Goal: Transaction & Acquisition: Purchase product/service

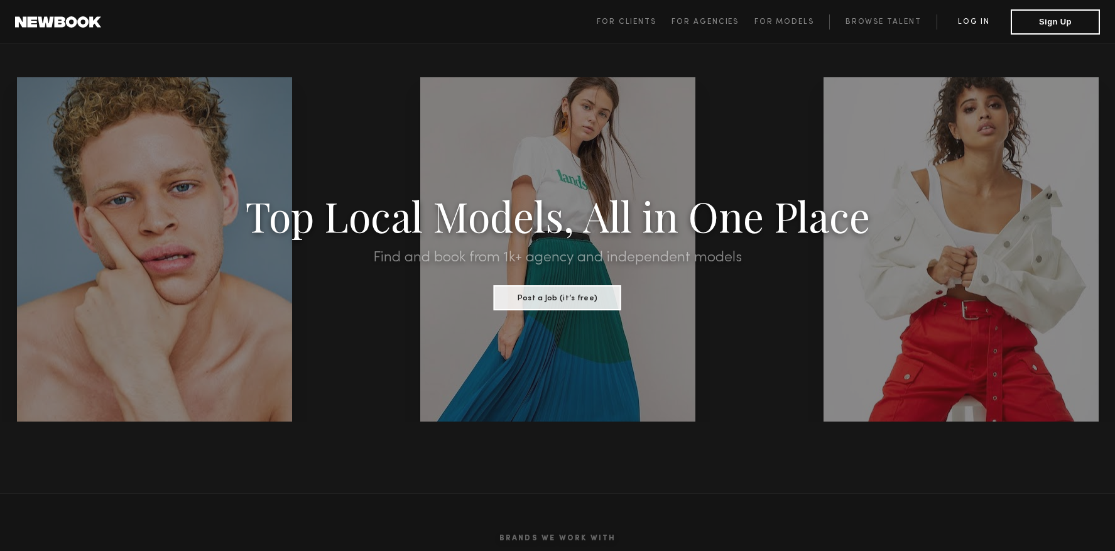
click at [991, 21] on link "Log in" at bounding box center [974, 21] width 74 height 15
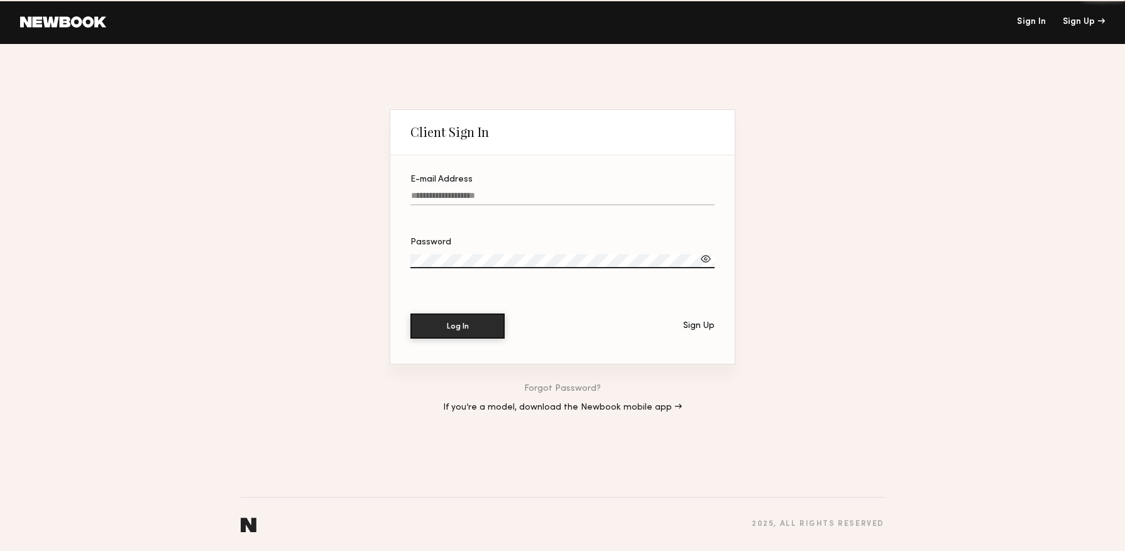
type input "**********"
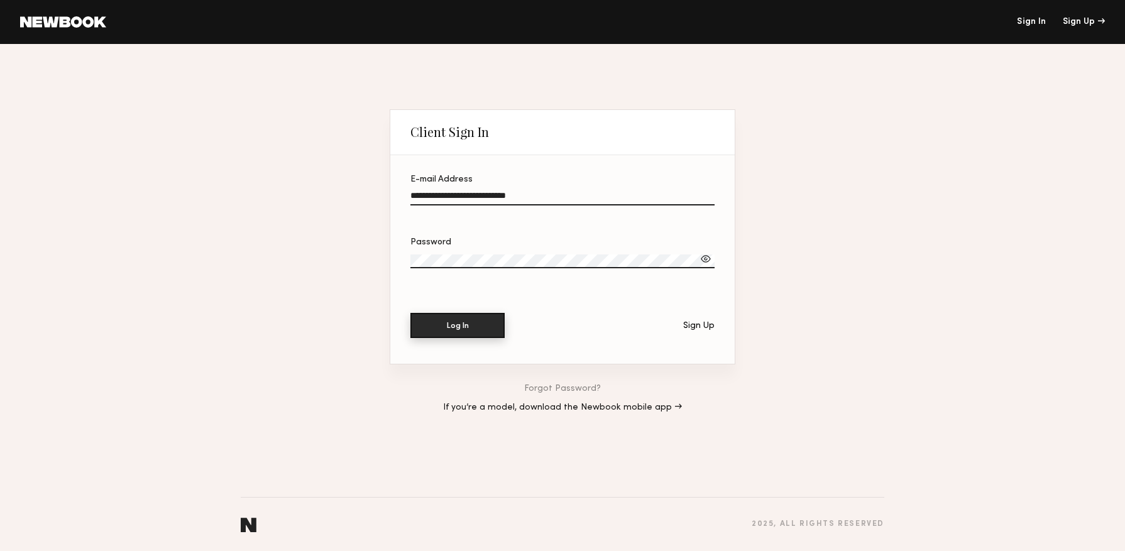
click at [488, 327] on button "Log In" at bounding box center [457, 325] width 94 height 25
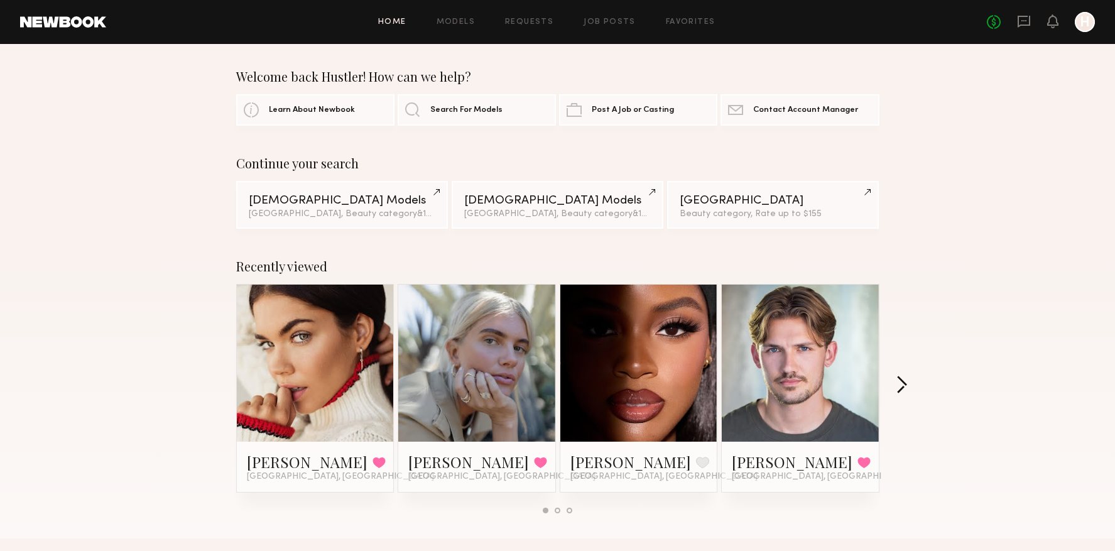
click at [904, 384] on button "button" at bounding box center [902, 386] width 12 height 21
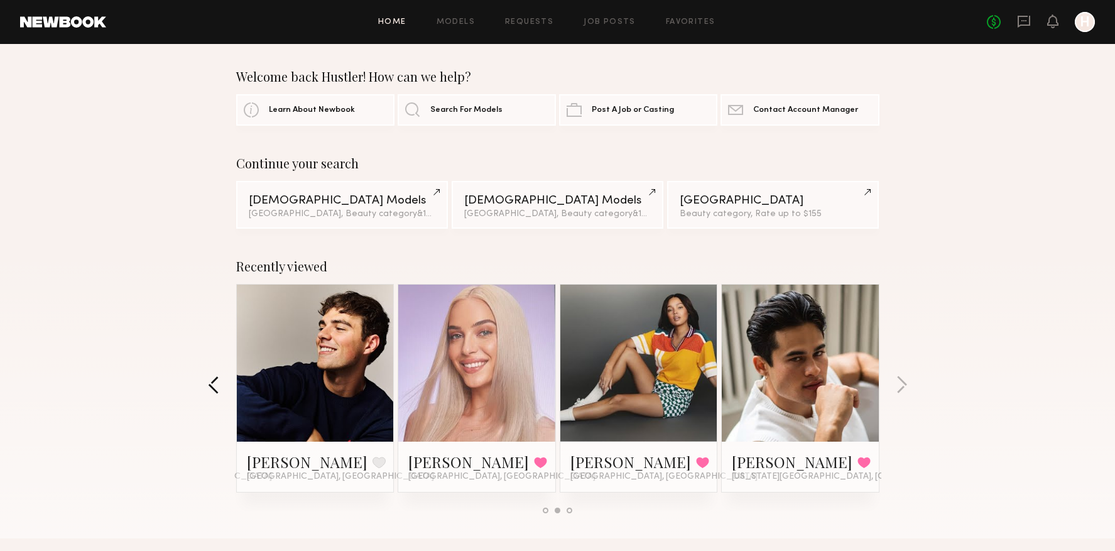
click at [216, 383] on button "button" at bounding box center [214, 386] width 12 height 21
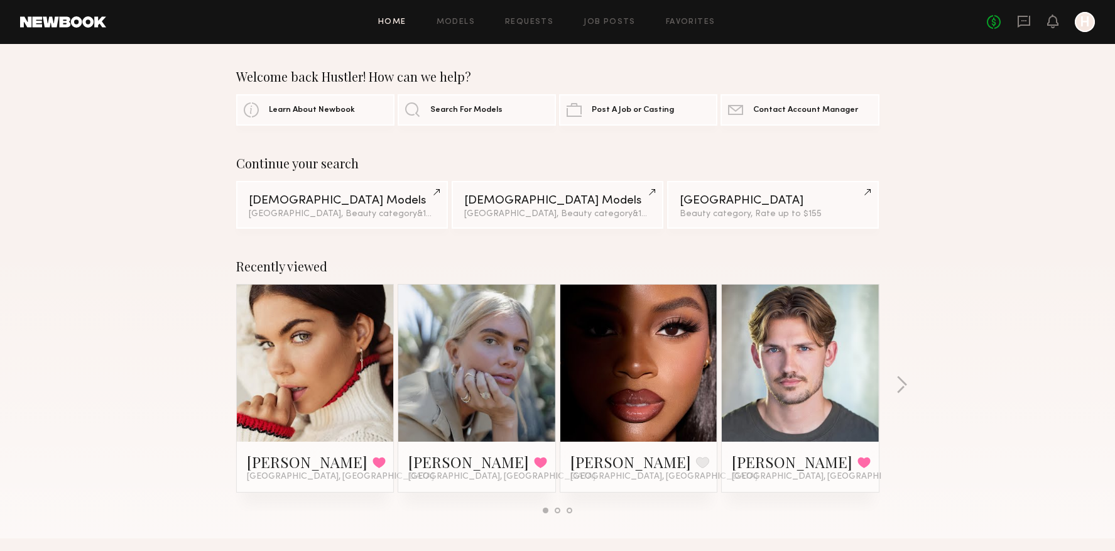
click at [657, 392] on link at bounding box center [639, 363] width 77 height 157
click at [896, 379] on button "button" at bounding box center [902, 386] width 12 height 21
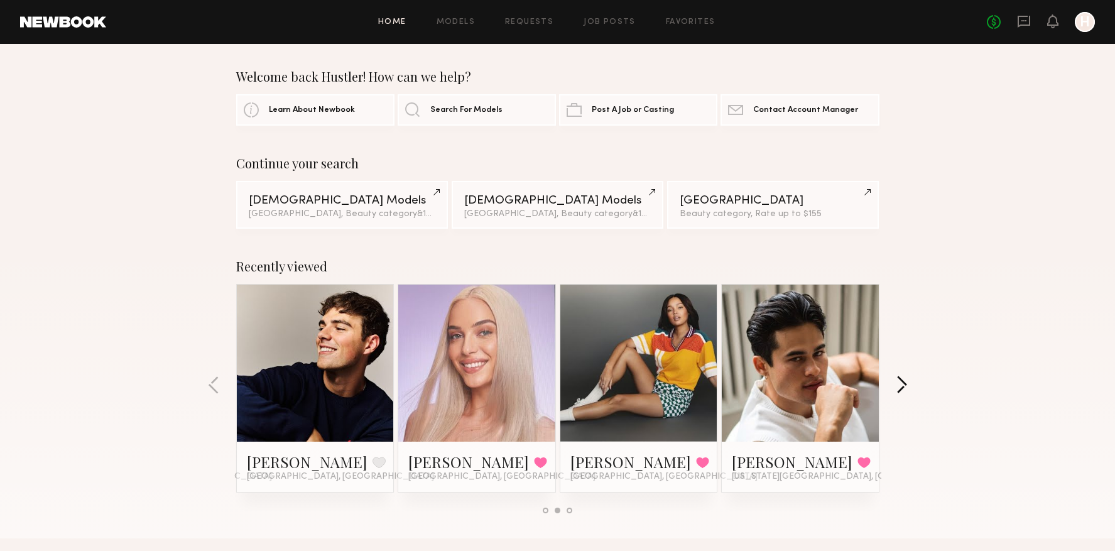
click at [900, 379] on button "button" at bounding box center [902, 386] width 12 height 21
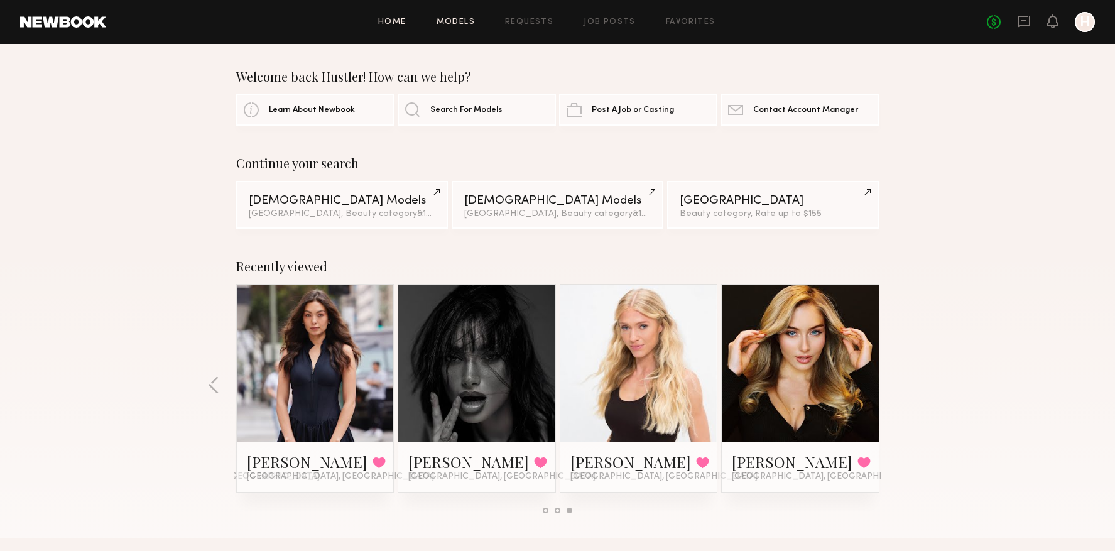
click at [457, 23] on link "Models" at bounding box center [456, 22] width 38 height 8
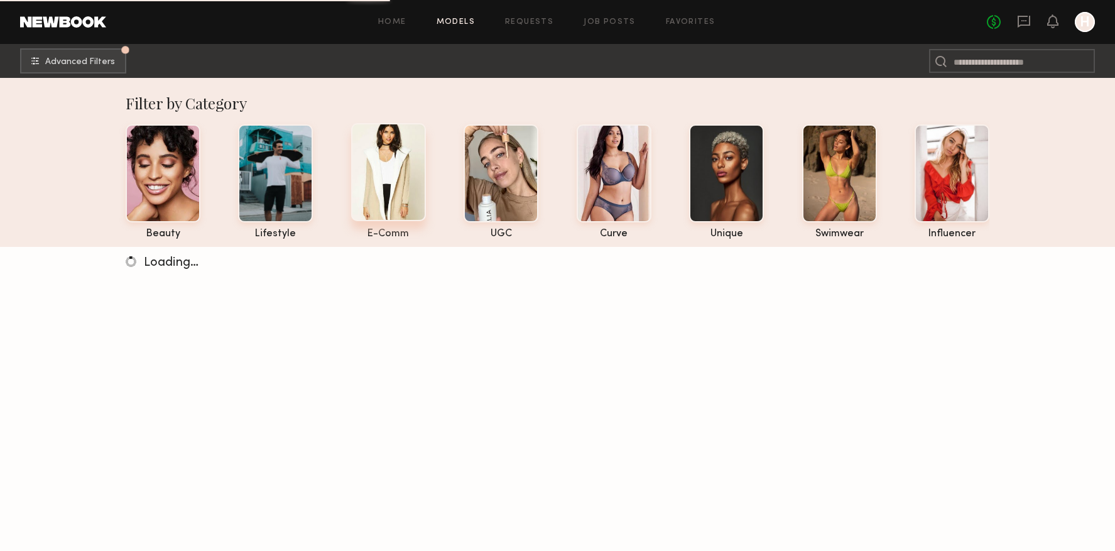
click at [394, 194] on div at bounding box center [388, 172] width 75 height 98
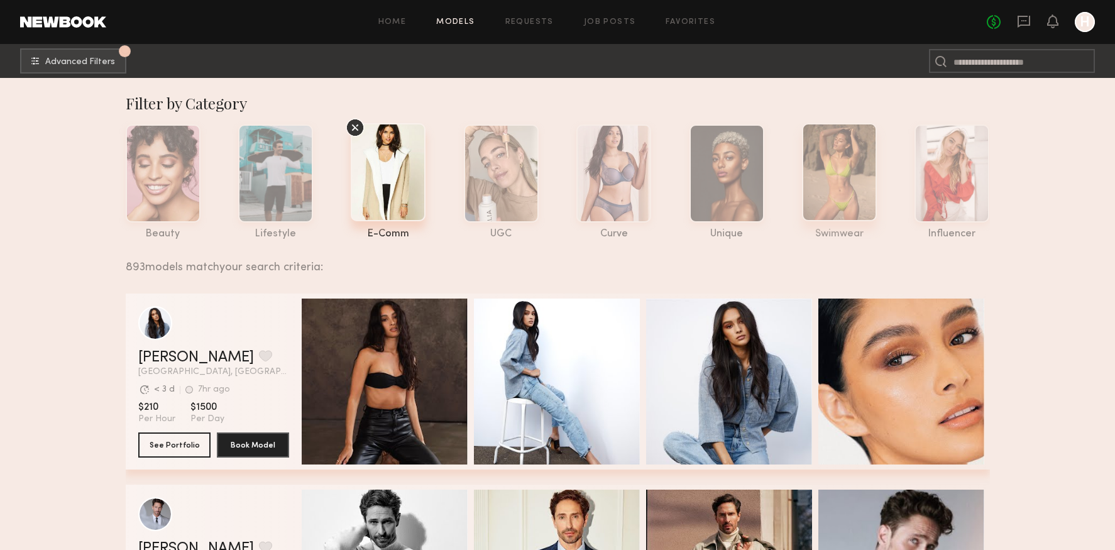
click at [827, 178] on div at bounding box center [839, 172] width 75 height 98
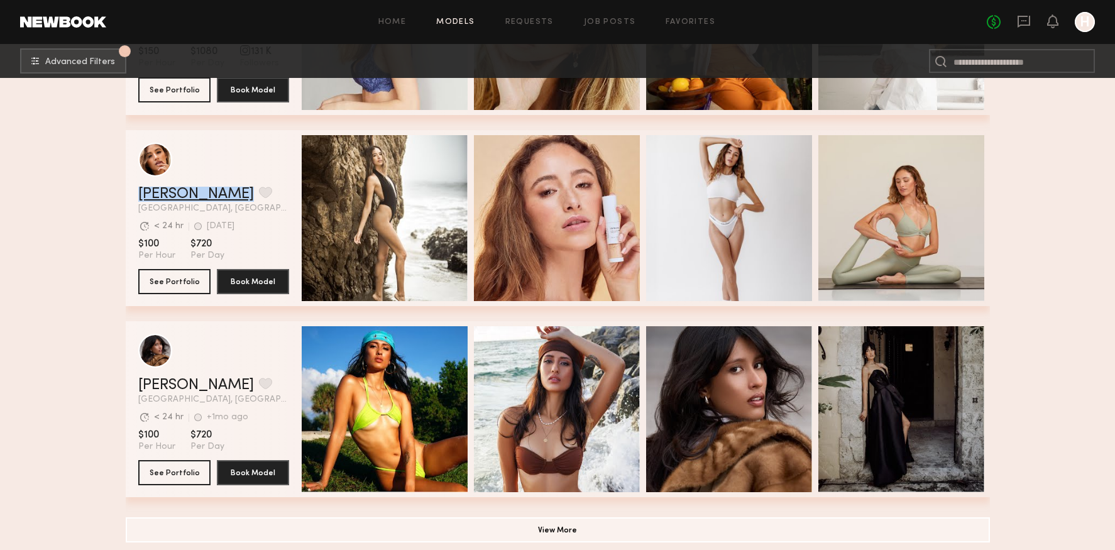
scroll to position [22708, 0]
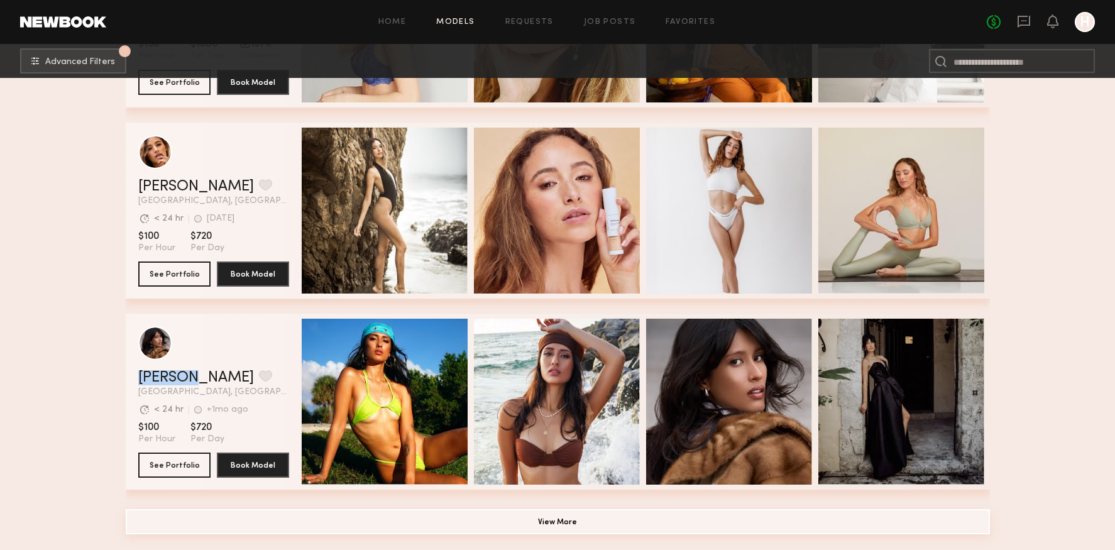
click at [529, 513] on button "View More" at bounding box center [558, 521] width 864 height 25
click at [528, 516] on button "View More" at bounding box center [558, 521] width 864 height 25
click at [560, 521] on button "View More" at bounding box center [558, 521] width 864 height 25
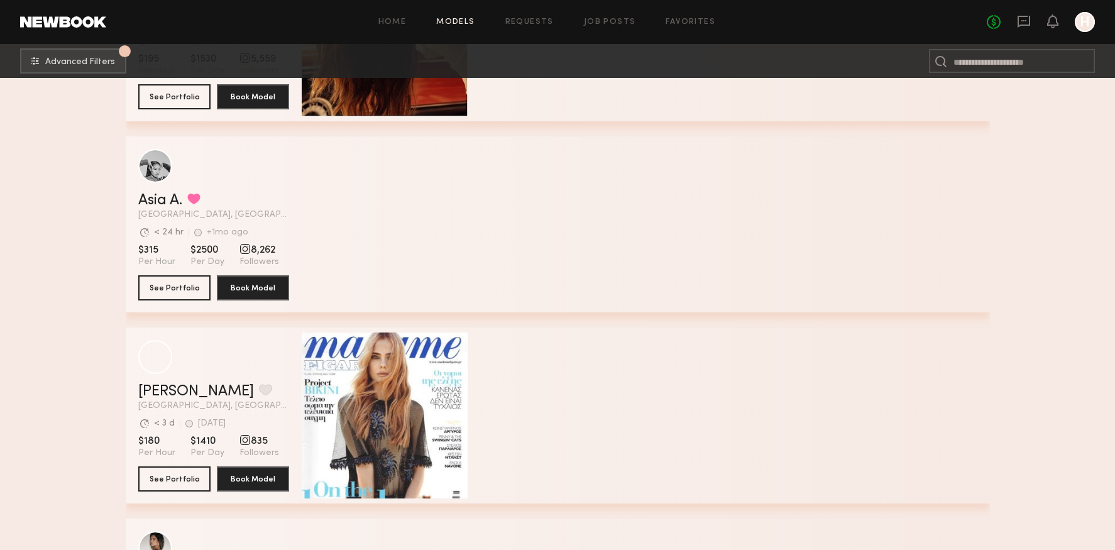
scroll to position [1254, 0]
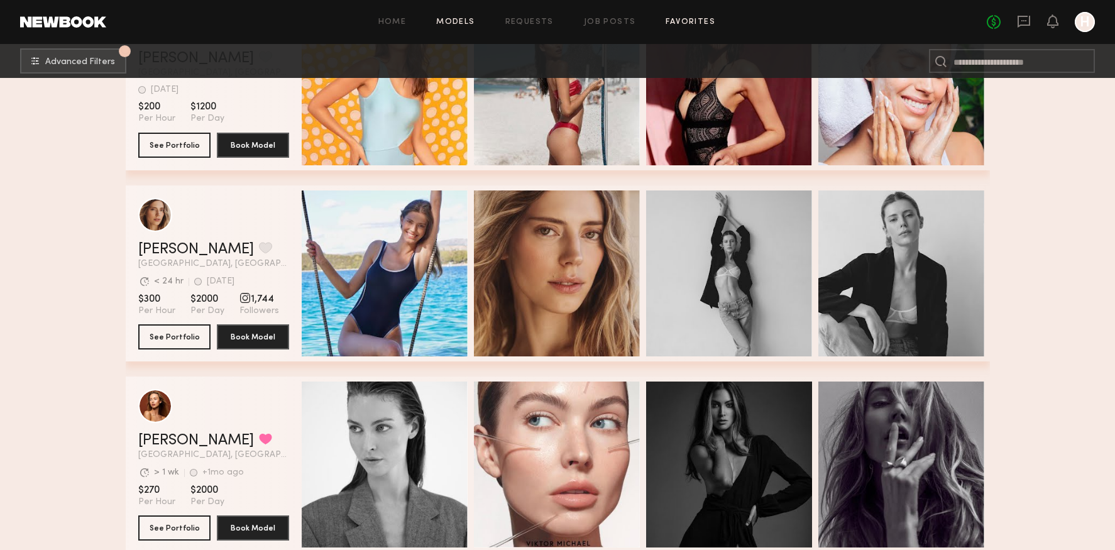
click at [703, 18] on link "Favorites" at bounding box center [690, 22] width 50 height 8
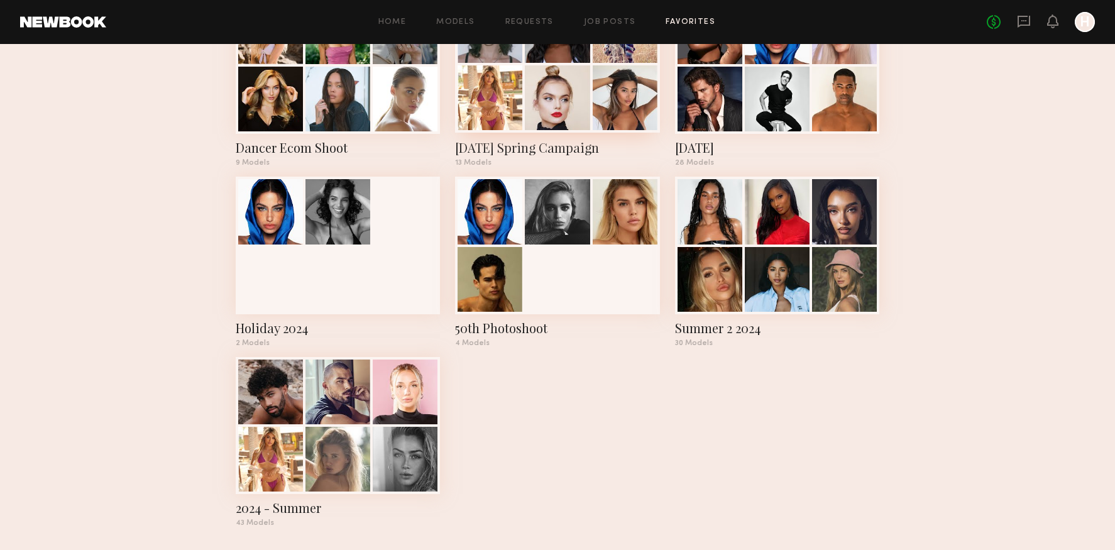
scroll to position [308, 0]
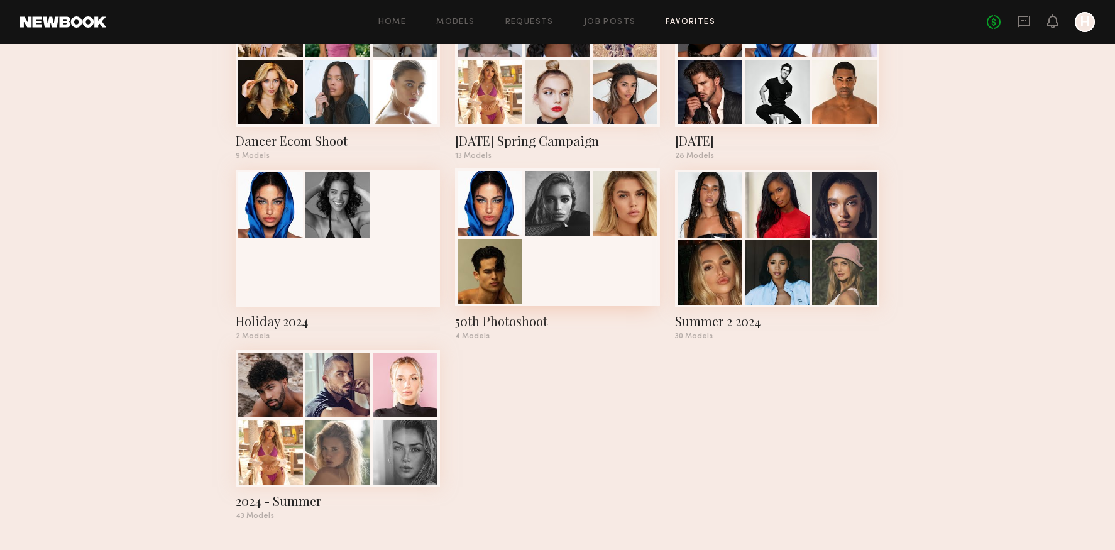
click at [511, 237] on div at bounding box center [557, 236] width 204 height 137
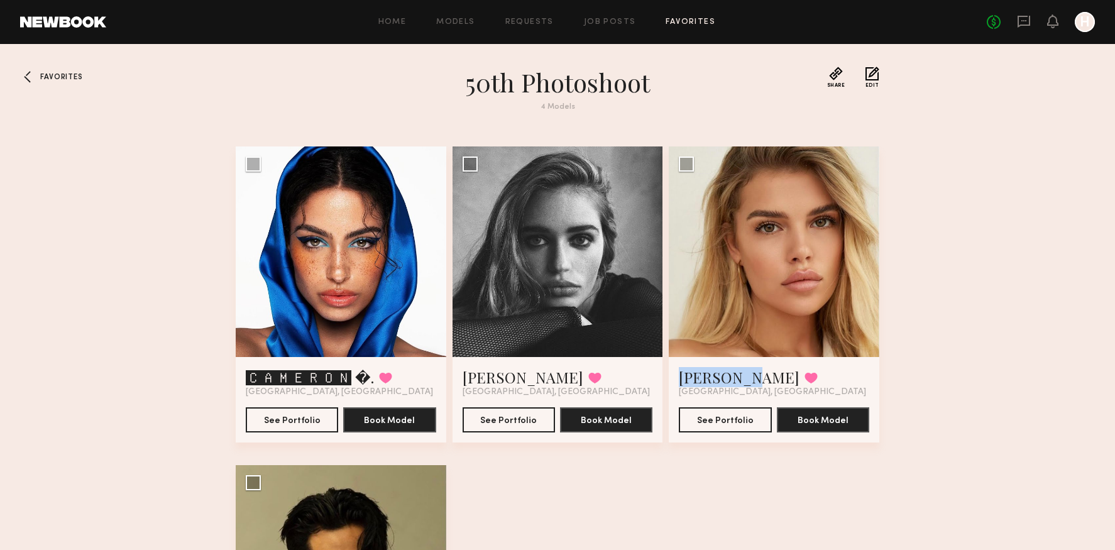
click at [55, 79] on span "Favorites" at bounding box center [61, 78] width 42 height 8
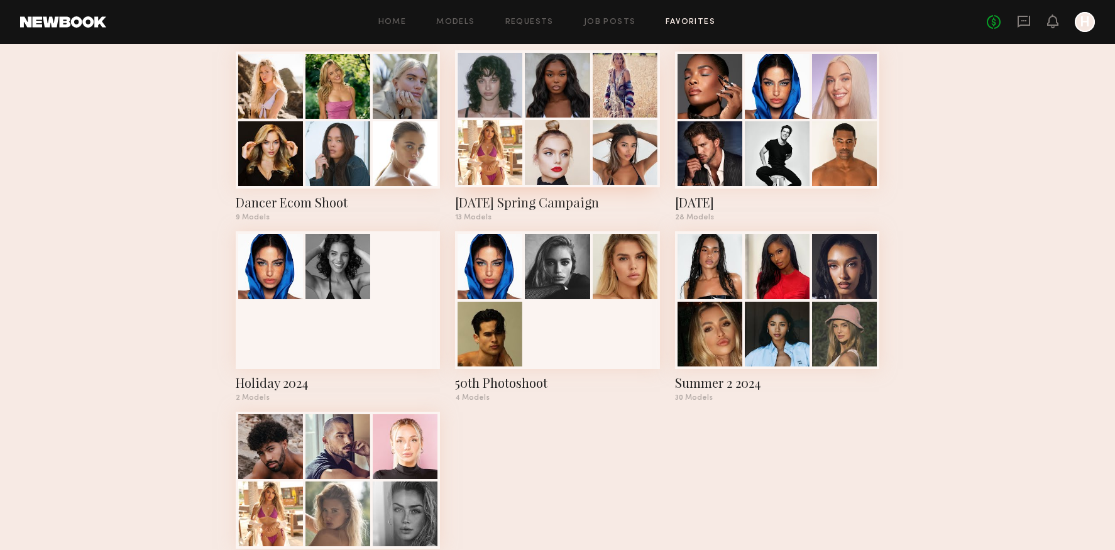
scroll to position [251, 0]
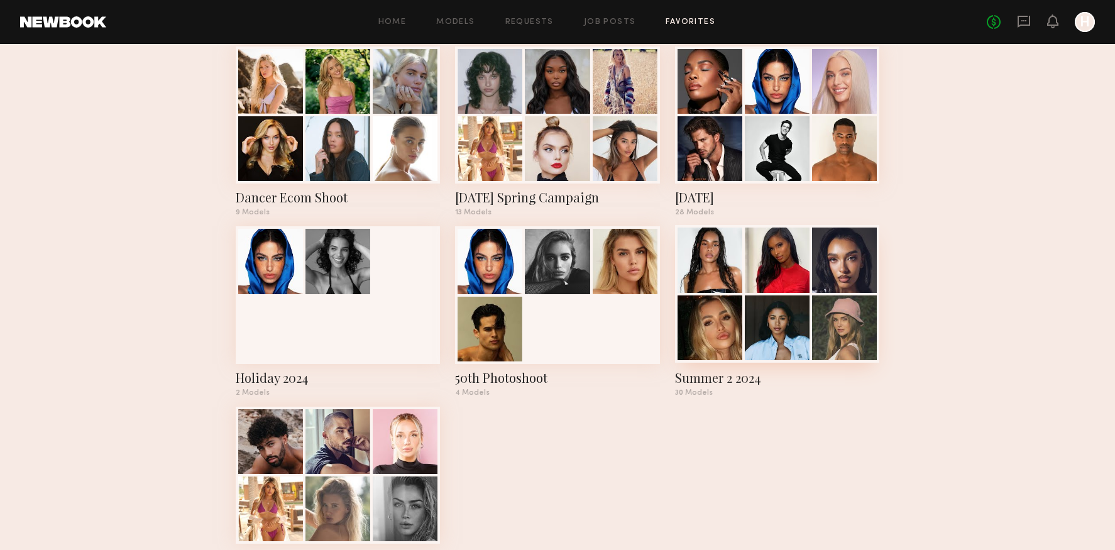
click at [707, 346] on div at bounding box center [709, 327] width 65 height 65
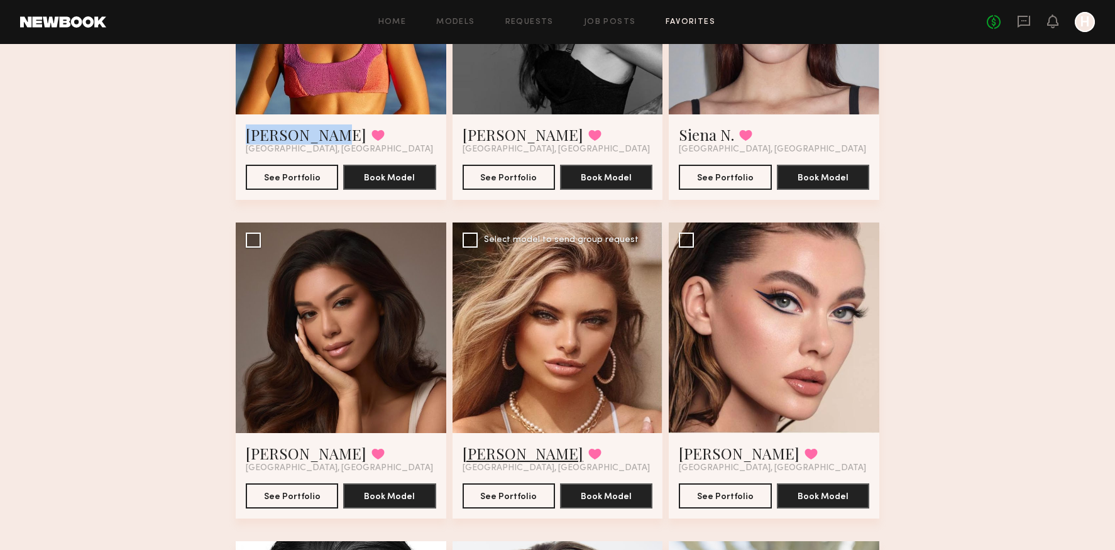
scroll to position [1875, 0]
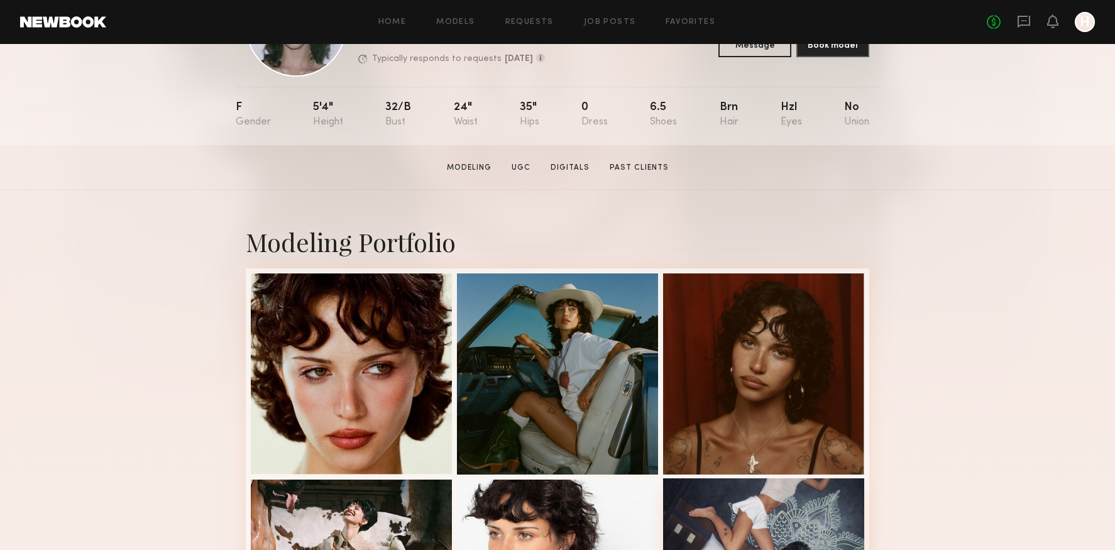
scroll to position [320, 0]
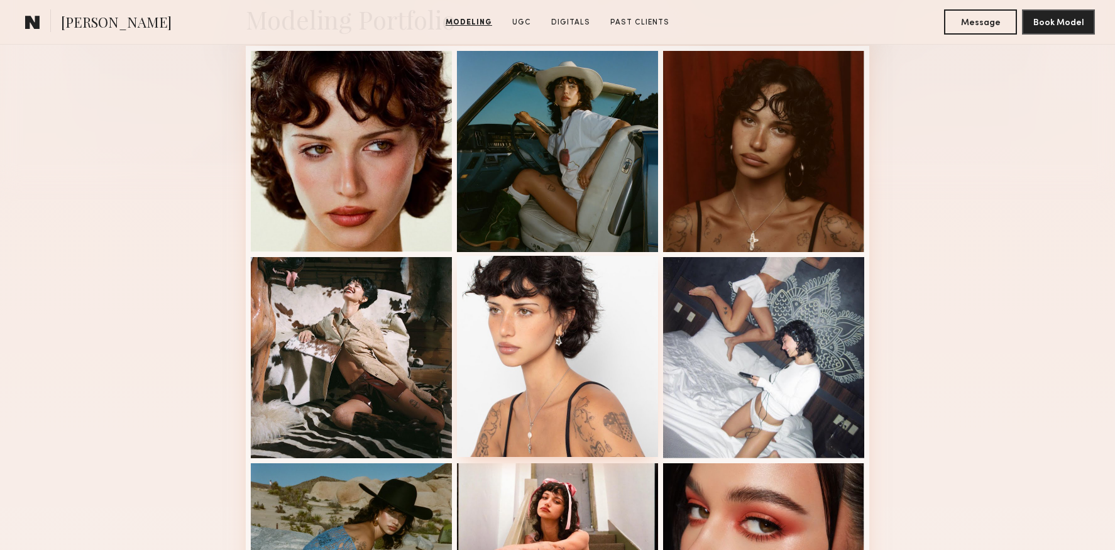
click at [626, 427] on div at bounding box center [557, 356] width 201 height 201
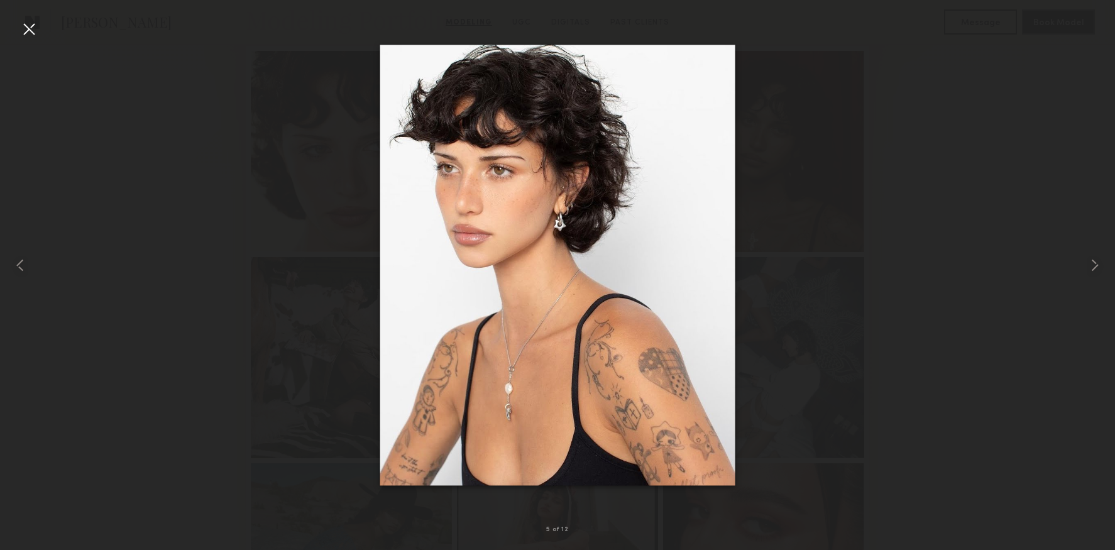
click at [921, 424] on div at bounding box center [557, 264] width 1115 height 489
click at [884, 246] on div at bounding box center [557, 264] width 1115 height 489
click at [19, 26] on div at bounding box center [29, 29] width 20 height 20
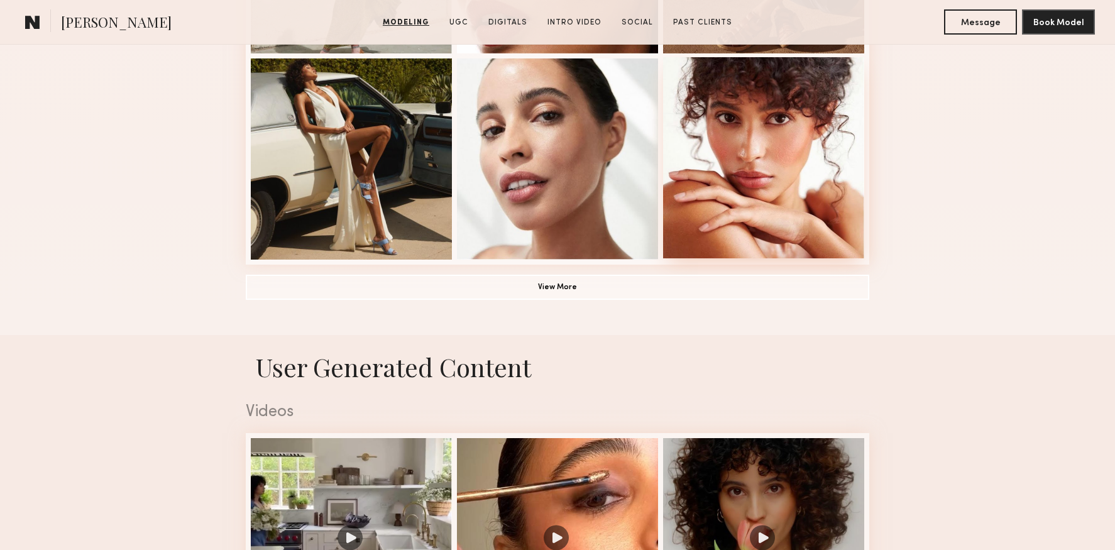
scroll to position [934, 0]
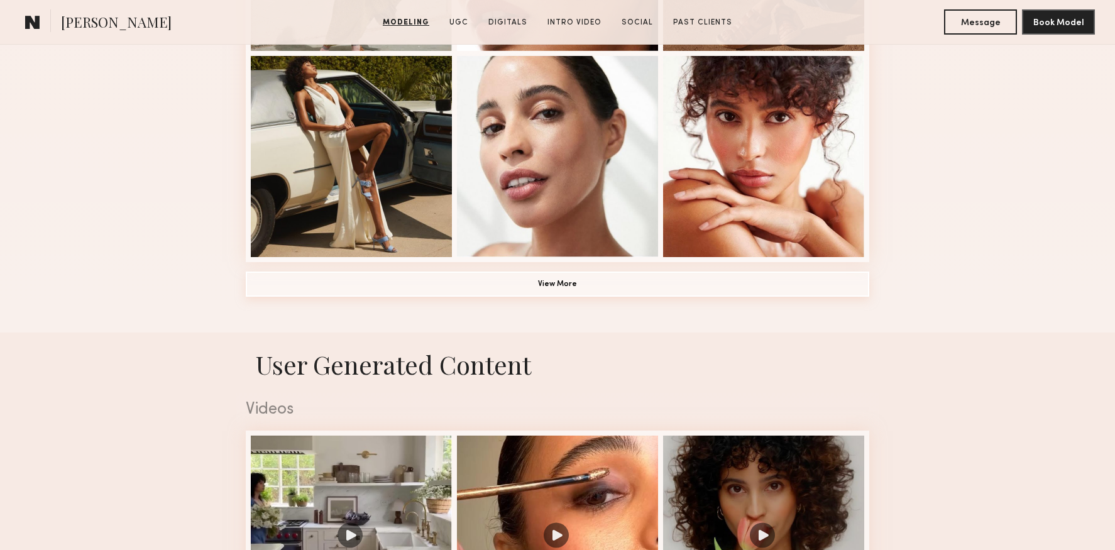
click at [634, 276] on button "View More" at bounding box center [557, 283] width 623 height 25
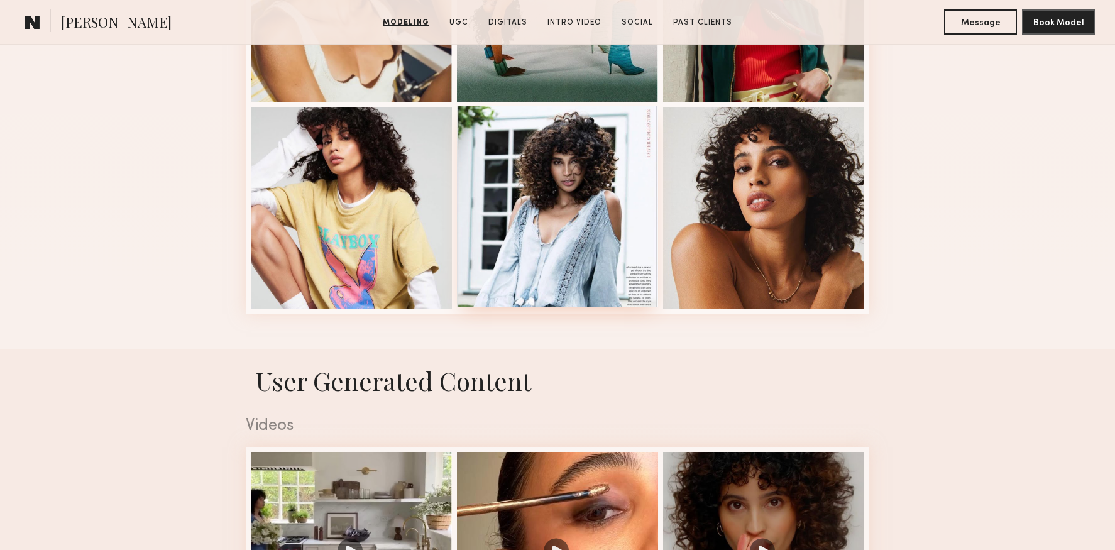
scroll to position [1709, 0]
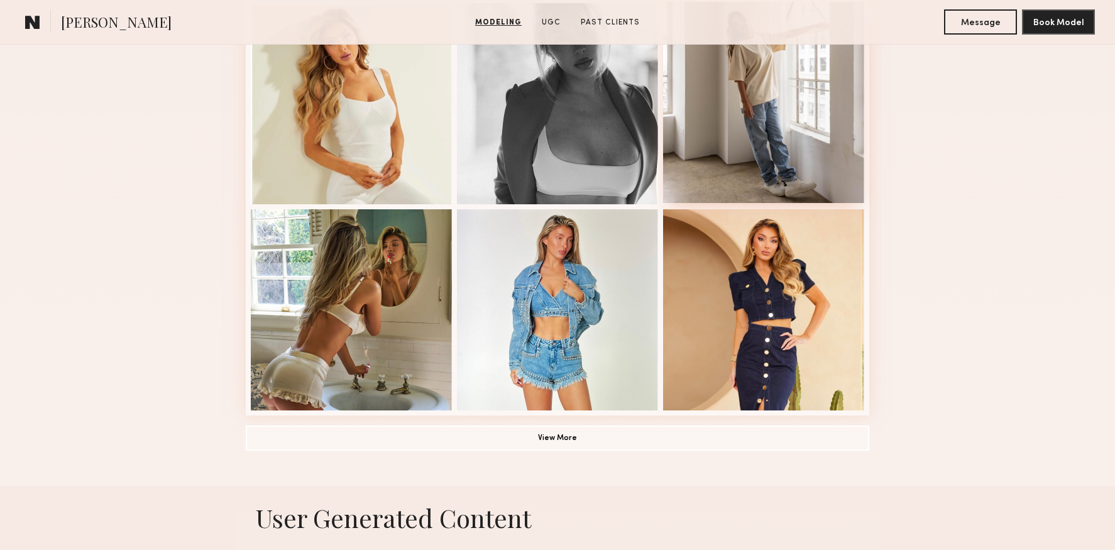
scroll to position [796, 0]
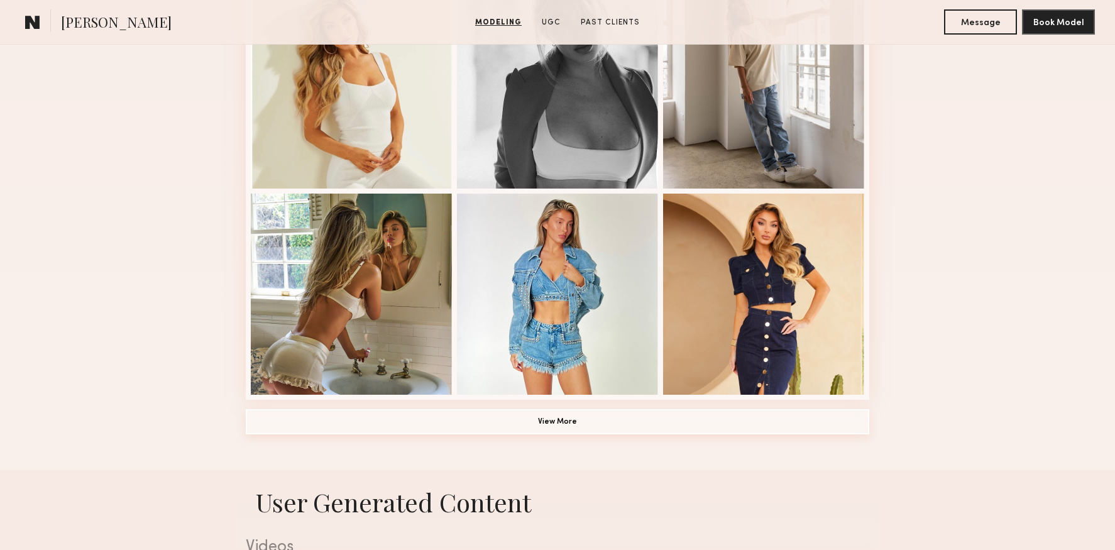
click at [581, 417] on button "View More" at bounding box center [557, 421] width 623 height 25
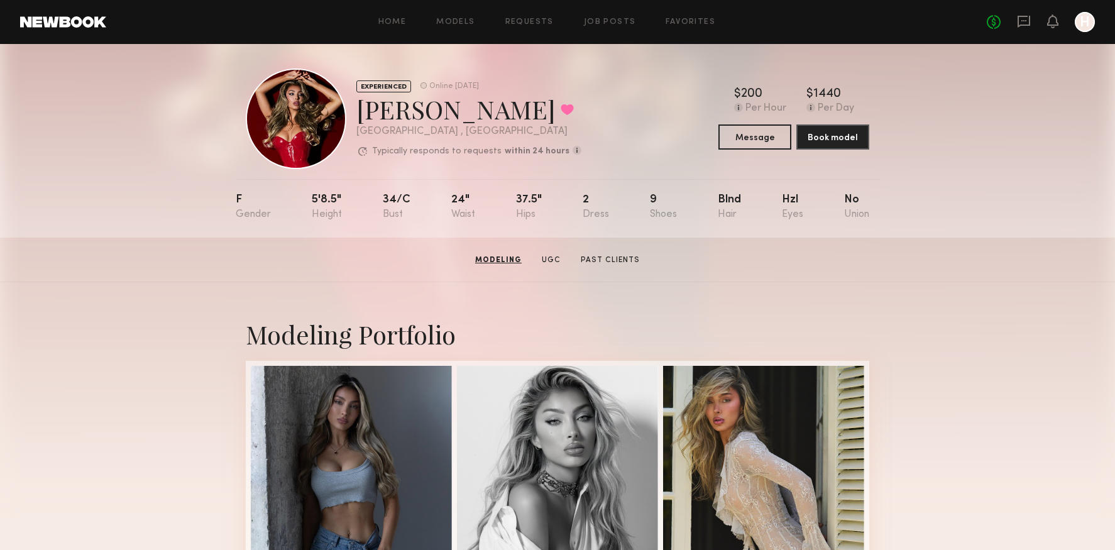
scroll to position [0, 0]
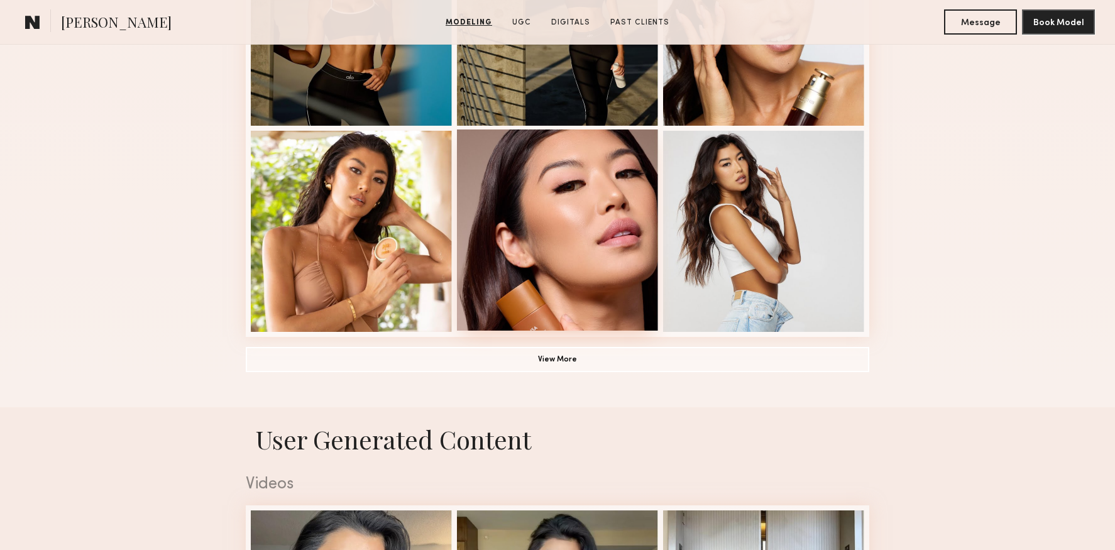
scroll to position [898, 0]
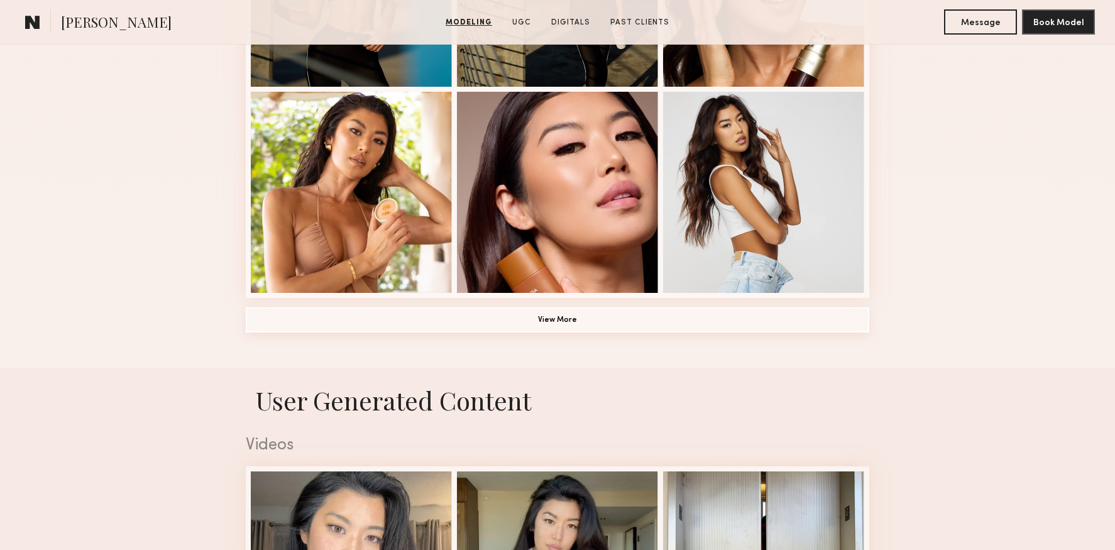
click at [596, 326] on button "View More" at bounding box center [557, 319] width 623 height 25
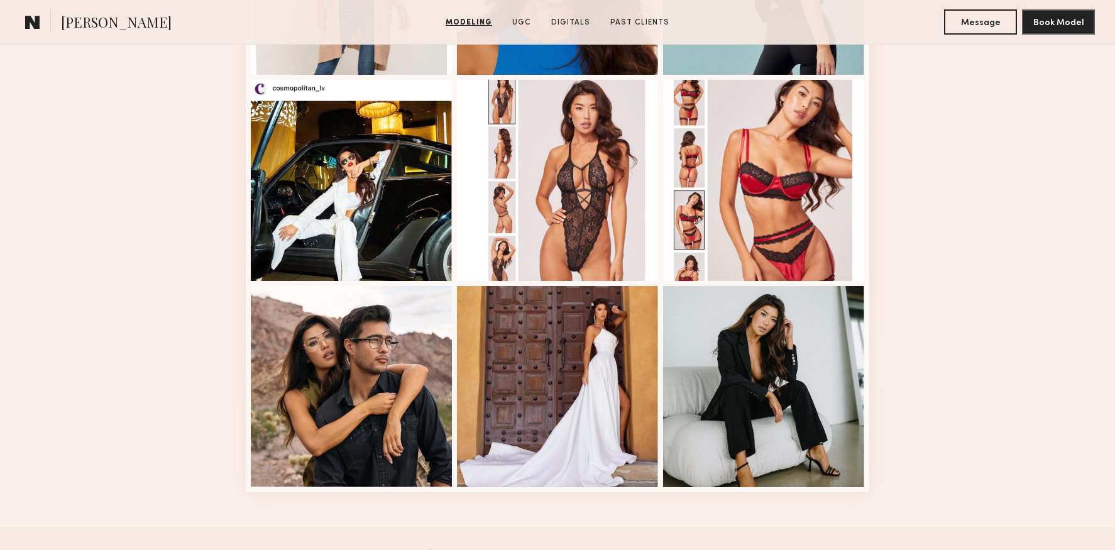
scroll to position [1529, 0]
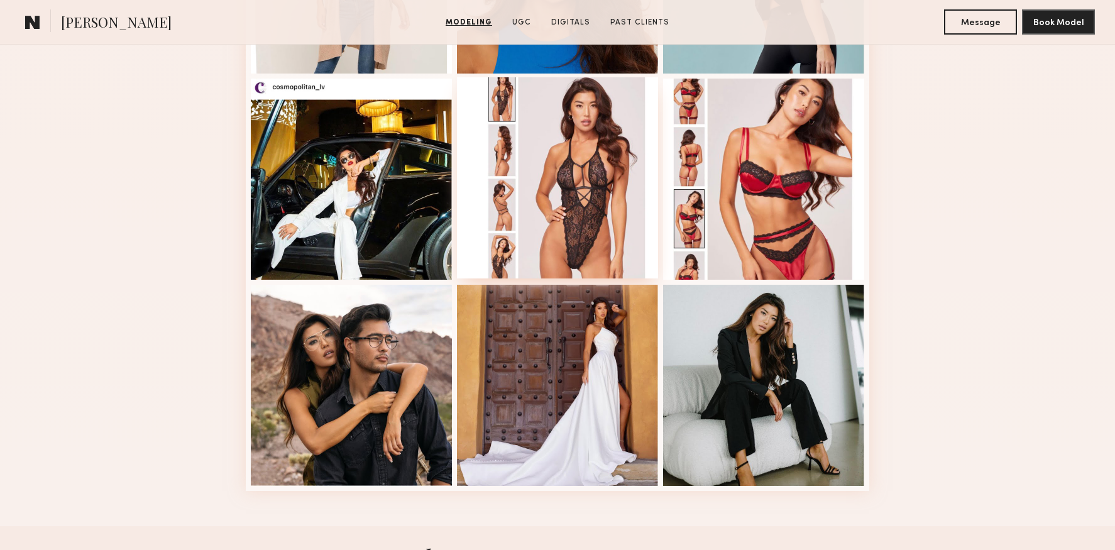
click at [585, 145] on div at bounding box center [557, 177] width 201 height 201
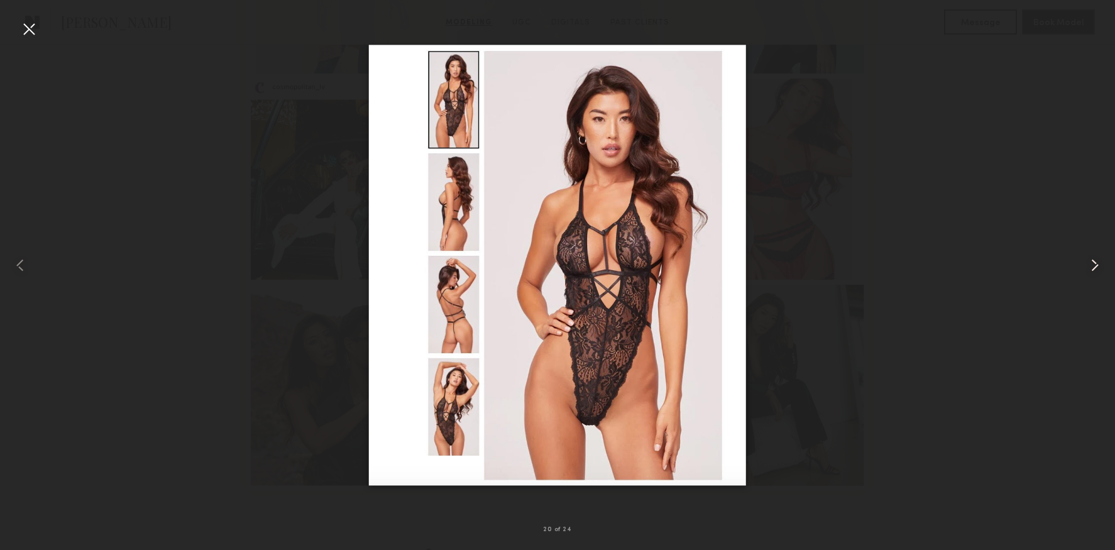
click at [1091, 266] on common-icon at bounding box center [1094, 265] width 20 height 20
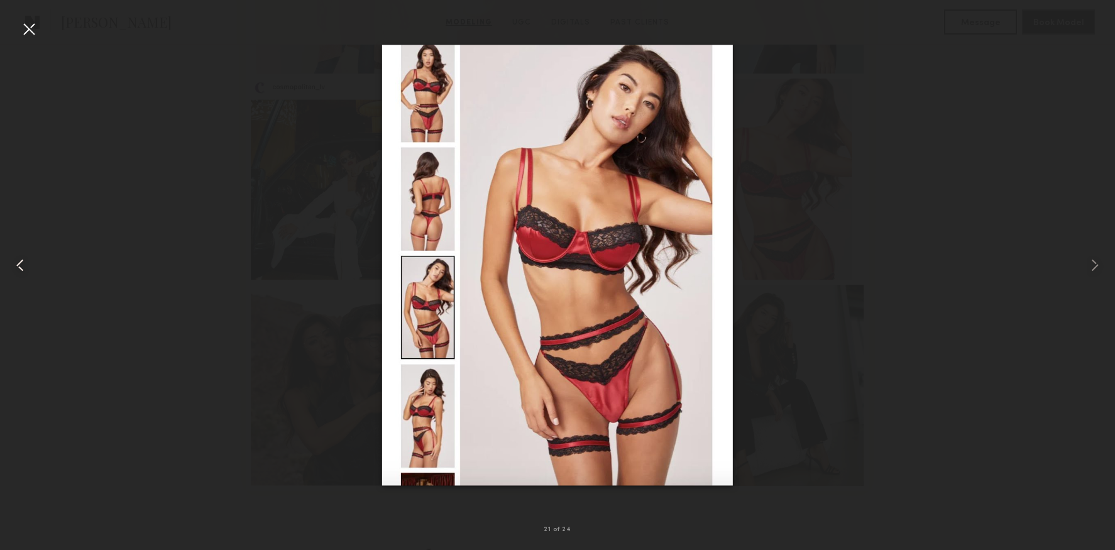
click at [22, 271] on common-icon at bounding box center [20, 265] width 20 height 20
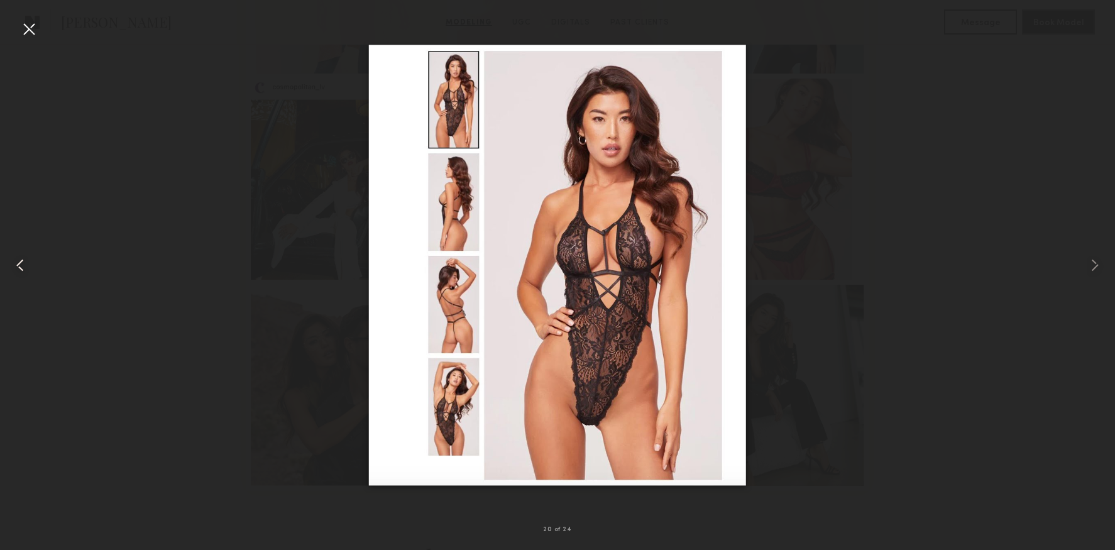
click at [22, 271] on common-icon at bounding box center [20, 265] width 20 height 20
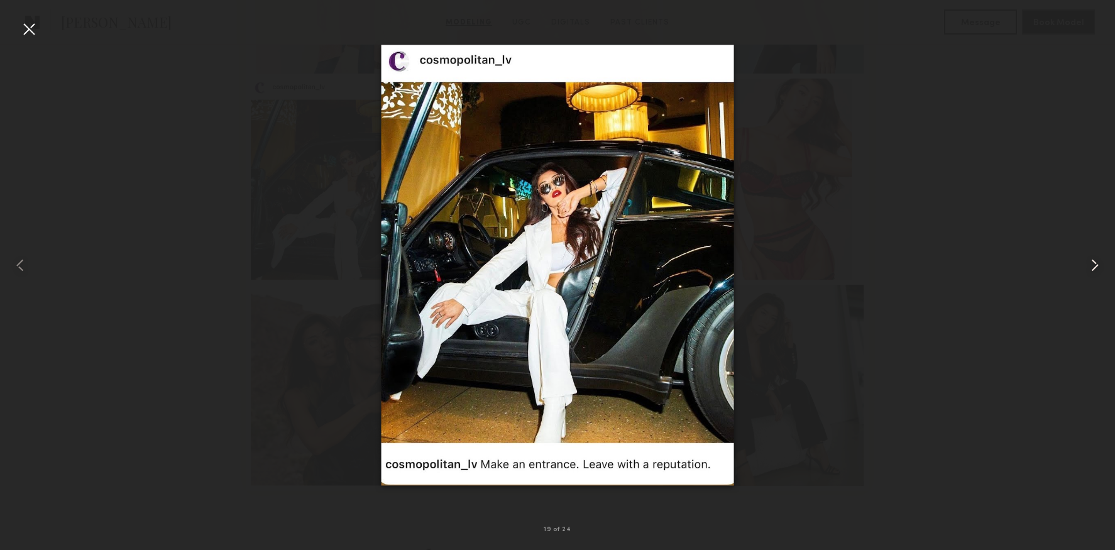
click at [1101, 261] on common-icon at bounding box center [1094, 265] width 20 height 20
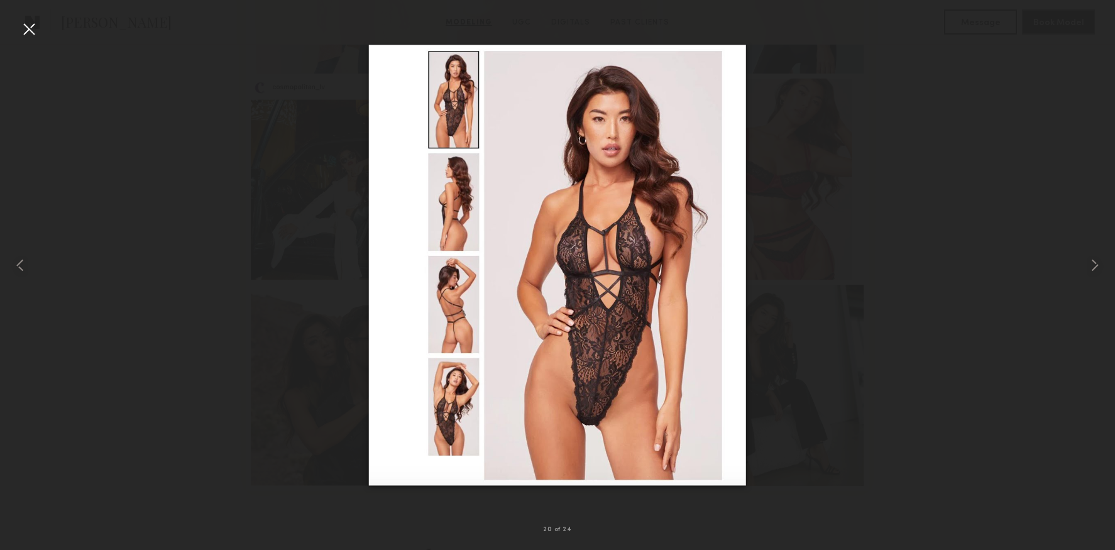
click at [185, 183] on div at bounding box center [557, 264] width 1115 height 489
click at [27, 33] on div at bounding box center [29, 29] width 20 height 20
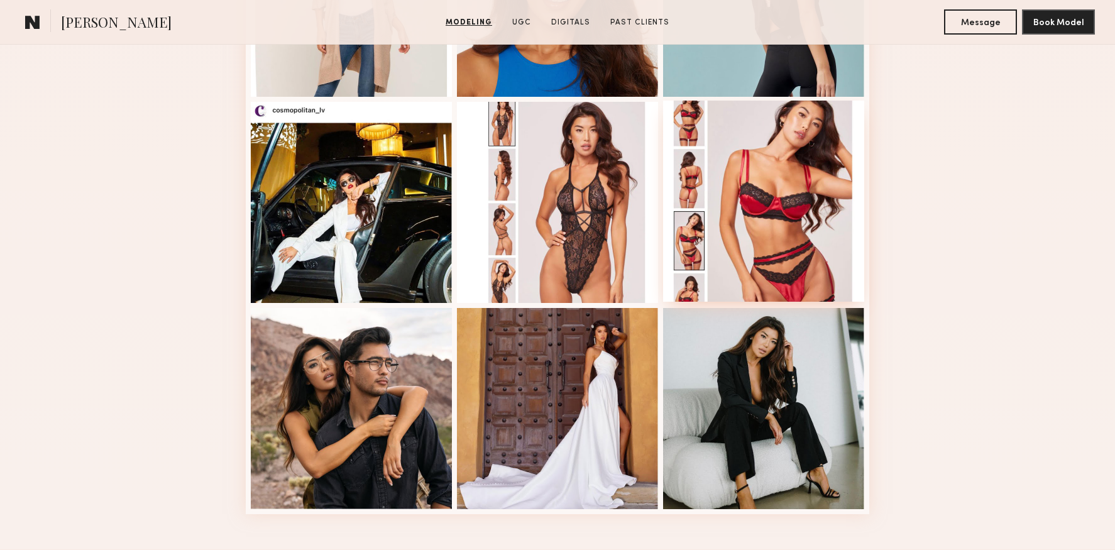
scroll to position [1522, 0]
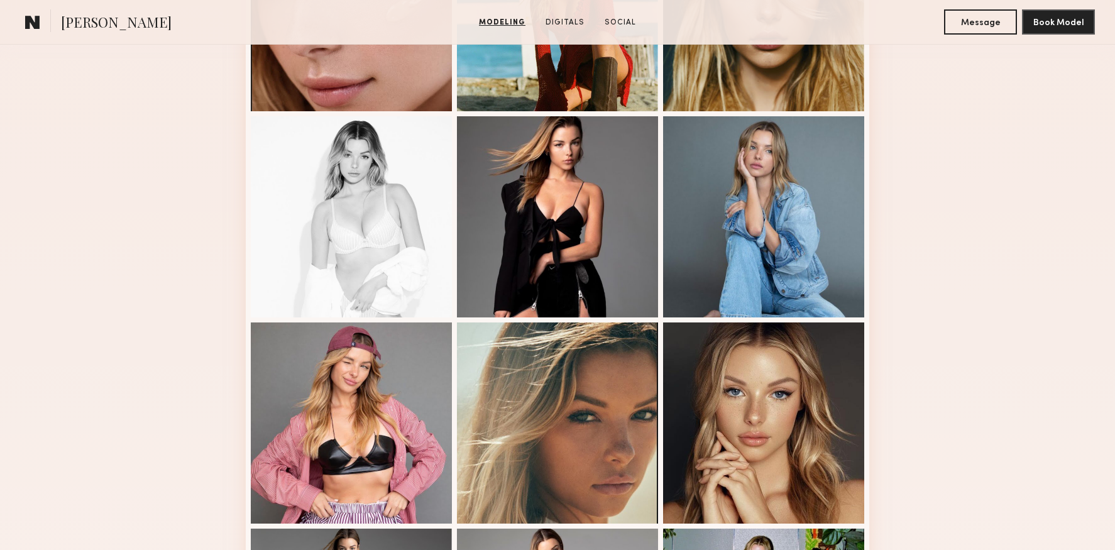
scroll to position [824, 0]
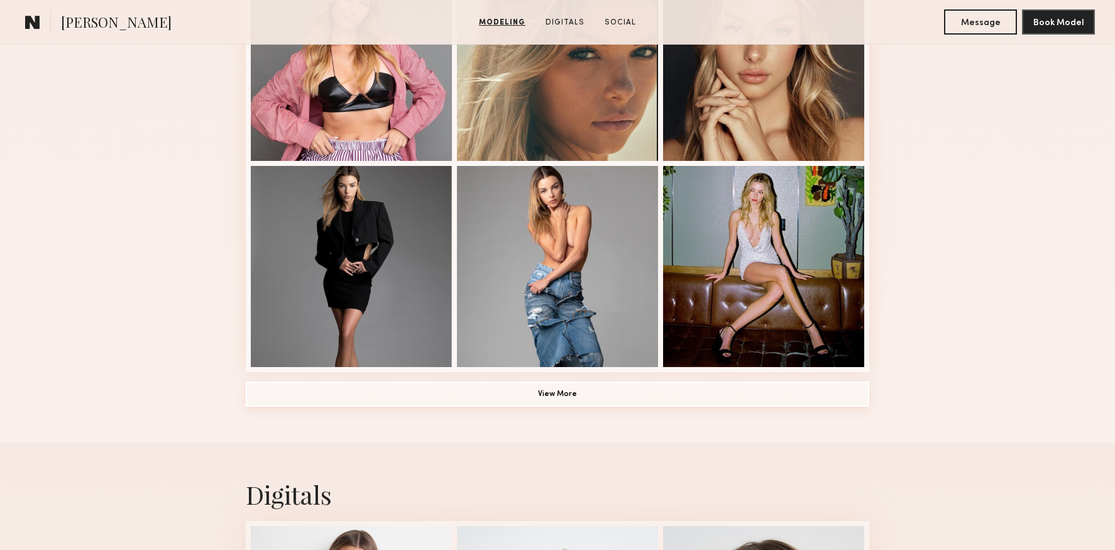
click at [588, 398] on button "View More" at bounding box center [557, 393] width 623 height 25
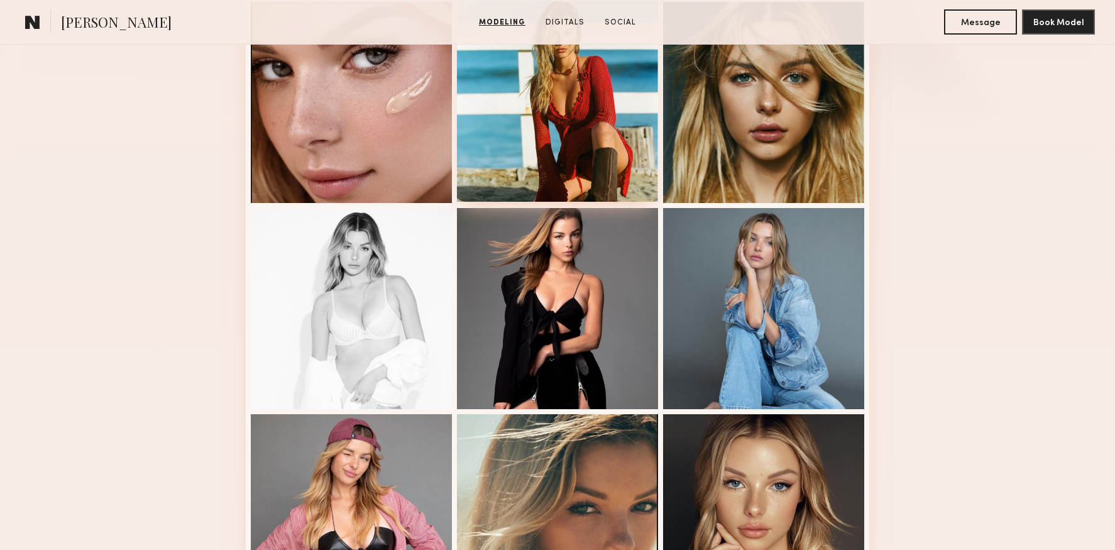
scroll to position [0, 0]
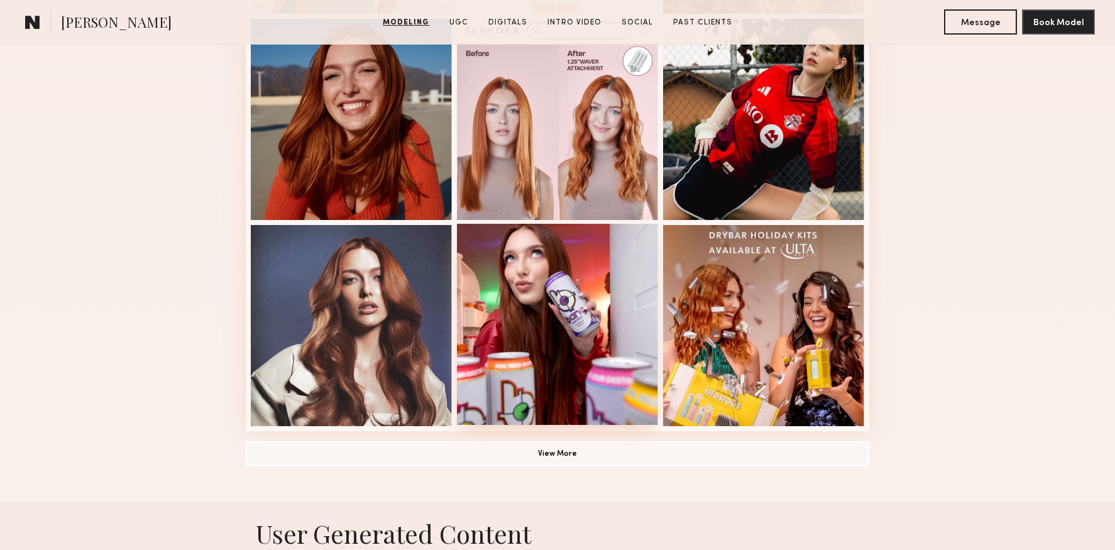
scroll to position [771, 0]
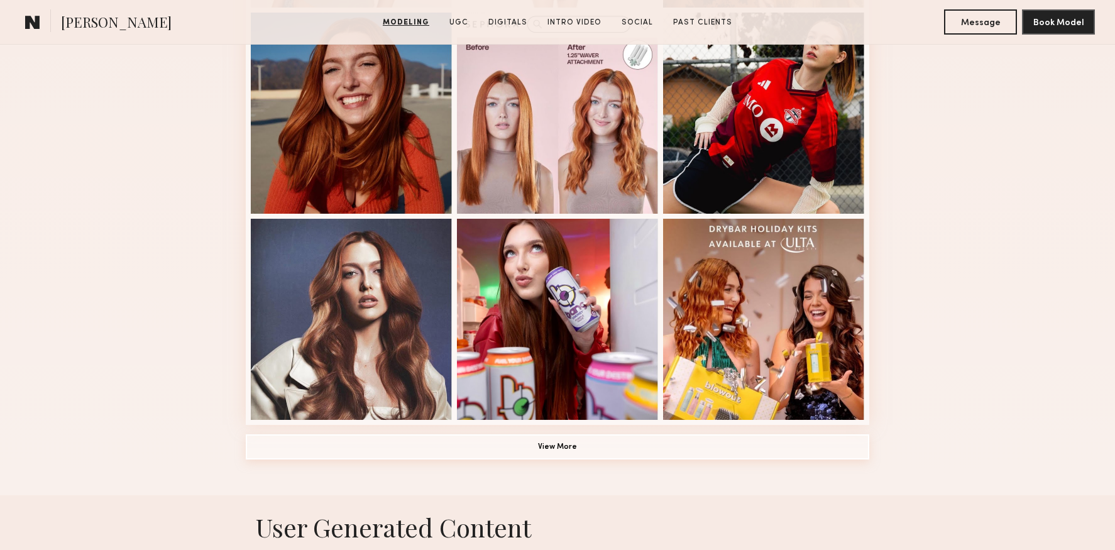
click at [564, 445] on button "View More" at bounding box center [557, 446] width 623 height 25
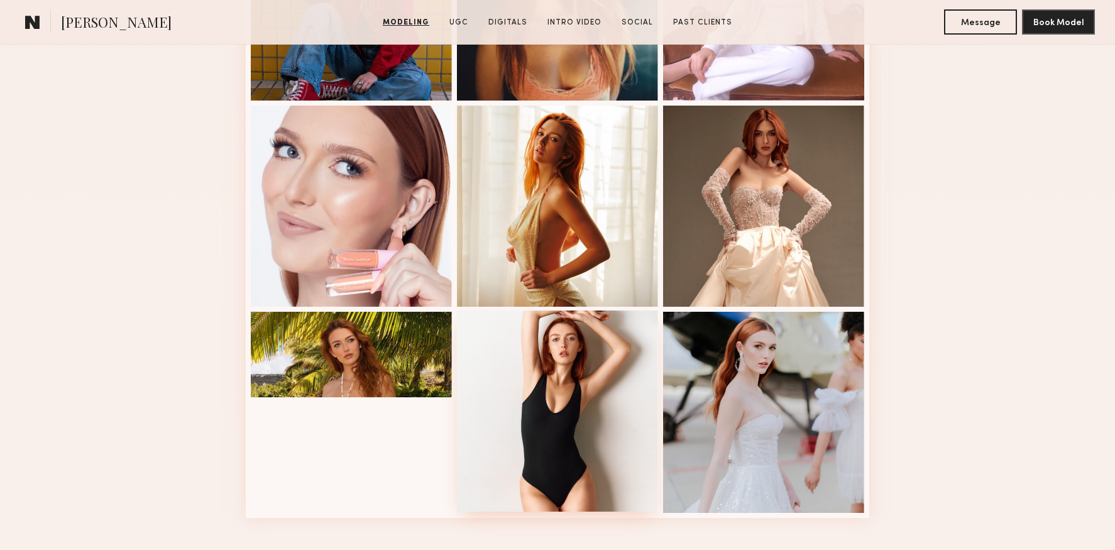
scroll to position [1684, 0]
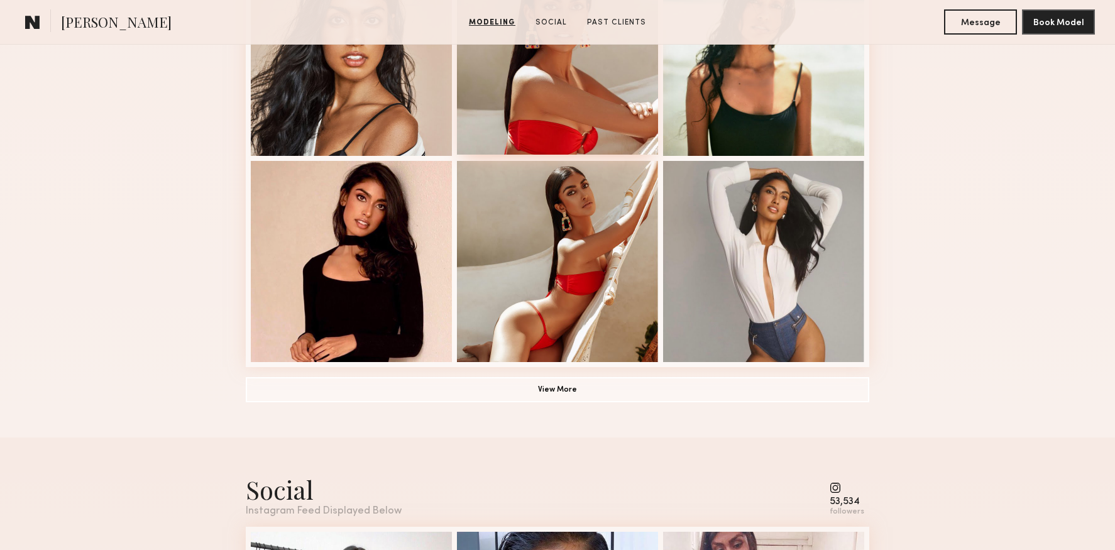
scroll to position [830, 0]
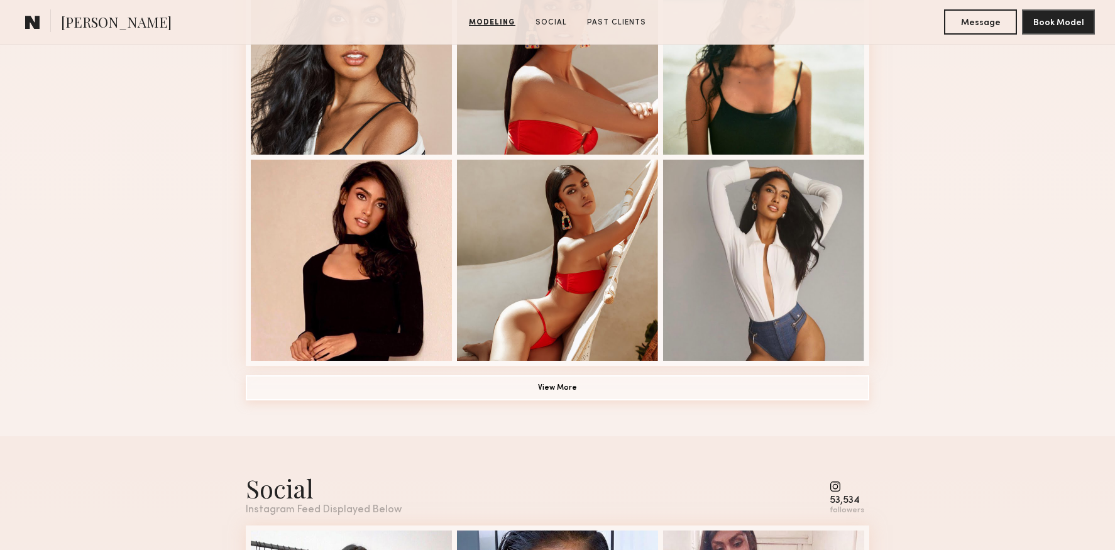
click at [576, 387] on button "View More" at bounding box center [557, 387] width 623 height 25
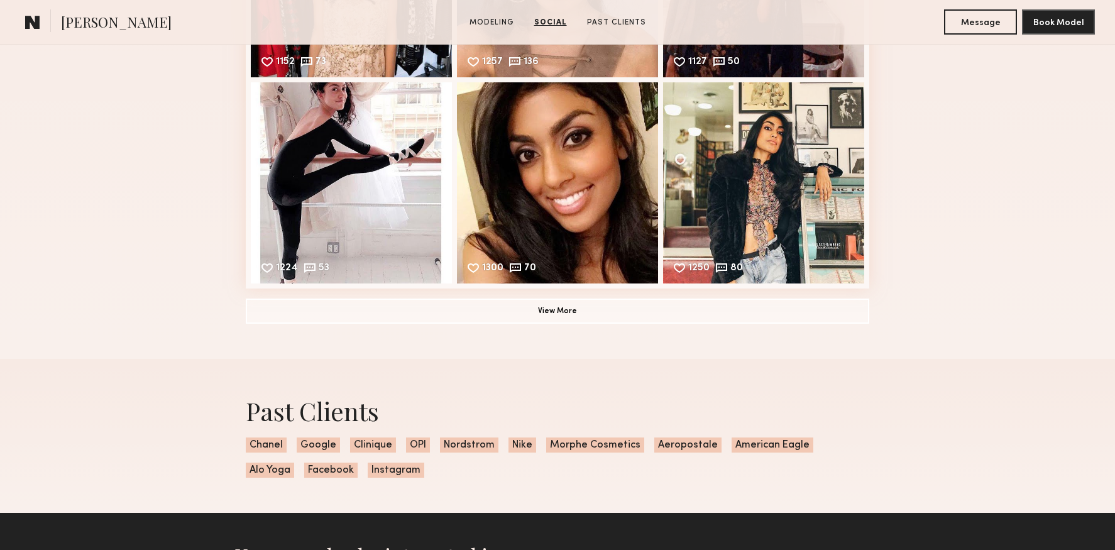
scroll to position [2365, 0]
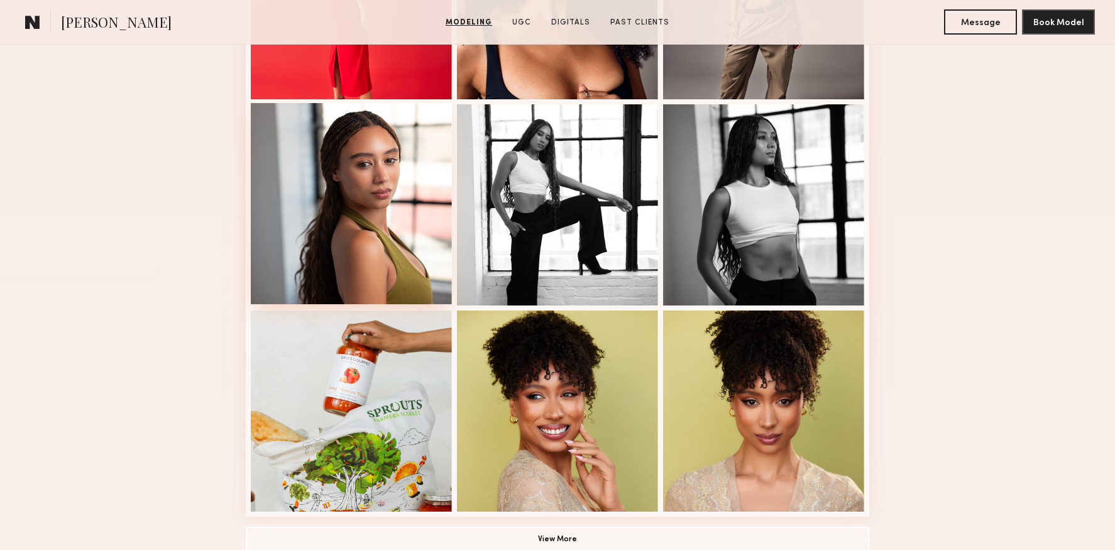
scroll to position [878, 0]
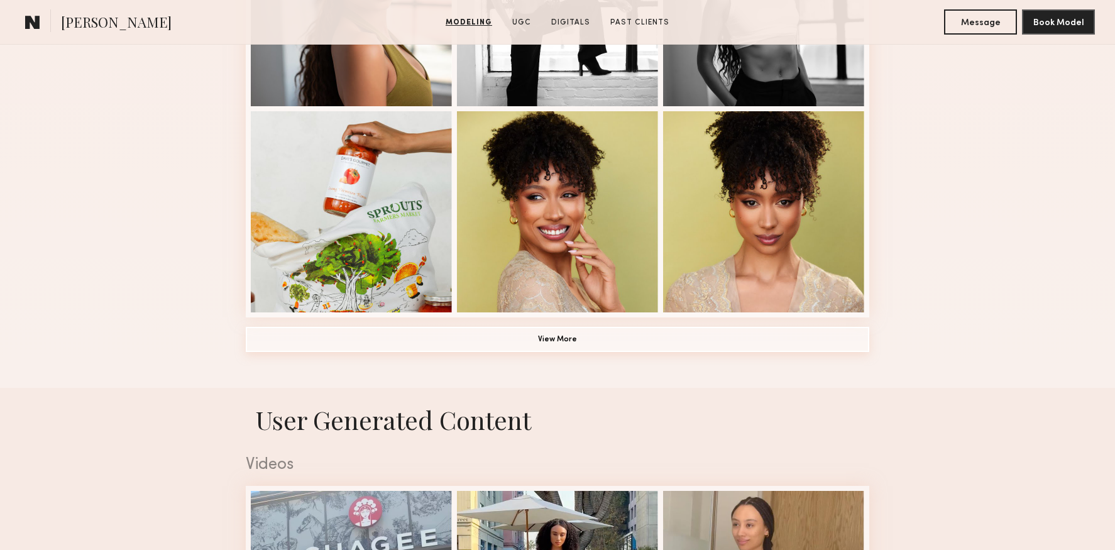
click at [467, 335] on button "View More" at bounding box center [557, 339] width 623 height 25
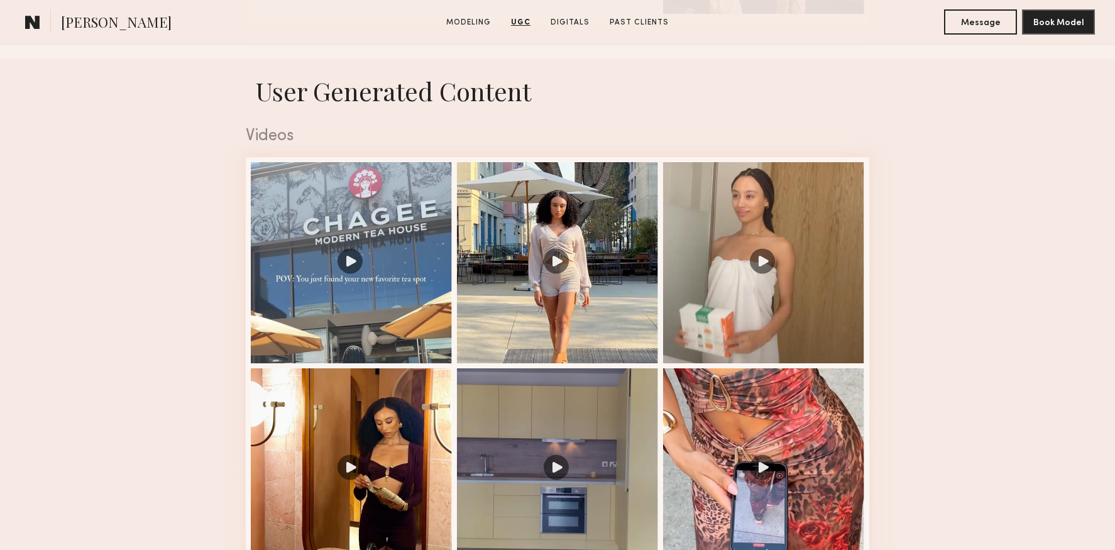
scroll to position [1554, 0]
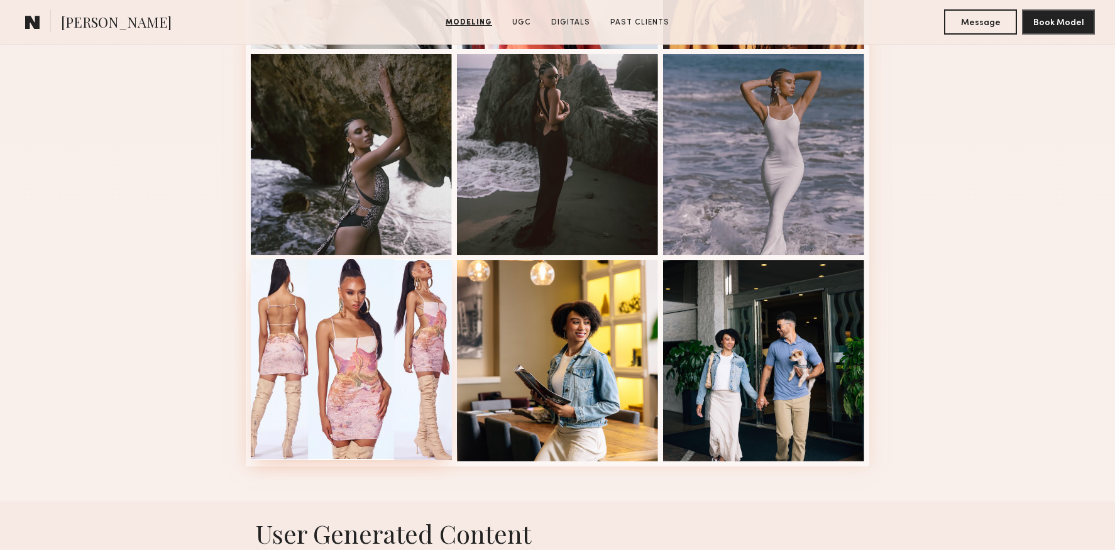
click at [391, 298] on div at bounding box center [351, 359] width 201 height 201
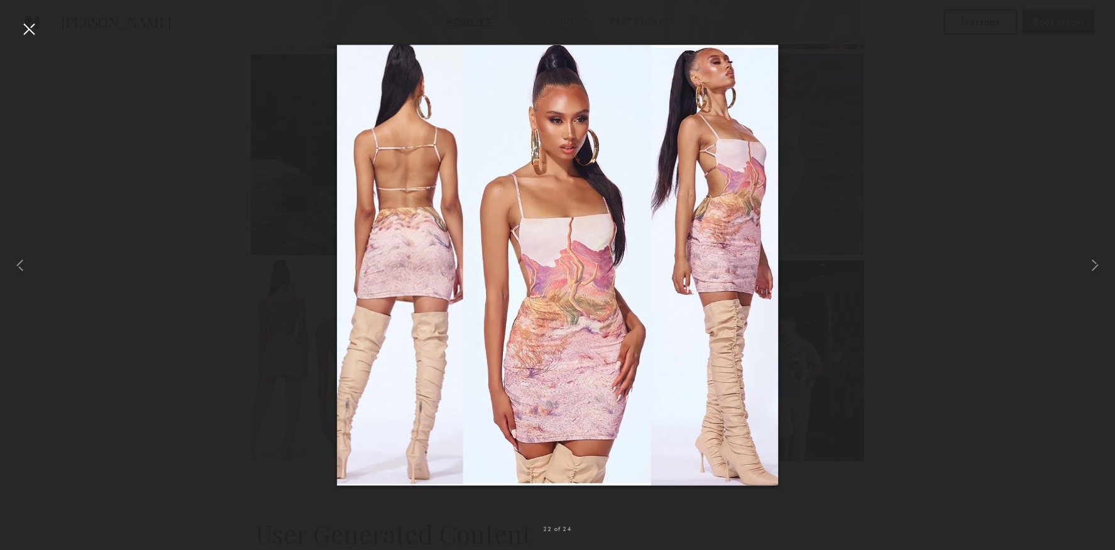
click at [222, 258] on div at bounding box center [557, 264] width 1115 height 489
click at [36, 34] on div at bounding box center [29, 29] width 20 height 20
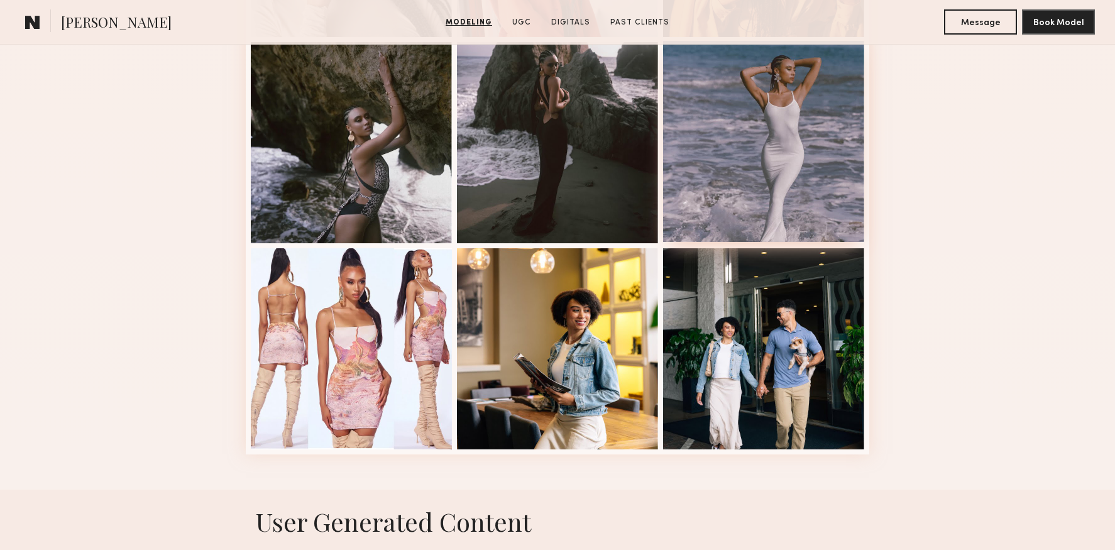
scroll to position [1639, 0]
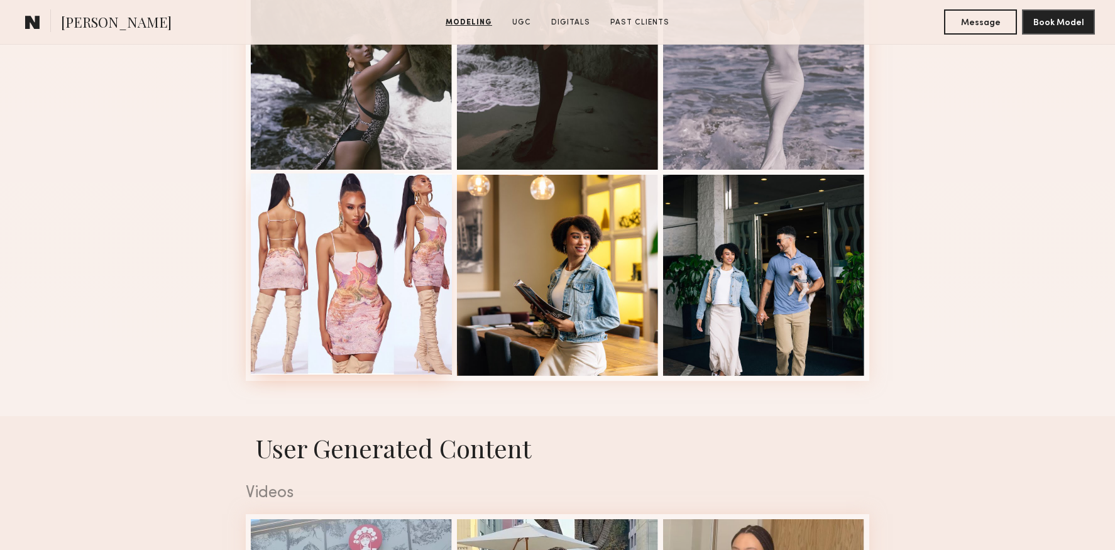
click at [402, 228] on div at bounding box center [351, 273] width 201 height 201
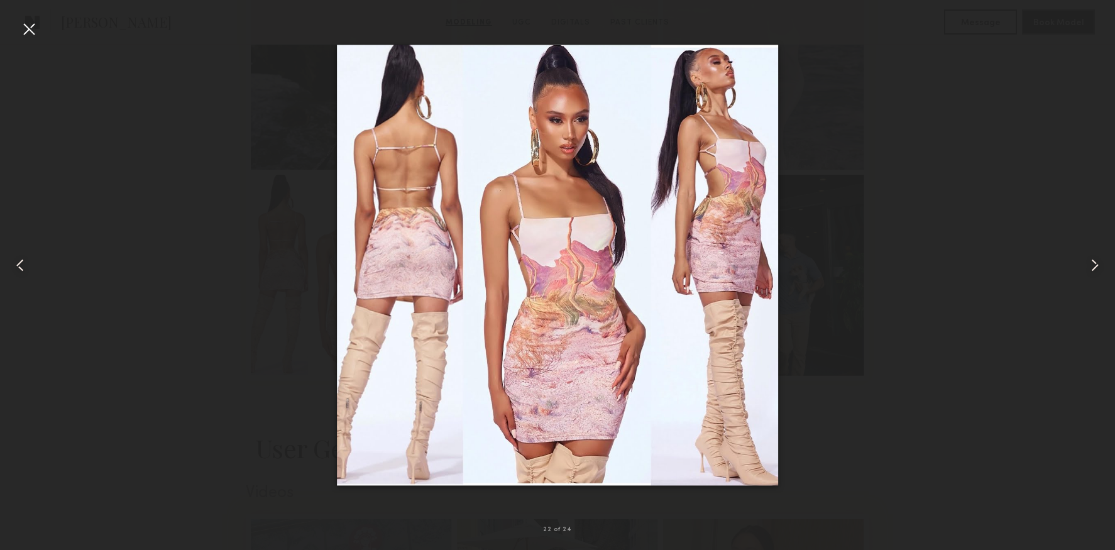
click at [33, 33] on div at bounding box center [29, 29] width 20 height 20
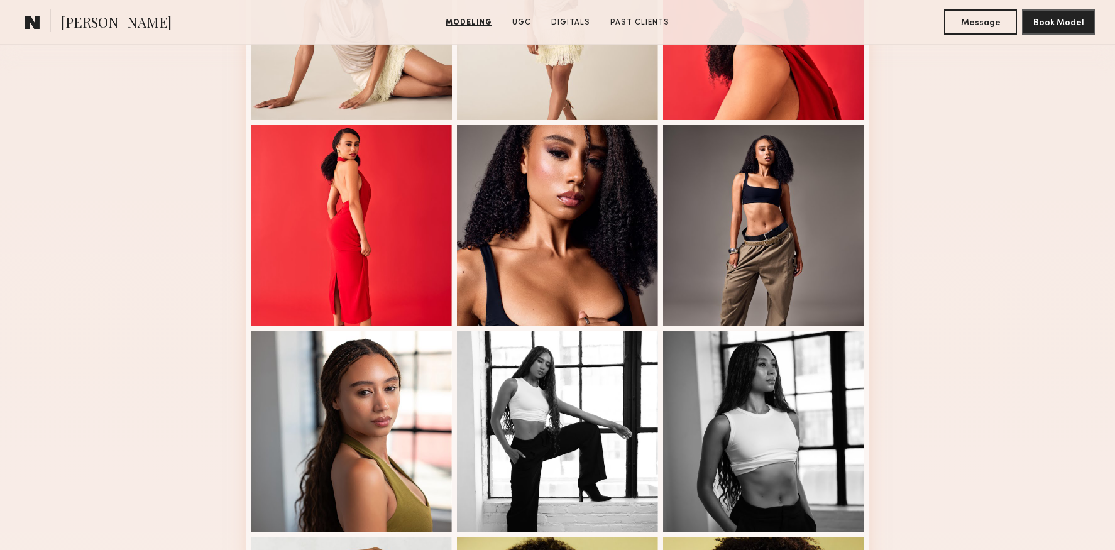
scroll to position [0, 0]
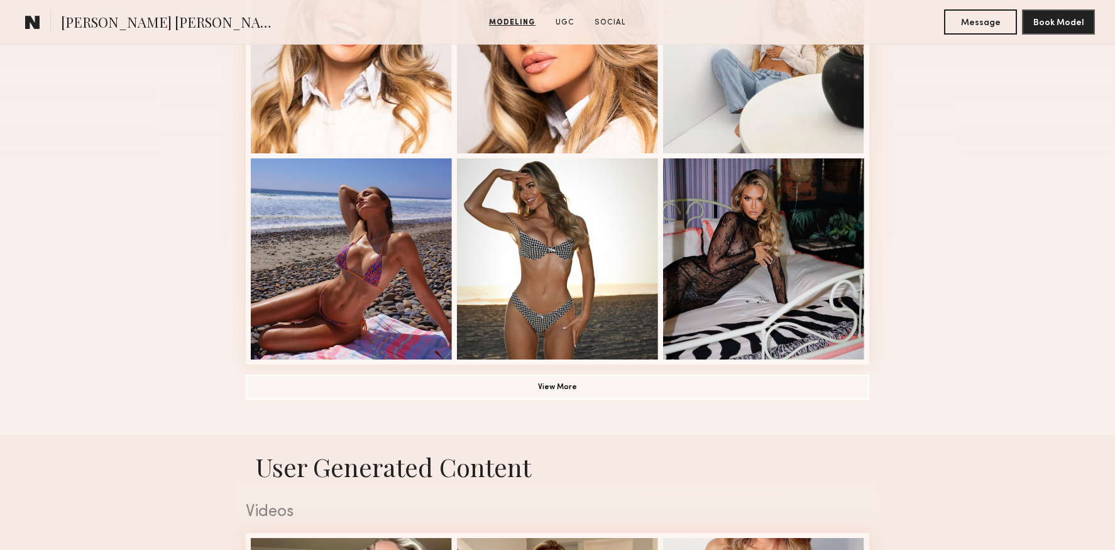
scroll to position [848, 0]
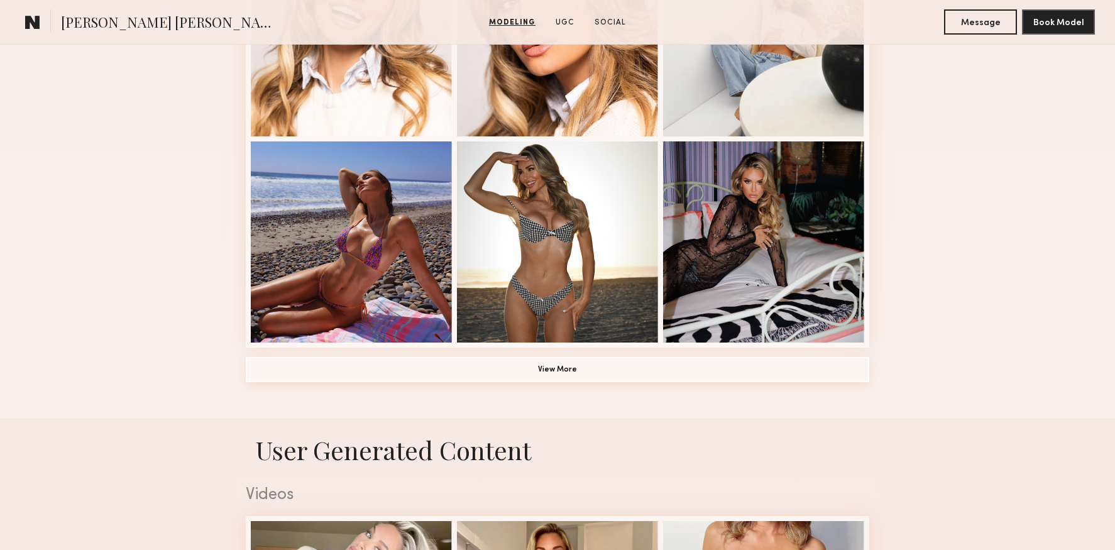
click at [621, 367] on button "View More" at bounding box center [557, 369] width 623 height 25
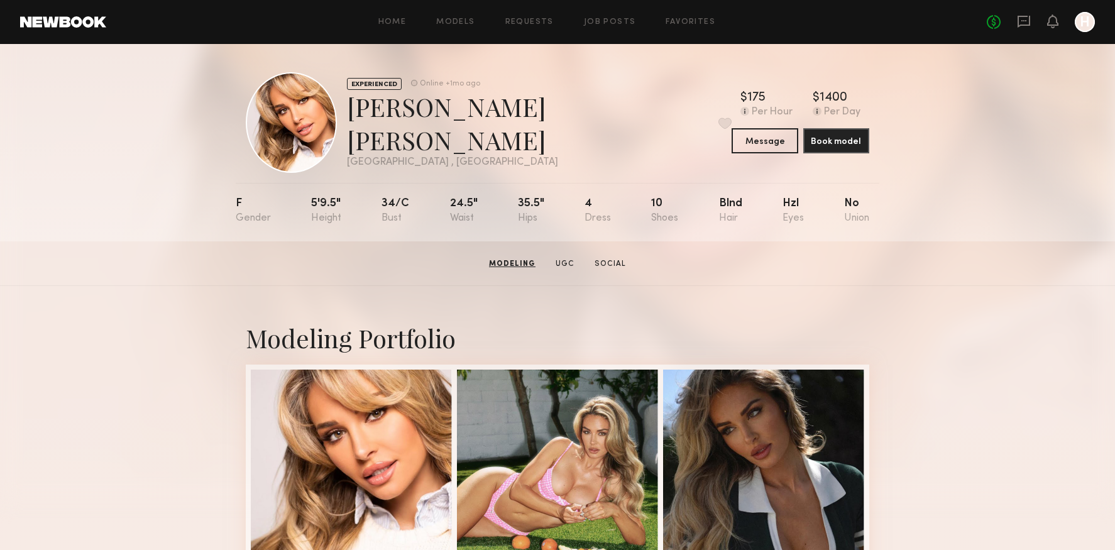
scroll to position [0, 0]
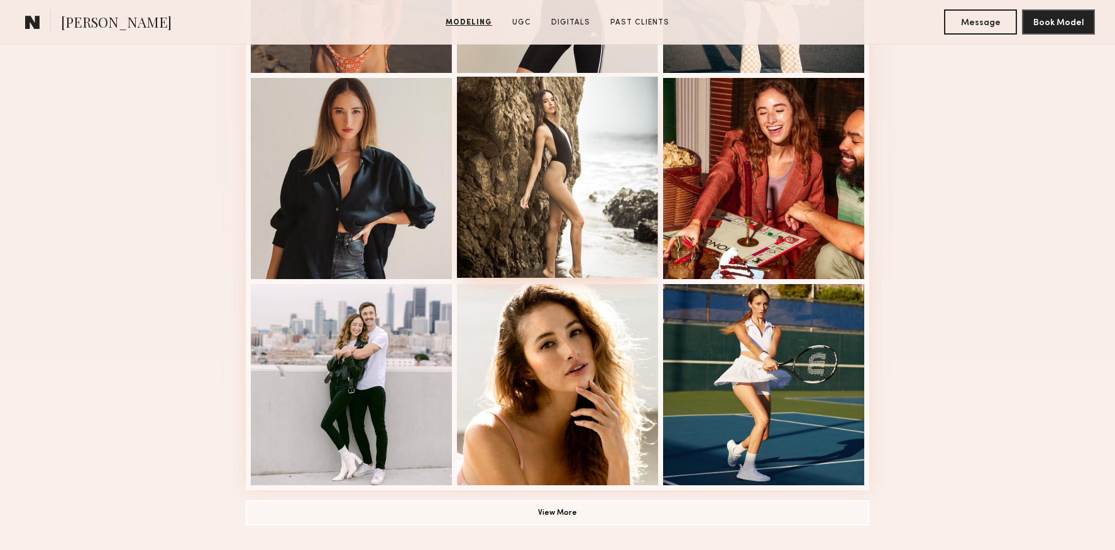
scroll to position [761, 0]
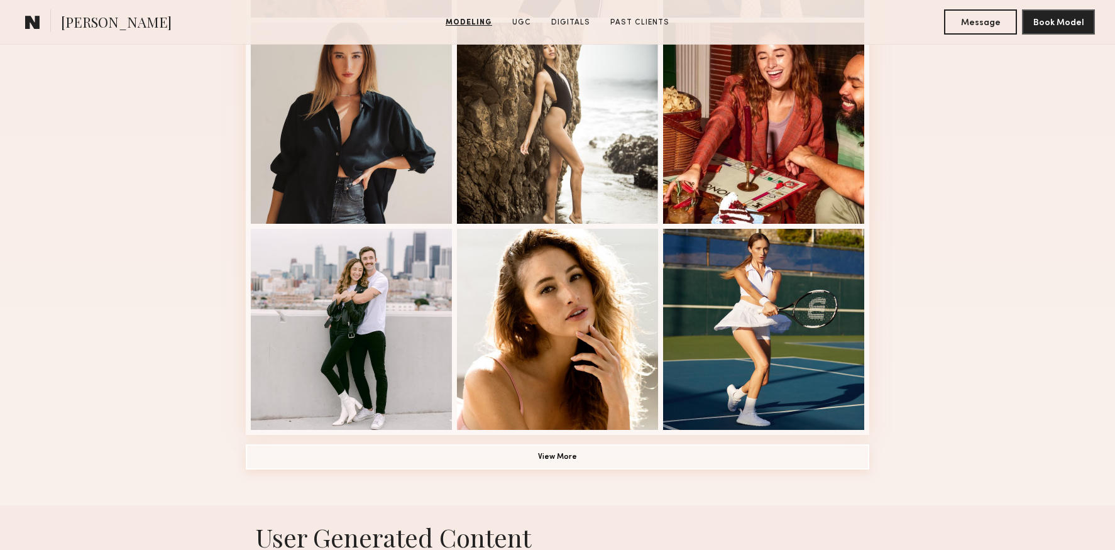
click at [566, 454] on button "View More" at bounding box center [557, 456] width 623 height 25
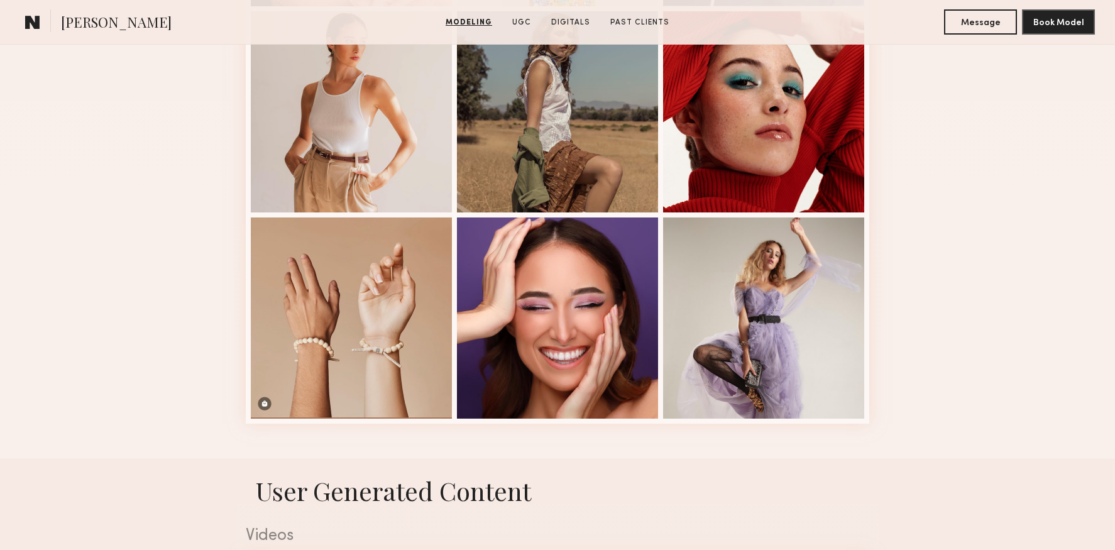
scroll to position [1600, 0]
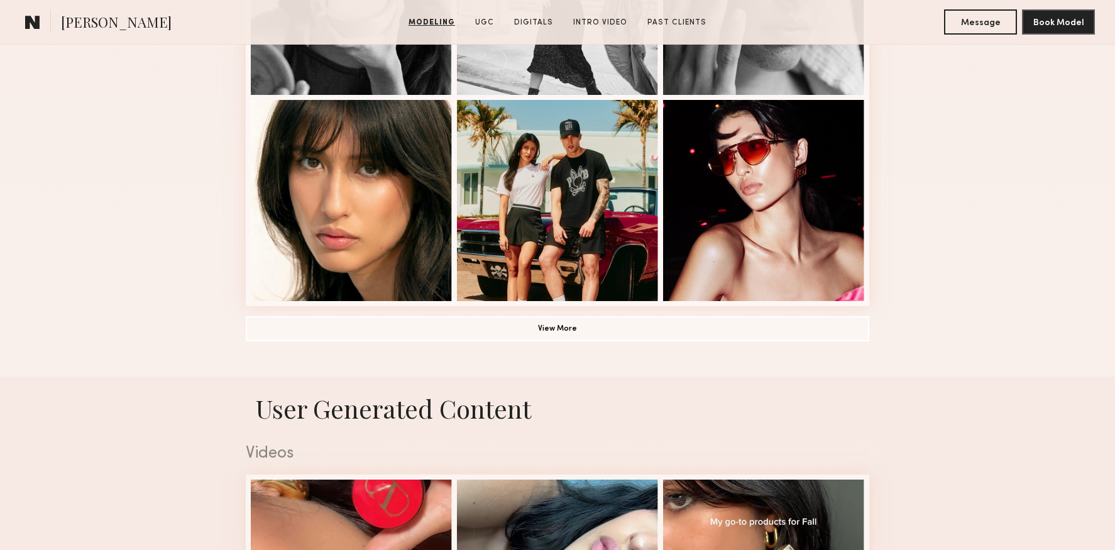
scroll to position [934, 0]
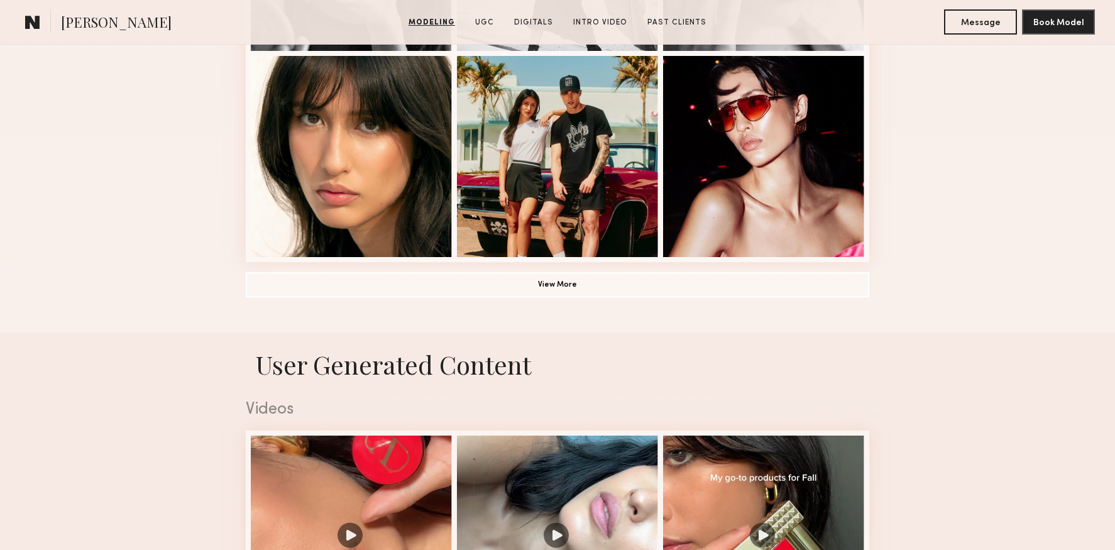
click at [537, 283] on button "View More" at bounding box center [557, 283] width 623 height 25
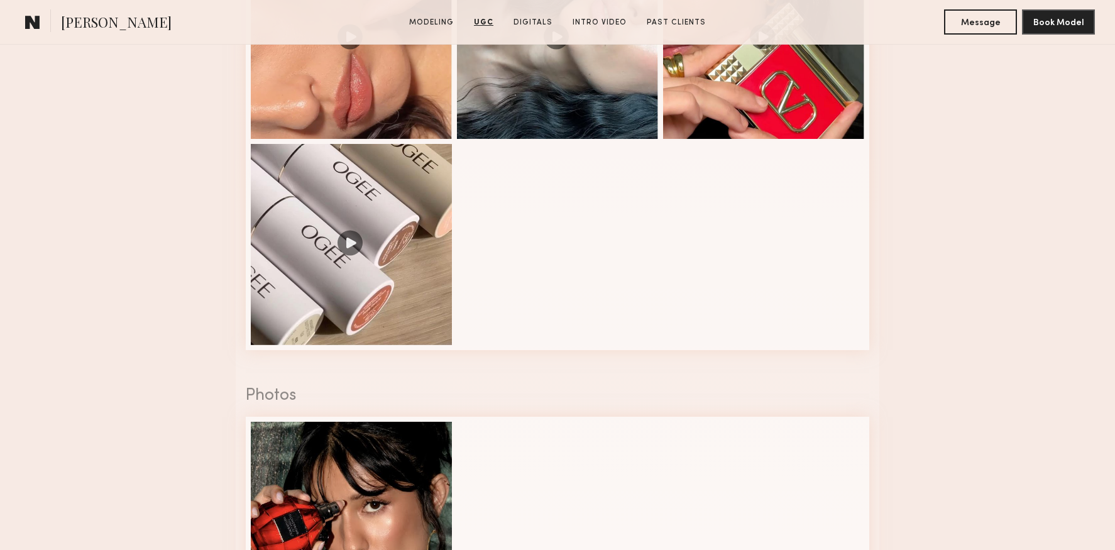
scroll to position [2064, 0]
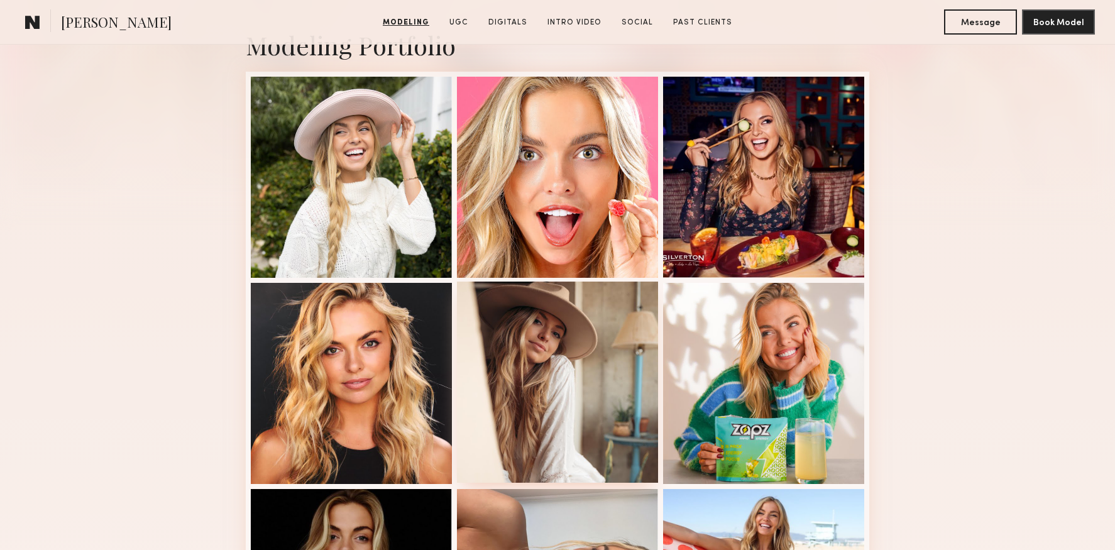
scroll to position [640, 0]
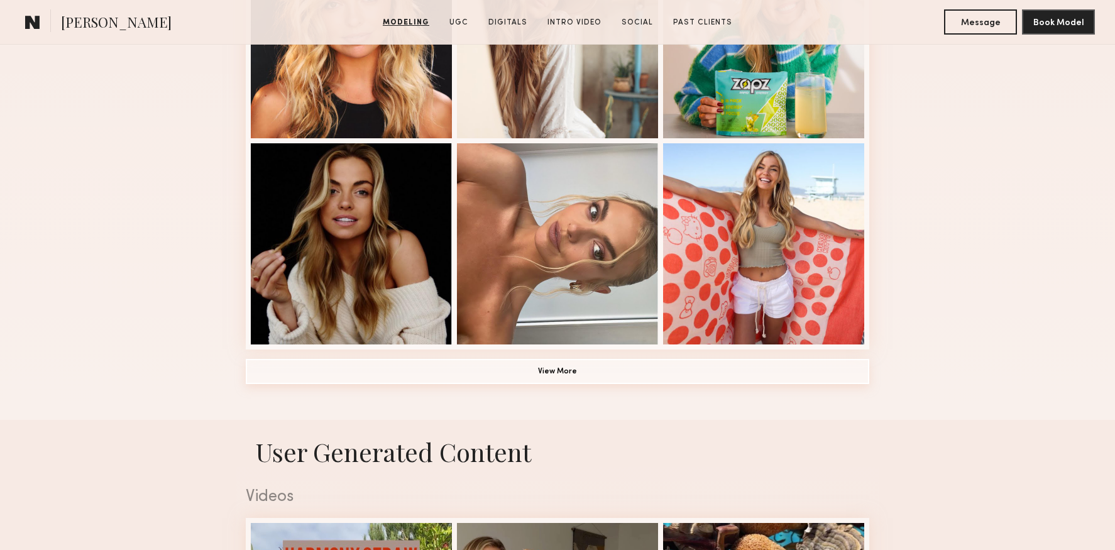
click at [530, 378] on button "View More" at bounding box center [557, 371] width 623 height 25
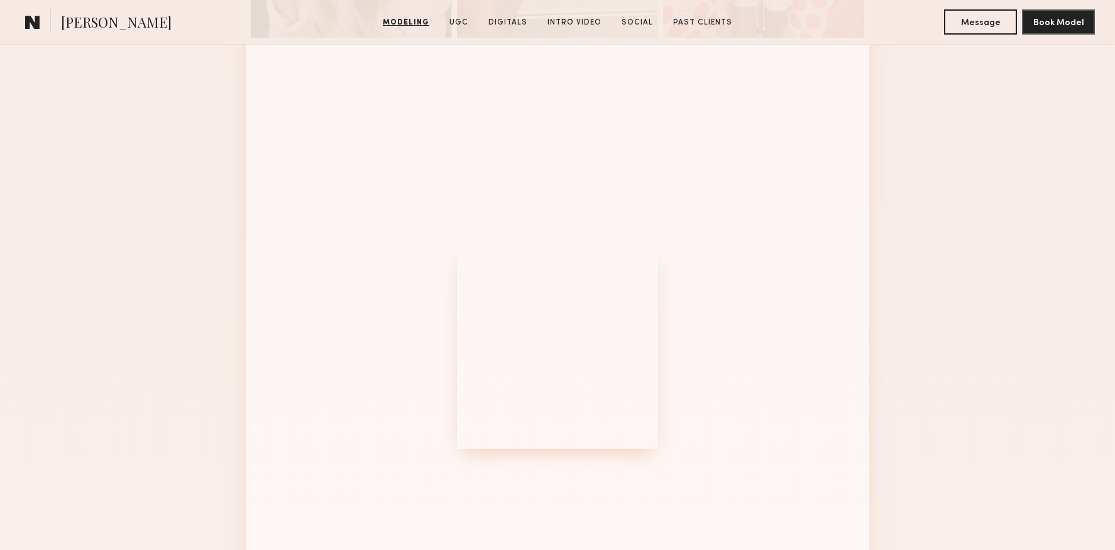
scroll to position [1275, 0]
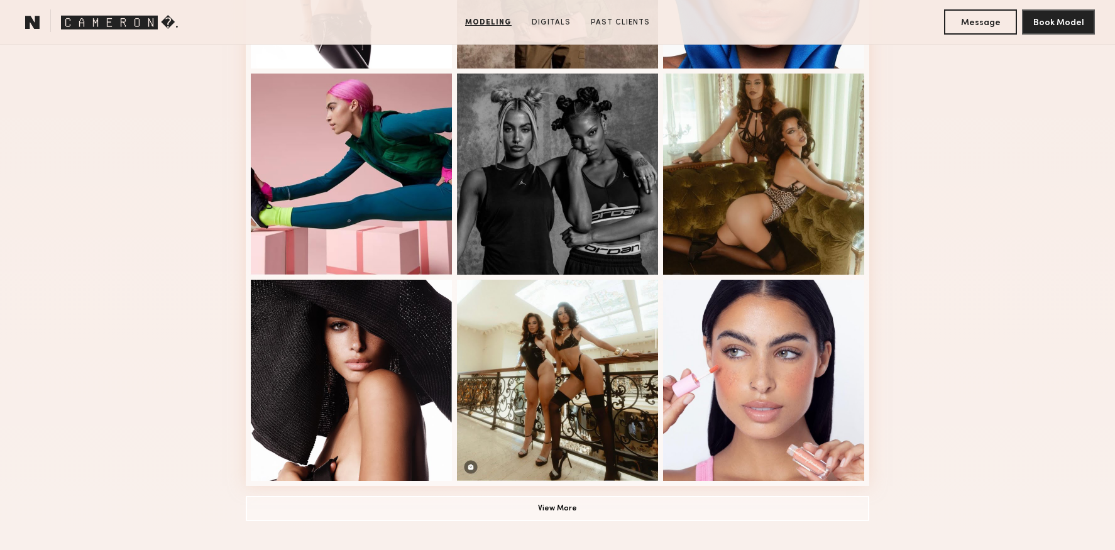
scroll to position [809, 0]
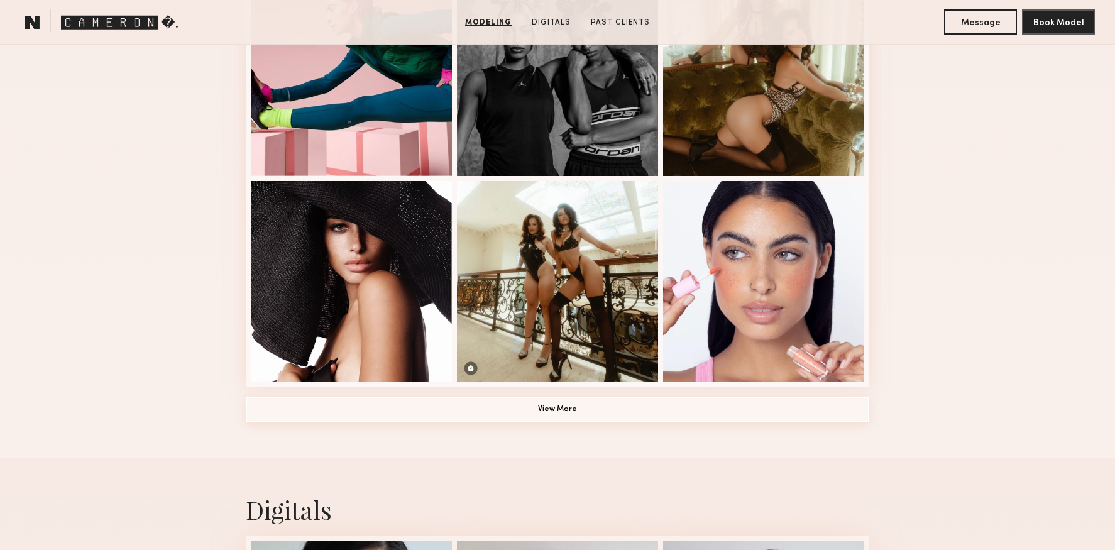
click at [560, 406] on button "View More" at bounding box center [557, 408] width 623 height 25
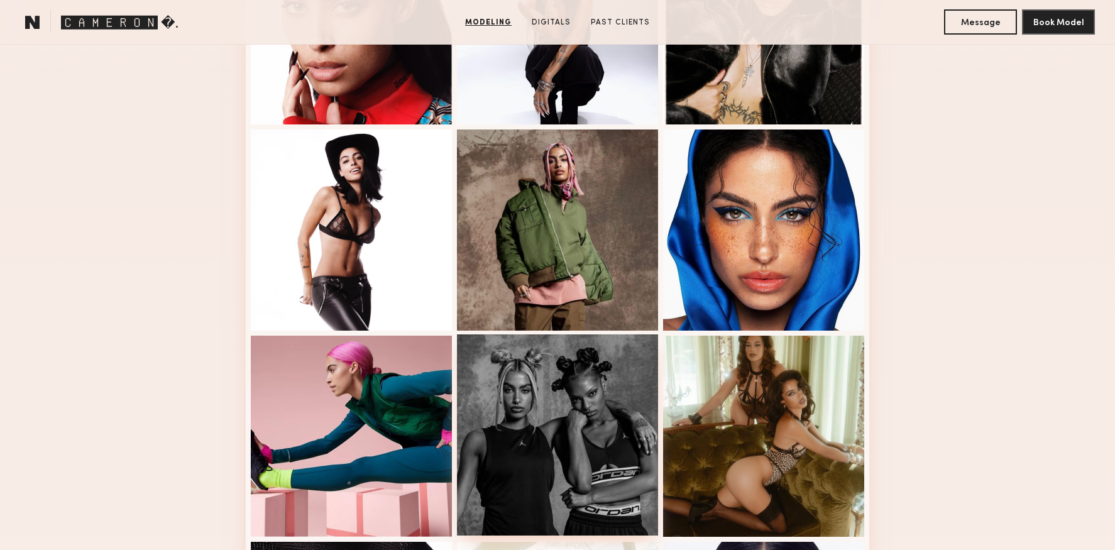
scroll to position [446, 0]
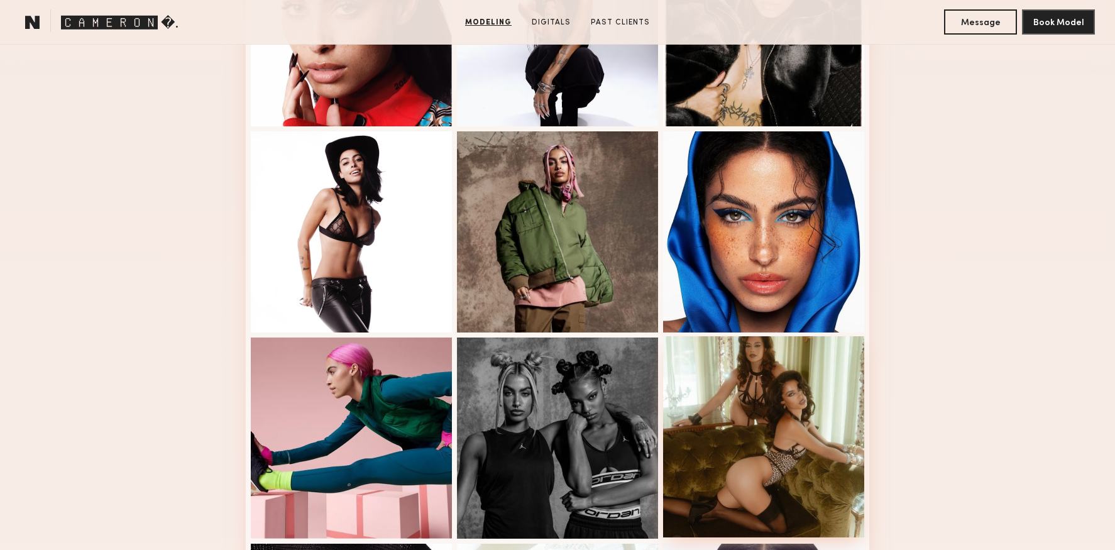
click at [732, 398] on div at bounding box center [763, 436] width 201 height 201
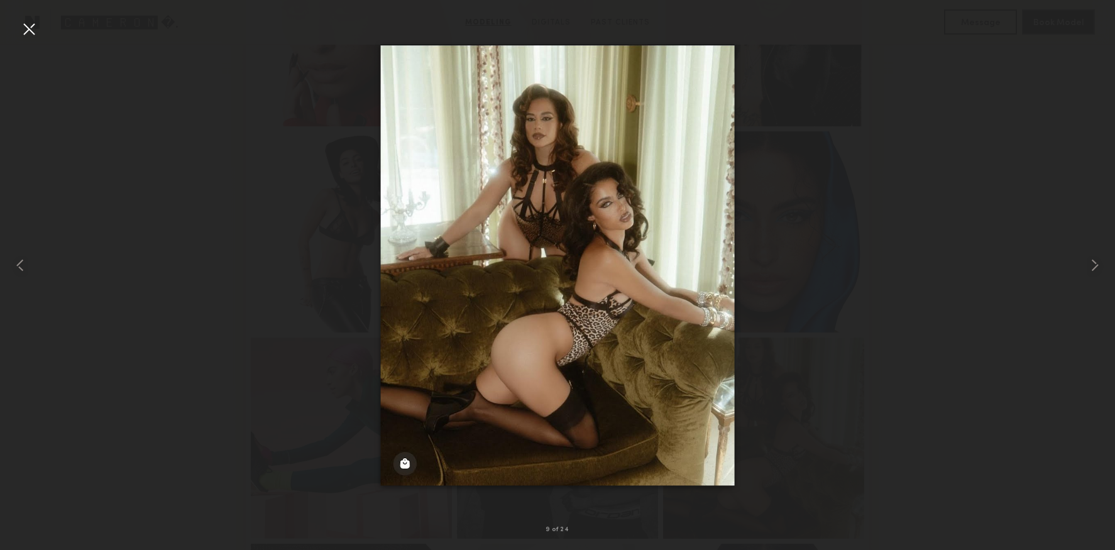
click at [279, 212] on div at bounding box center [557, 264] width 1115 height 489
click at [33, 25] on div at bounding box center [29, 29] width 20 height 20
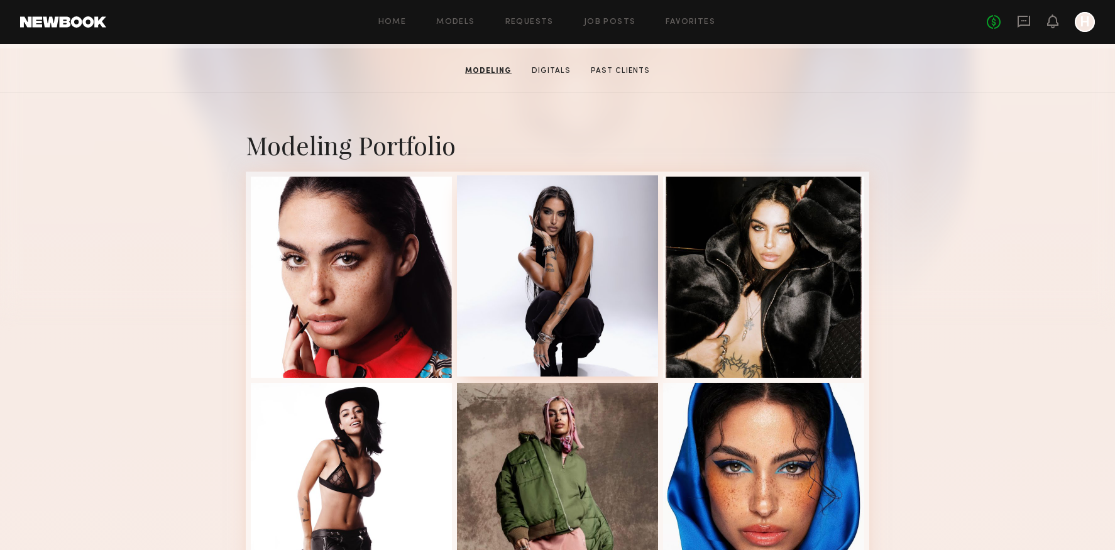
scroll to position [193, 0]
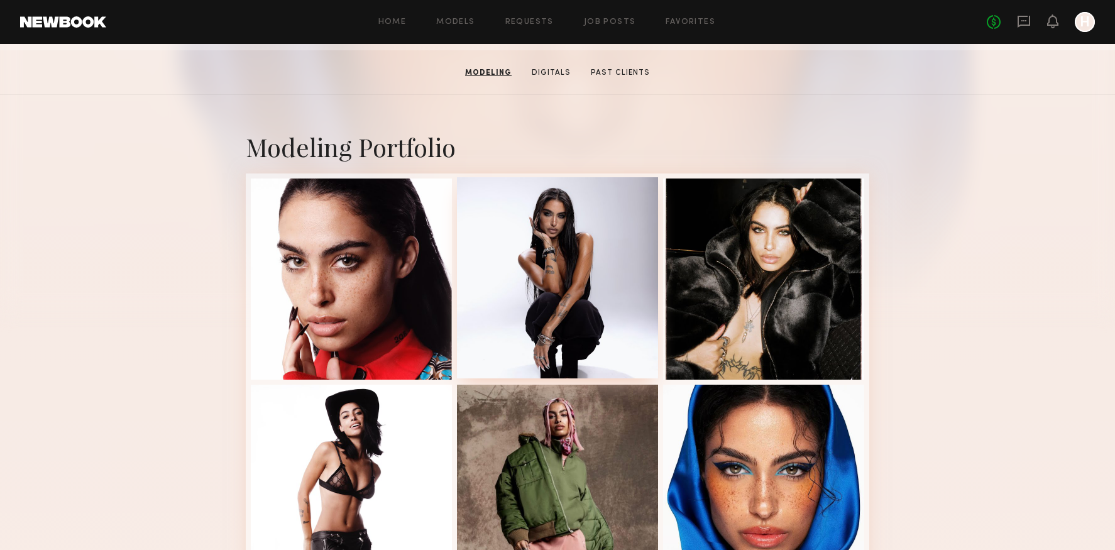
click at [546, 309] on div at bounding box center [557, 277] width 201 height 201
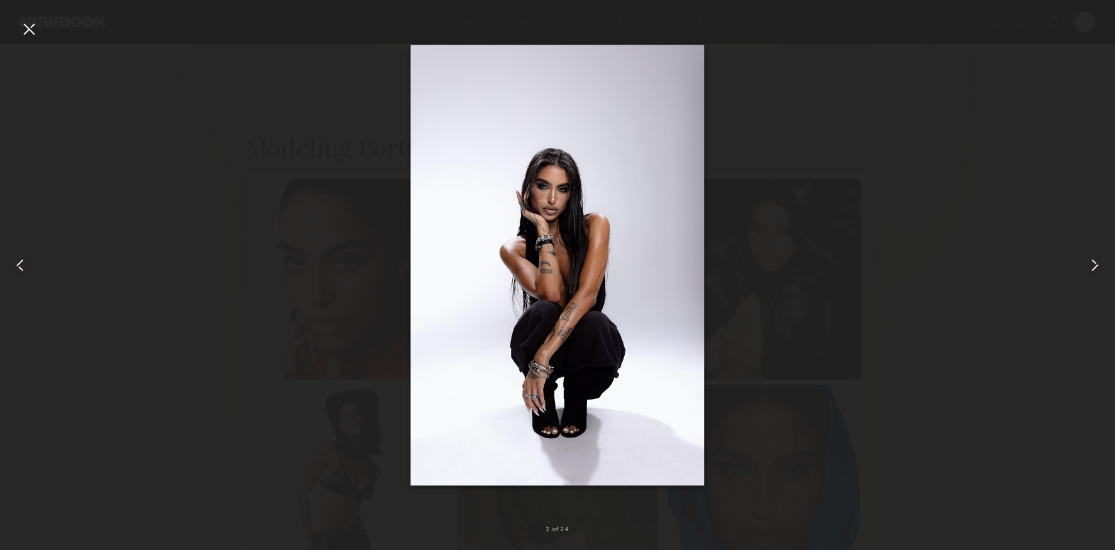
click at [23, 31] on div at bounding box center [29, 29] width 20 height 20
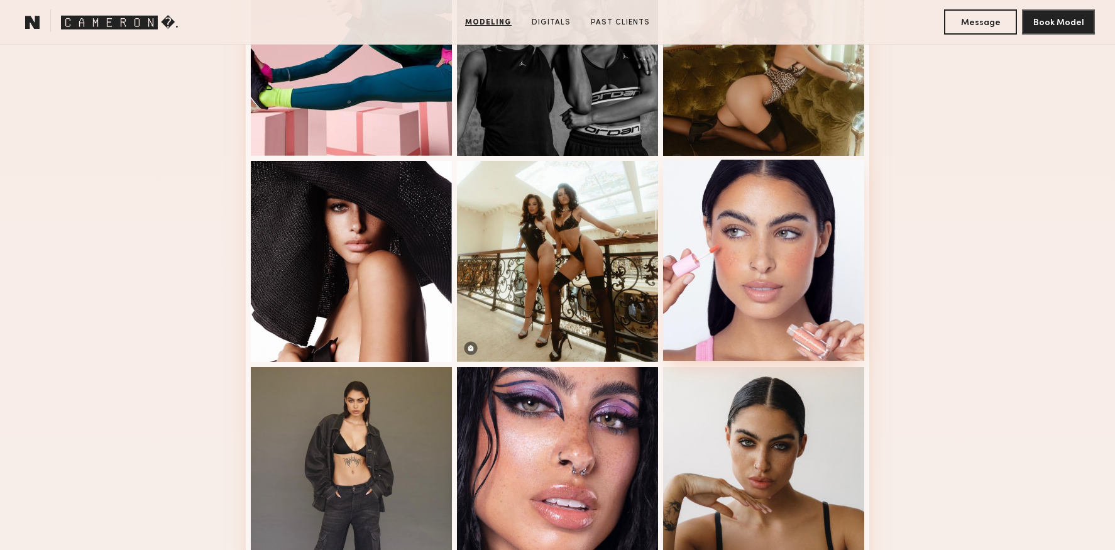
scroll to position [851, 0]
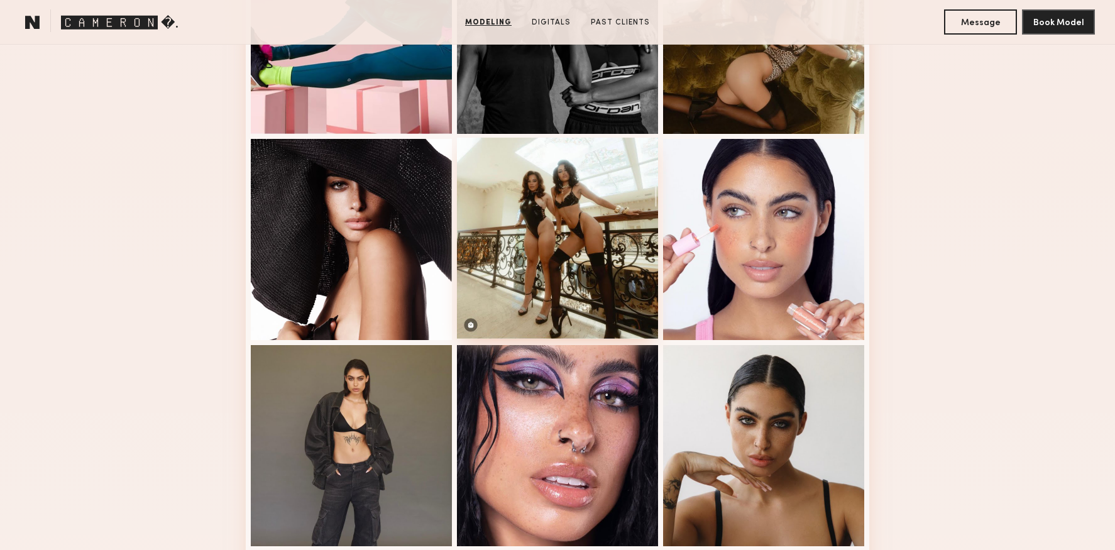
click at [587, 229] on div at bounding box center [557, 238] width 201 height 201
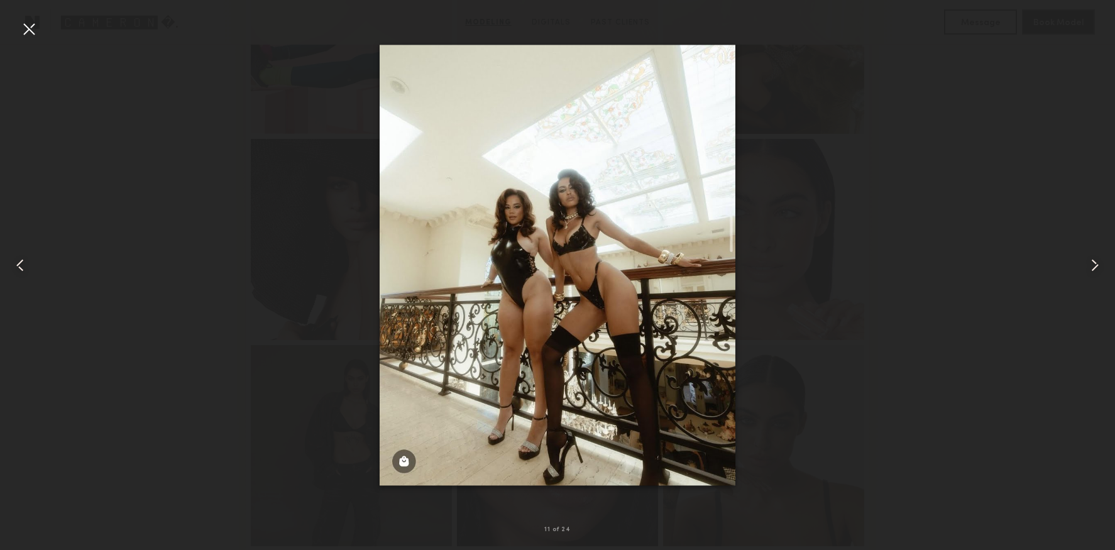
click at [26, 38] on div at bounding box center [29, 29] width 20 height 20
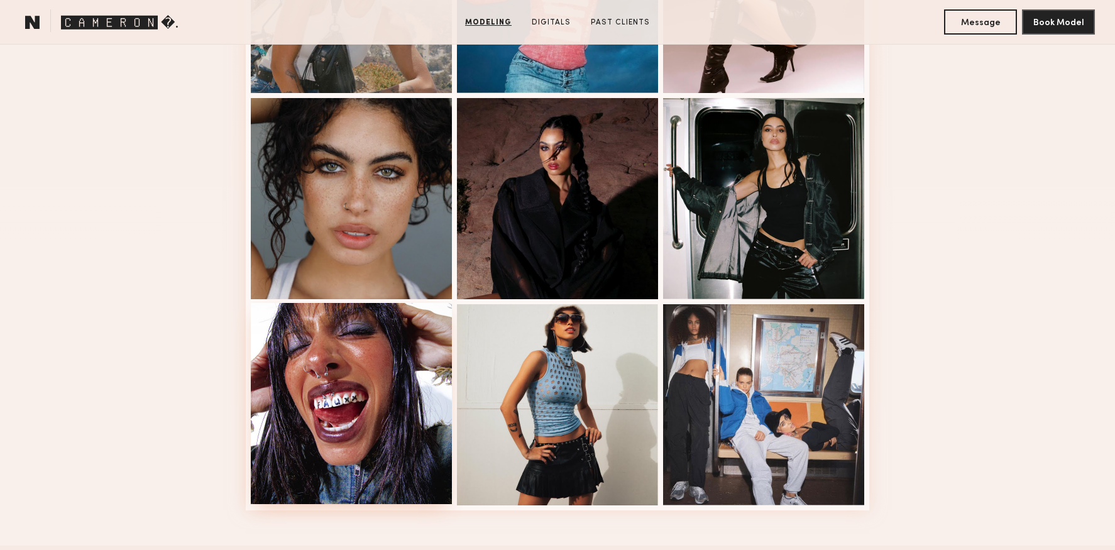
scroll to position [1532, 0]
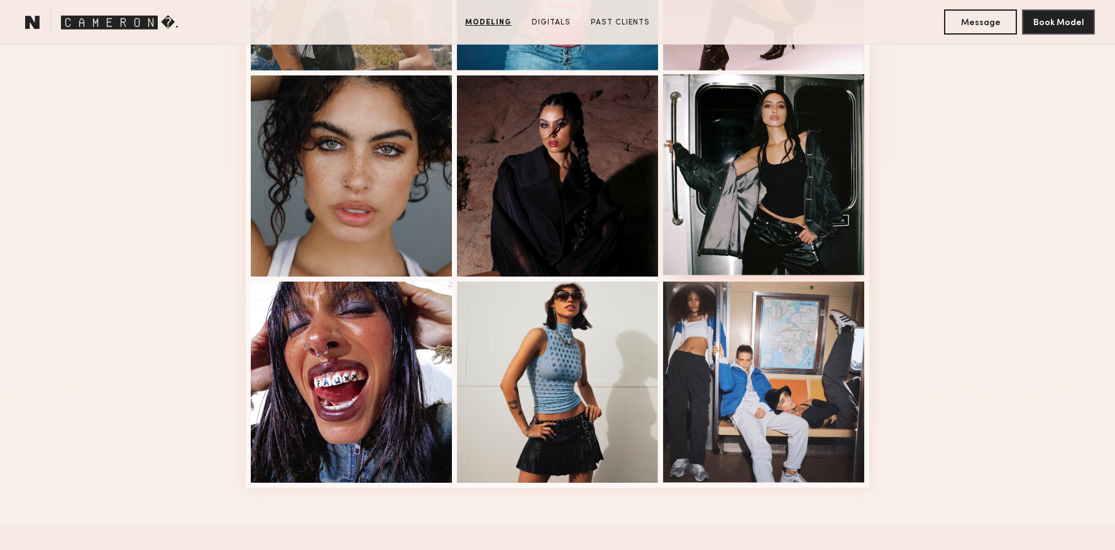
click at [826, 216] on div at bounding box center [763, 174] width 201 height 201
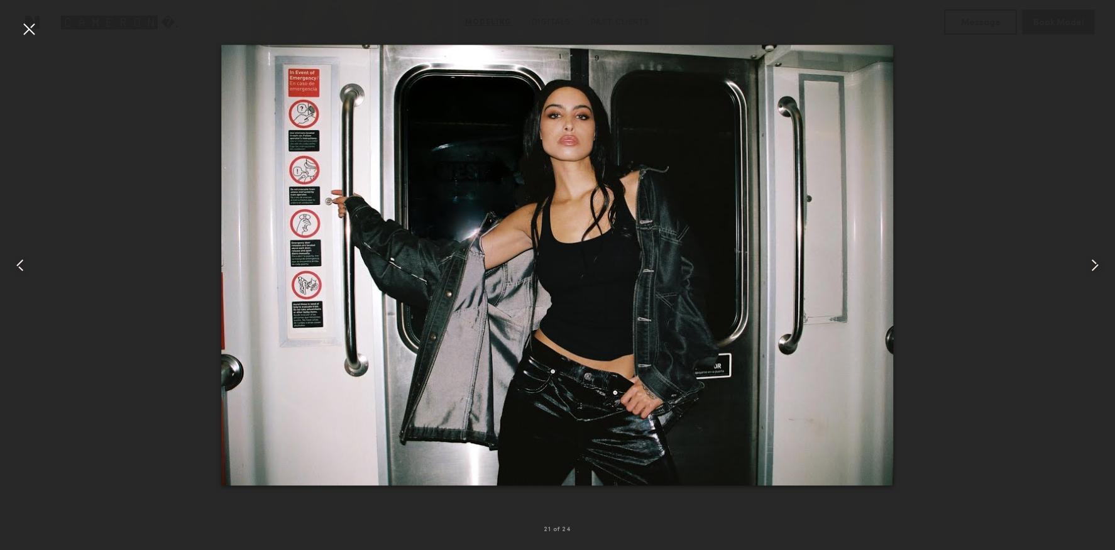
click at [14, 21] on div at bounding box center [22, 264] width 45 height 489
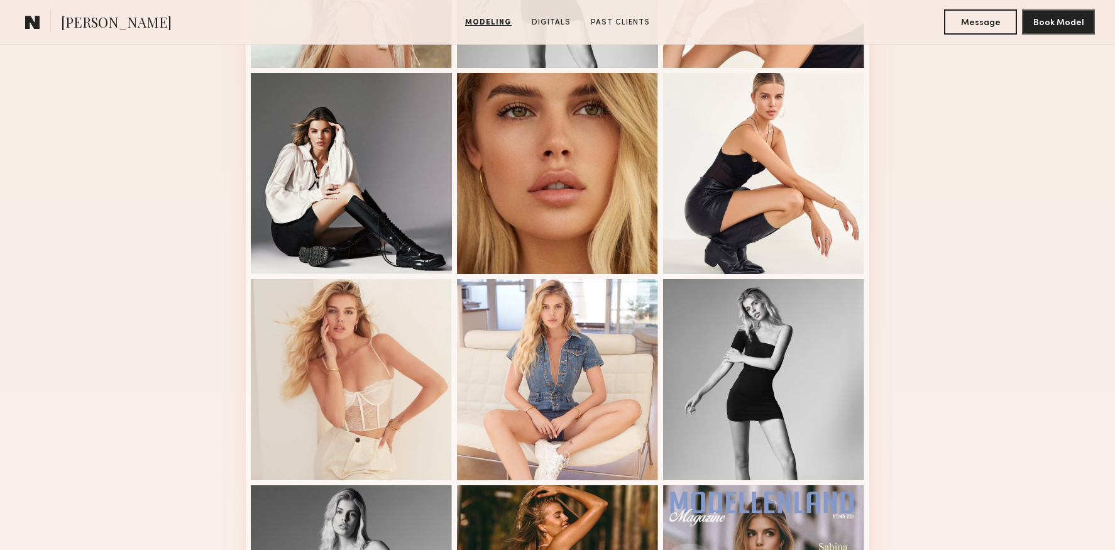
scroll to position [839, 0]
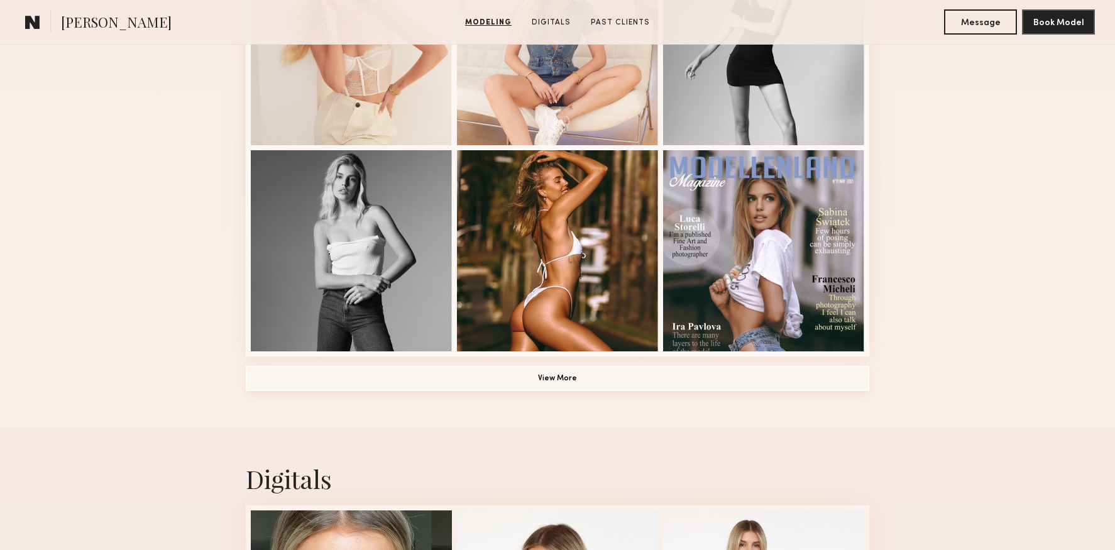
click at [640, 388] on button "View More" at bounding box center [557, 378] width 623 height 25
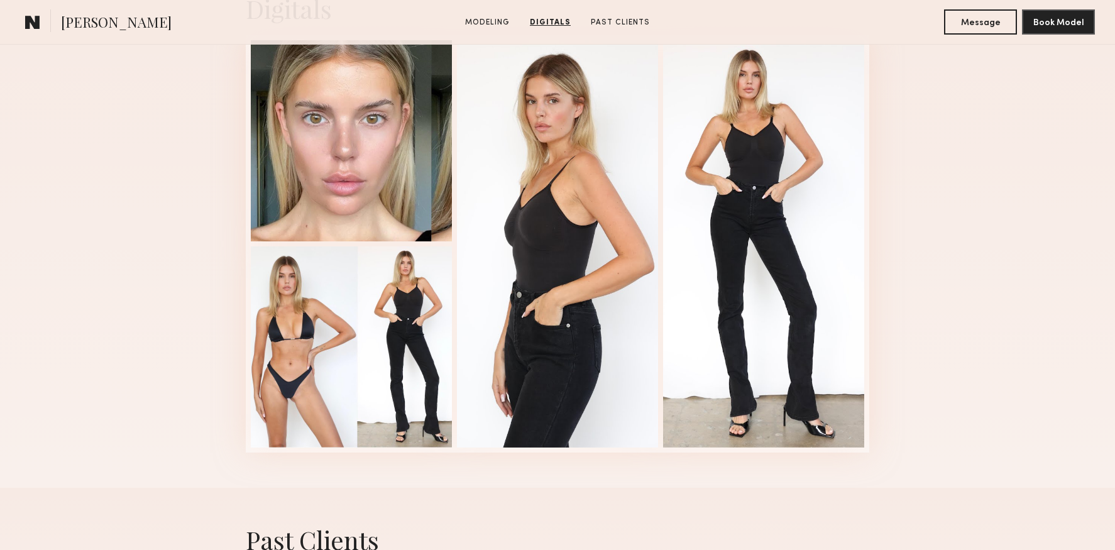
scroll to position [1866, 0]
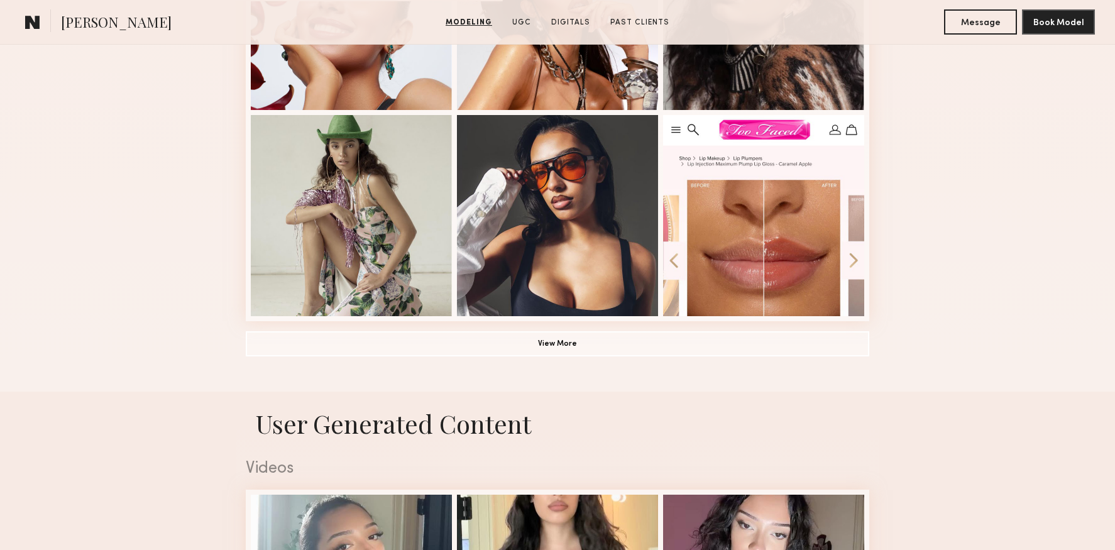
scroll to position [930, 0]
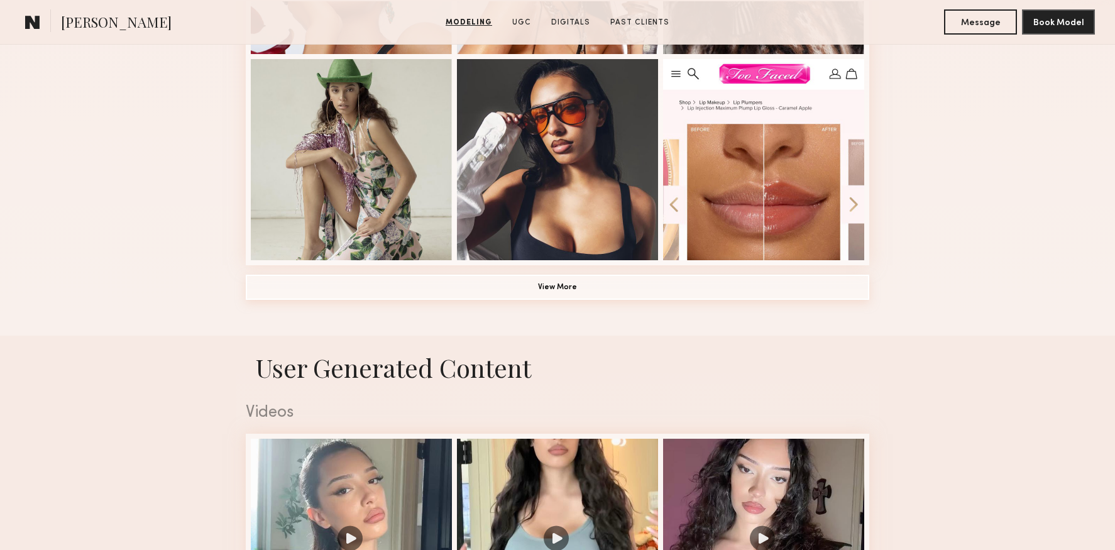
click at [550, 289] on button "View More" at bounding box center [557, 287] width 623 height 25
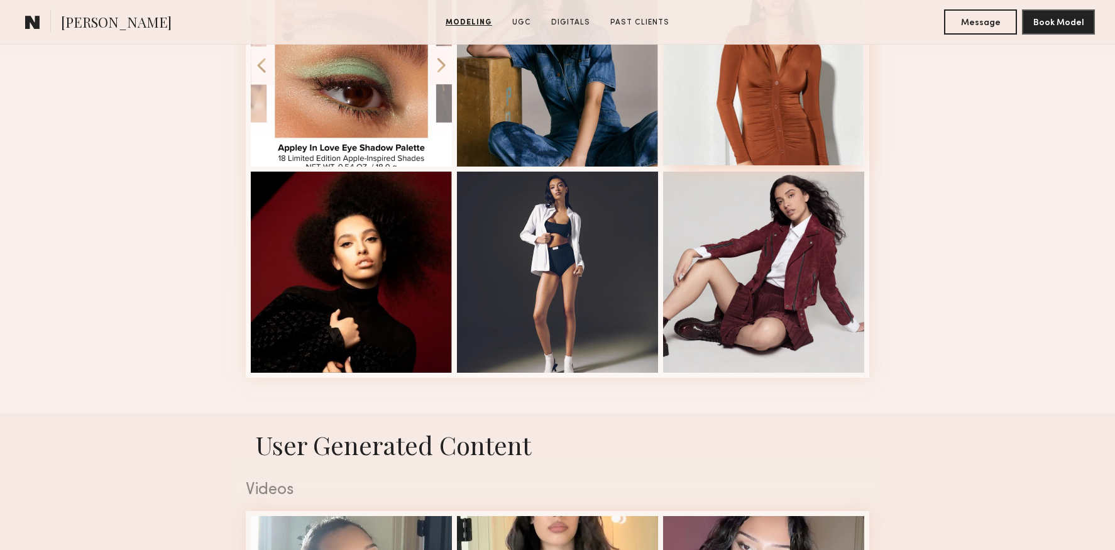
scroll to position [1736, 0]
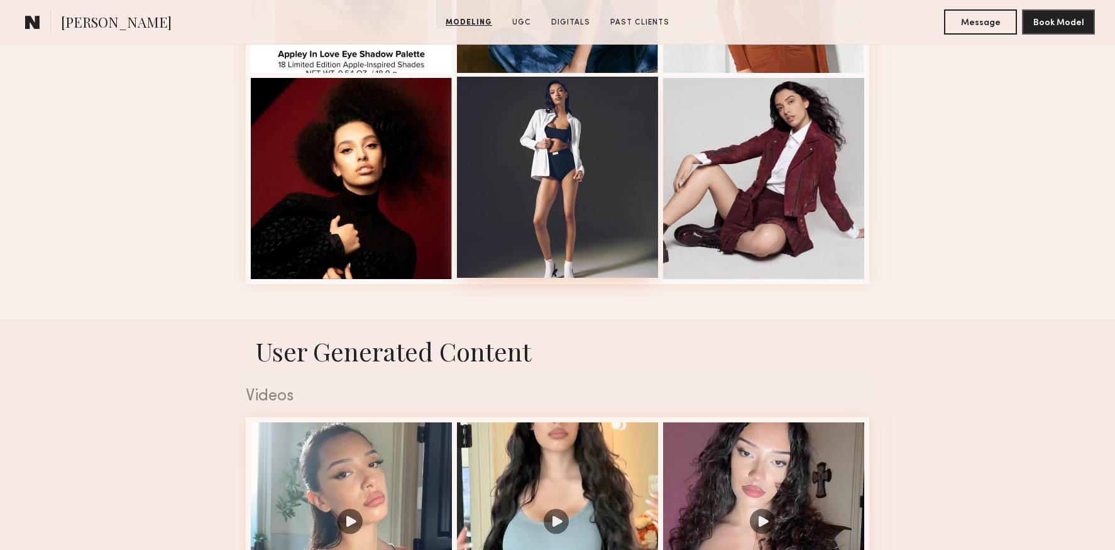
click at [572, 199] on div at bounding box center [557, 177] width 201 height 201
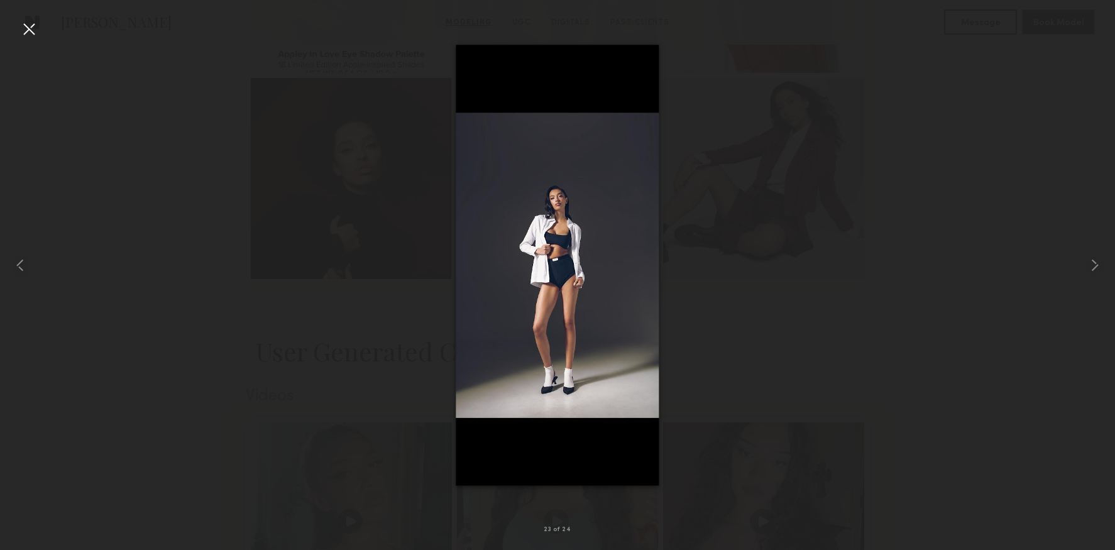
drag, startPoint x: 32, startPoint y: 30, endPoint x: 96, endPoint y: 64, distance: 72.8
click at [32, 30] on div at bounding box center [29, 29] width 20 height 20
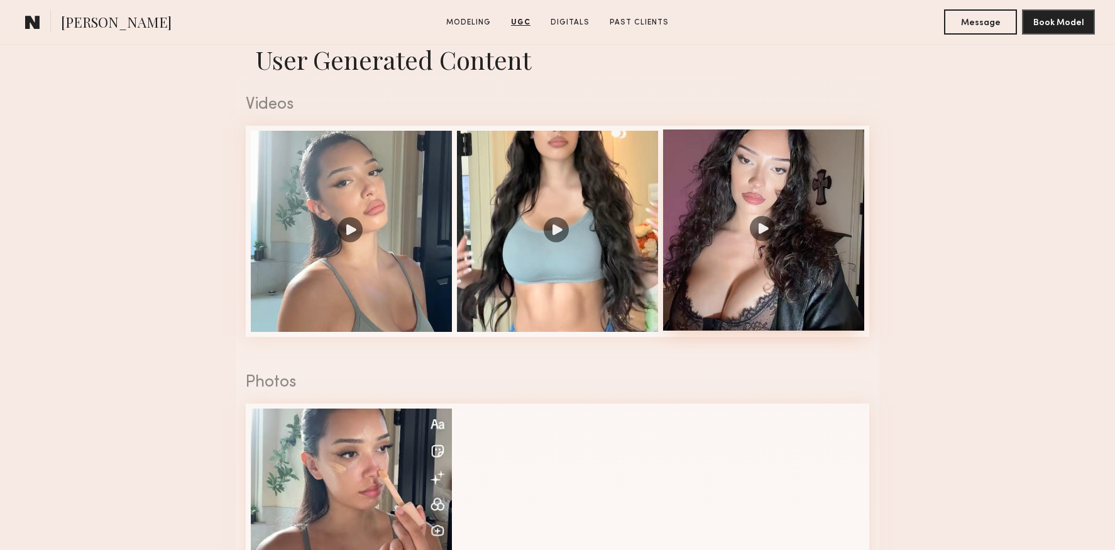
scroll to position [2049, 0]
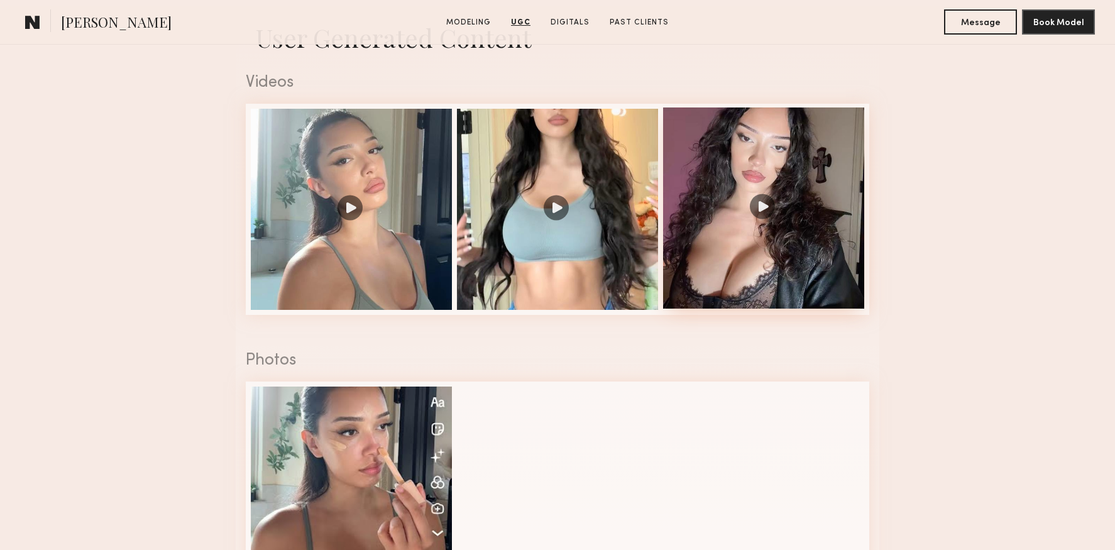
click at [761, 209] on div at bounding box center [763, 207] width 201 height 201
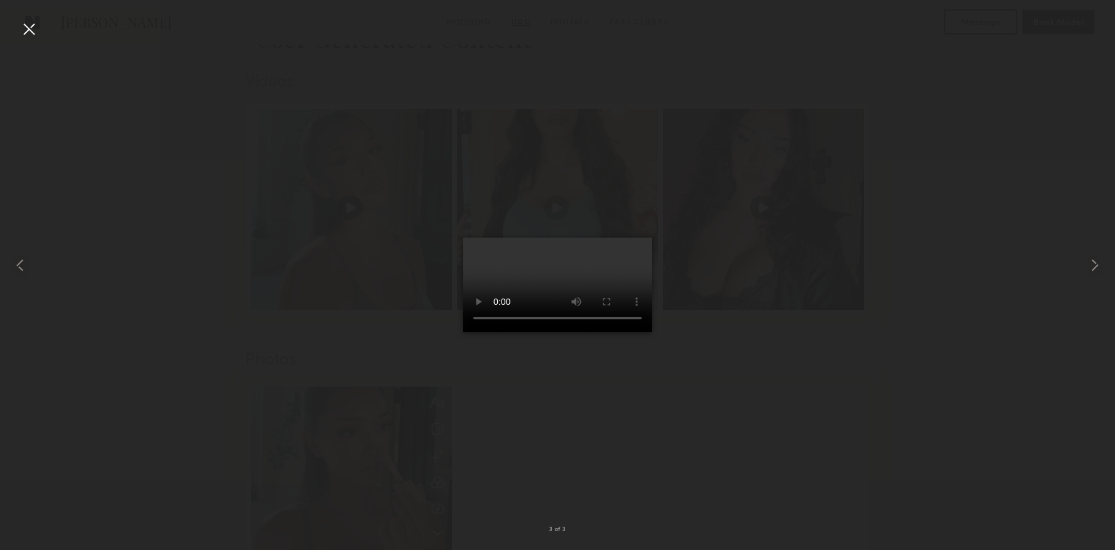
click at [805, 403] on div at bounding box center [557, 264] width 1115 height 489
drag, startPoint x: 783, startPoint y: 229, endPoint x: 566, endPoint y: 154, distance: 229.5
click at [781, 229] on div at bounding box center [557, 264] width 1115 height 489
click at [19, 25] on div at bounding box center [29, 29] width 20 height 20
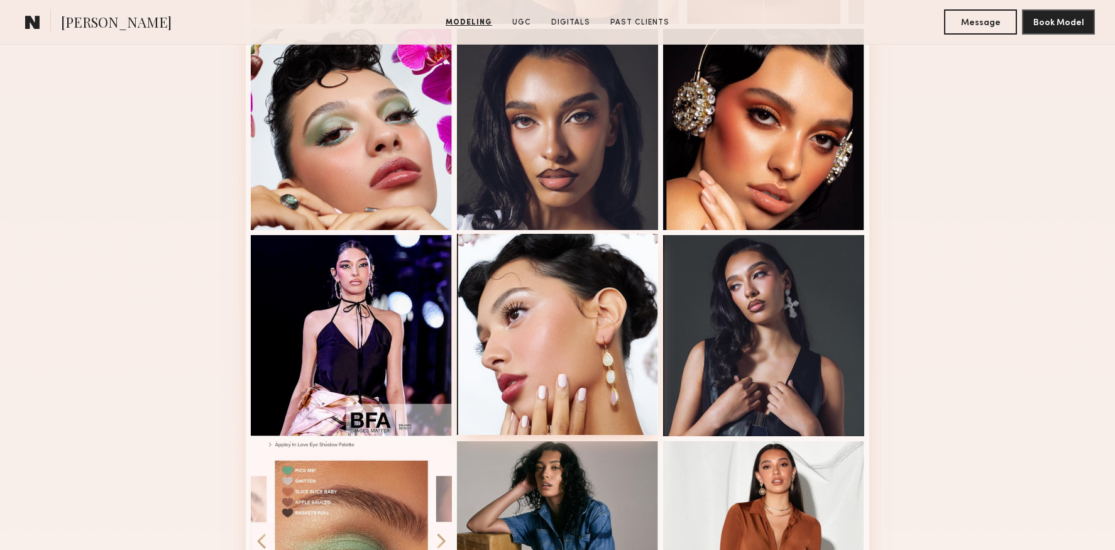
scroll to position [1165, 0]
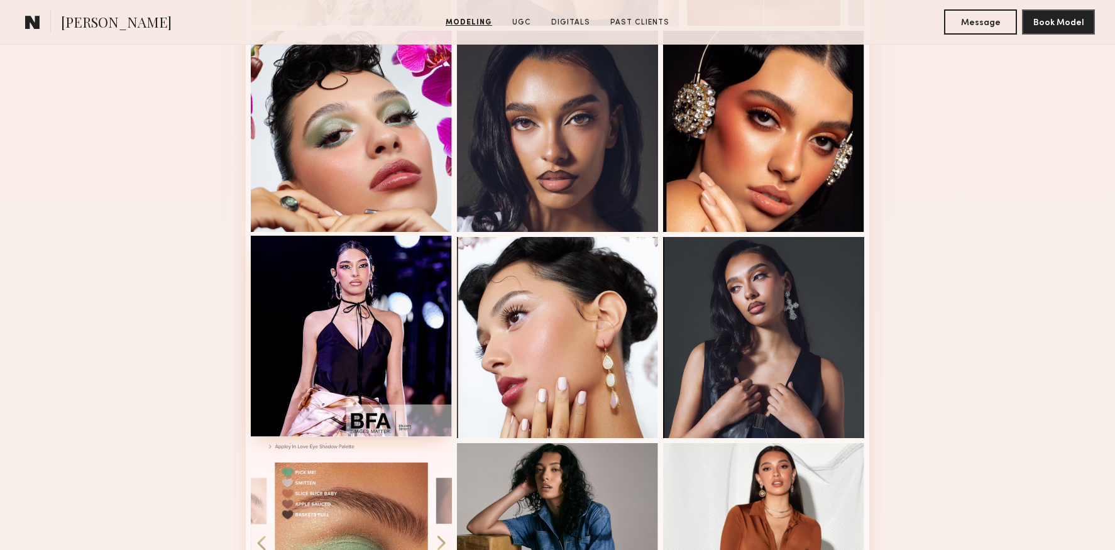
click at [374, 295] on div at bounding box center [351, 336] width 201 height 201
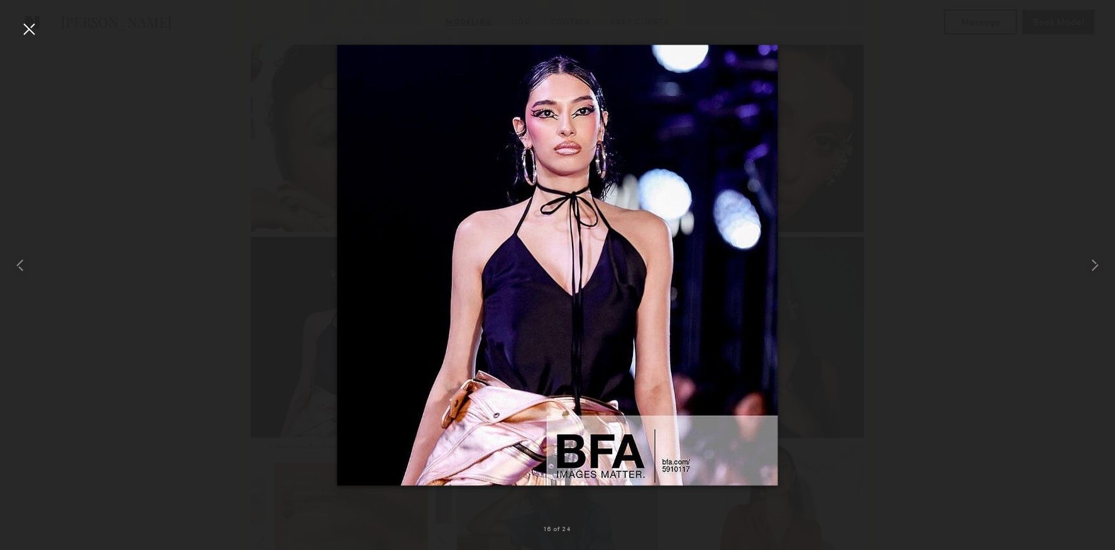
click at [38, 29] on div at bounding box center [29, 29] width 20 height 20
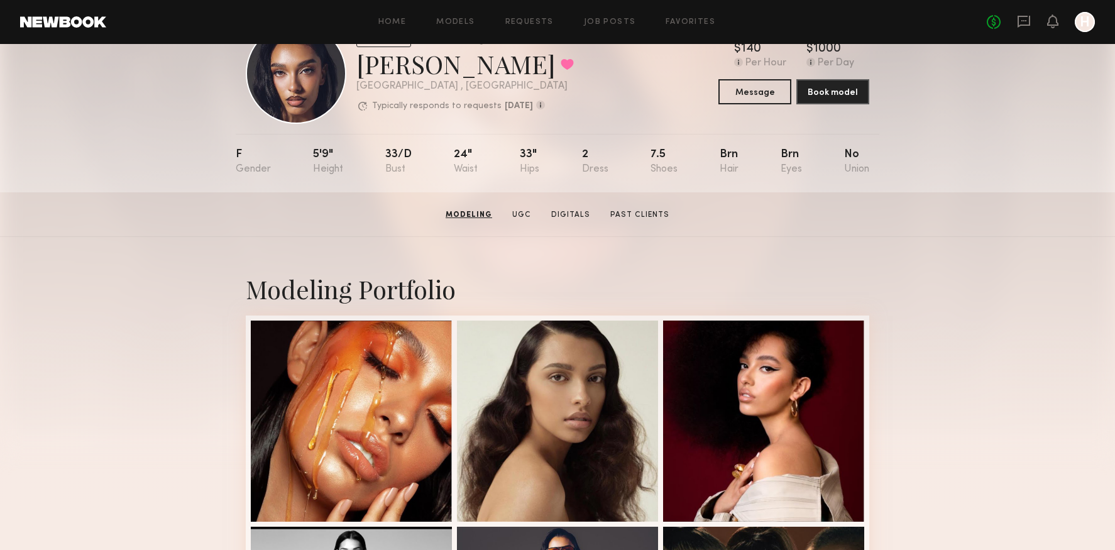
scroll to position [49, 0]
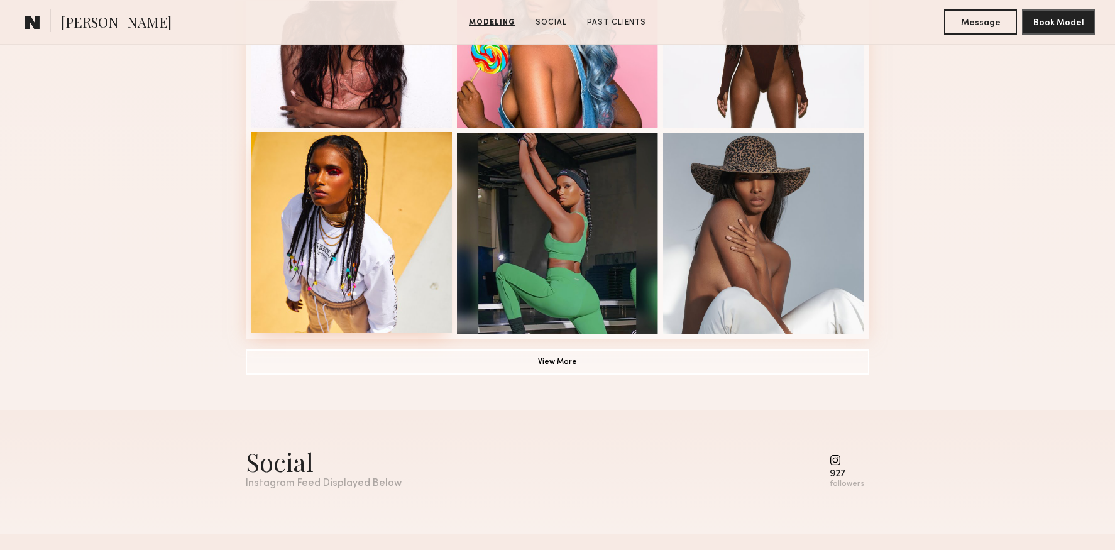
scroll to position [871, 0]
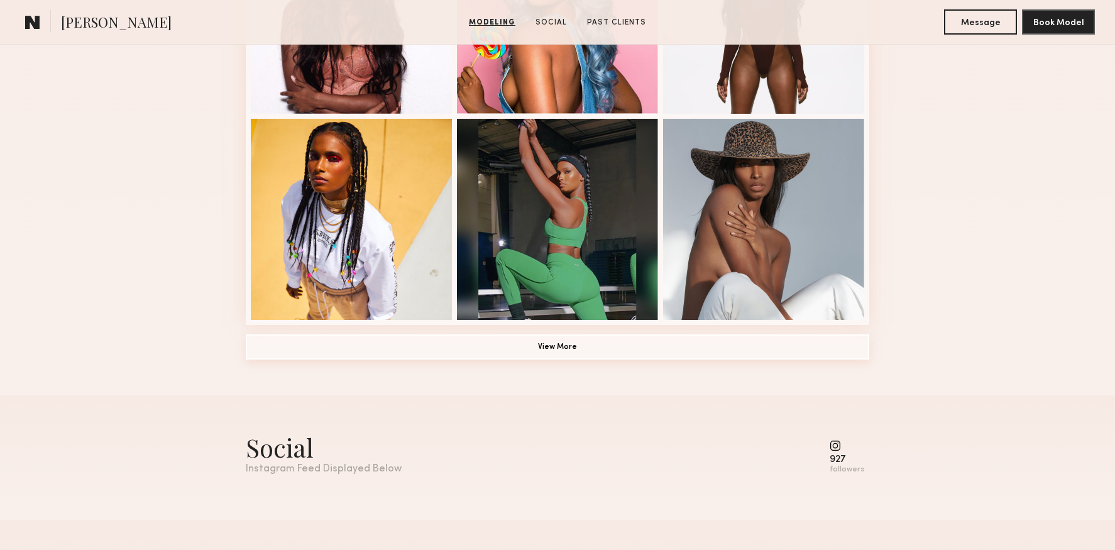
click at [562, 342] on button "View More" at bounding box center [557, 346] width 623 height 25
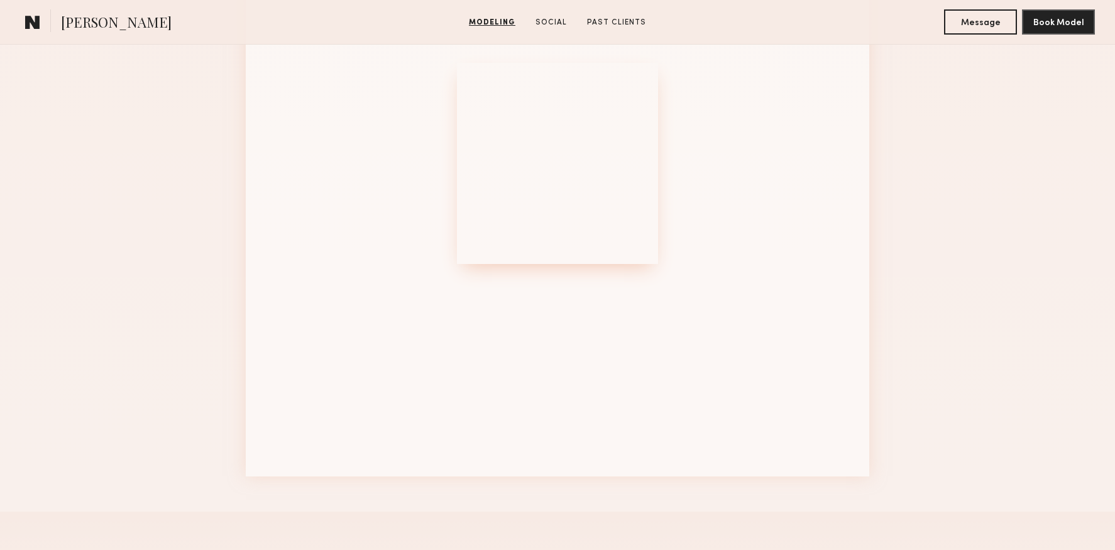
scroll to position [1840, 0]
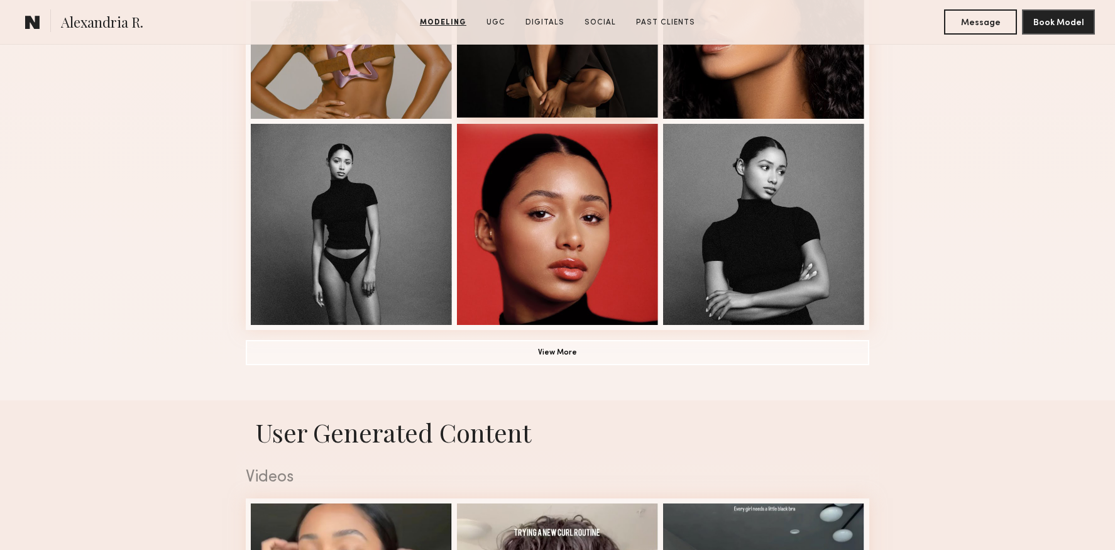
scroll to position [869, 0]
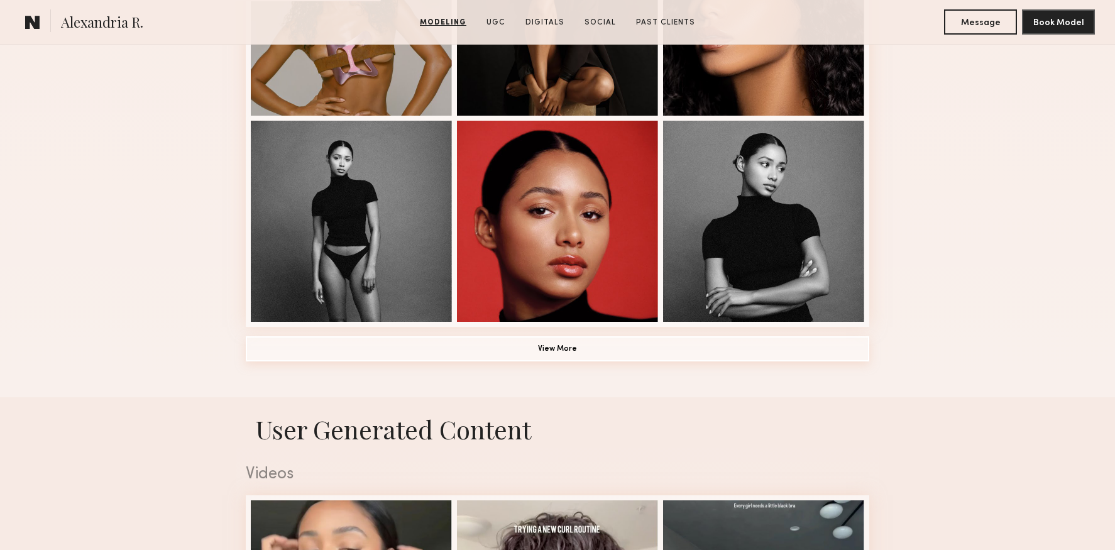
click at [588, 339] on button "View More" at bounding box center [557, 348] width 623 height 25
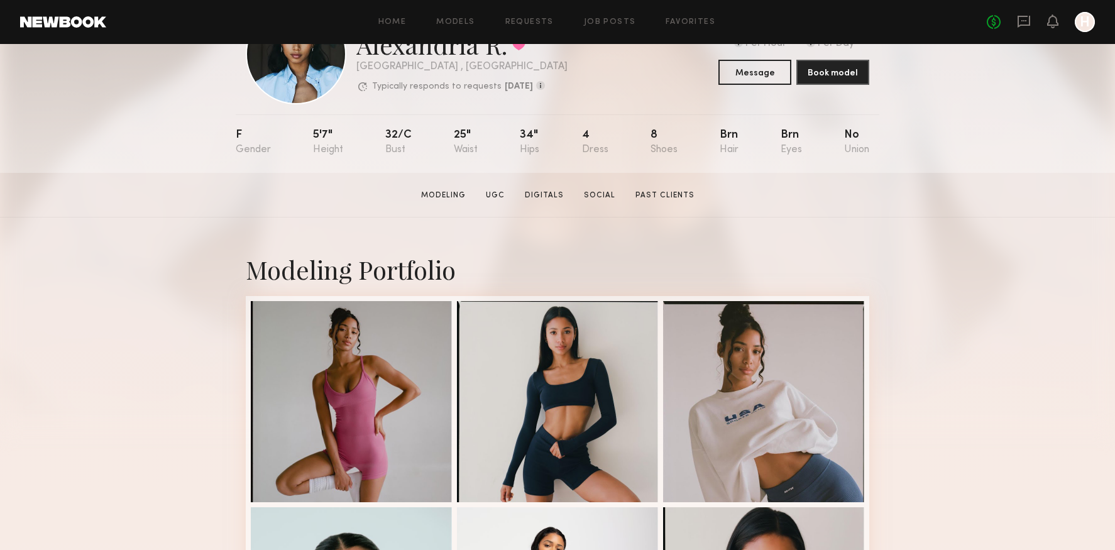
scroll to position [0, 0]
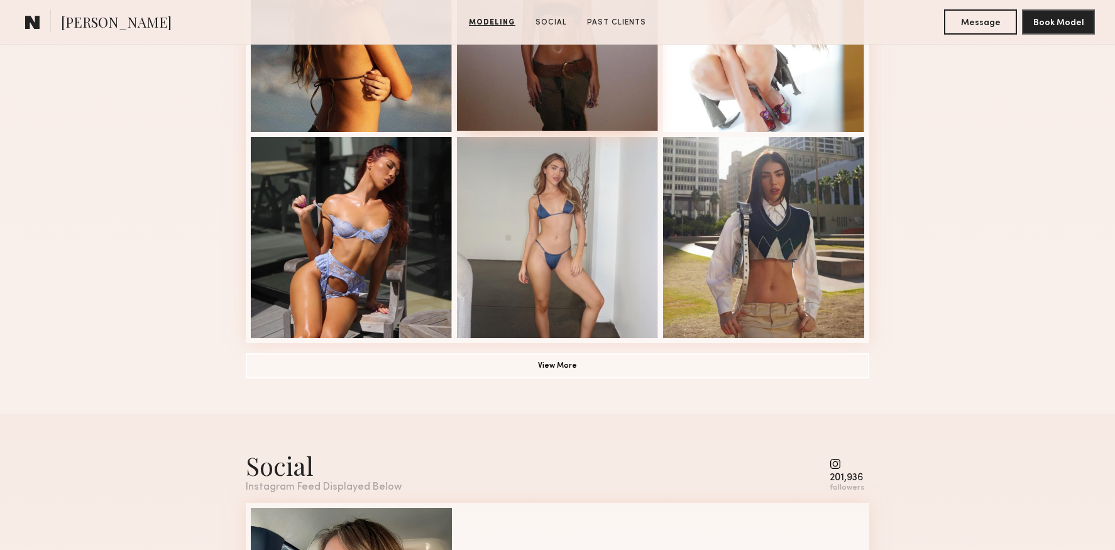
scroll to position [876, 0]
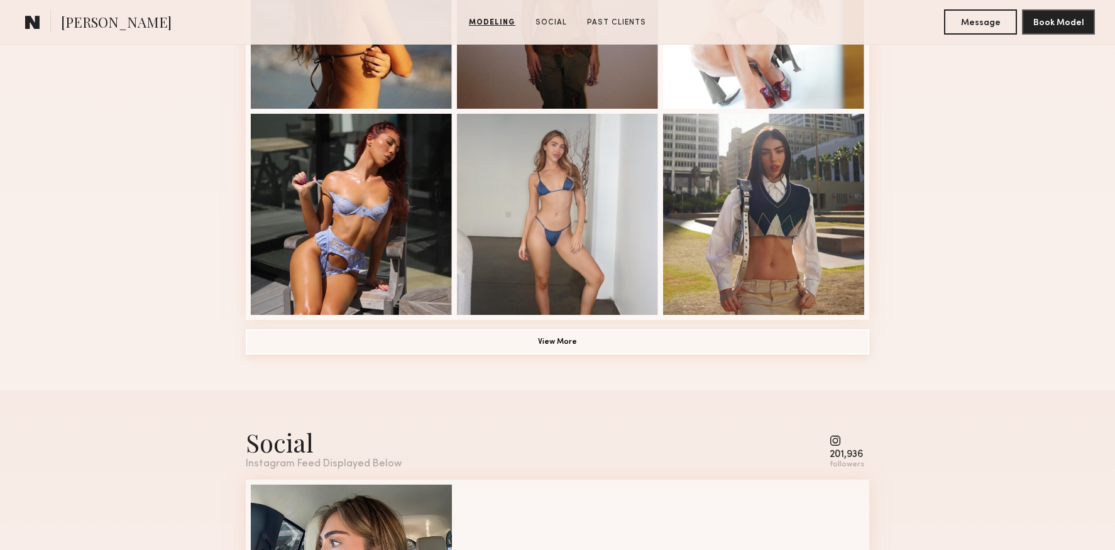
click at [554, 344] on button "View More" at bounding box center [557, 341] width 623 height 25
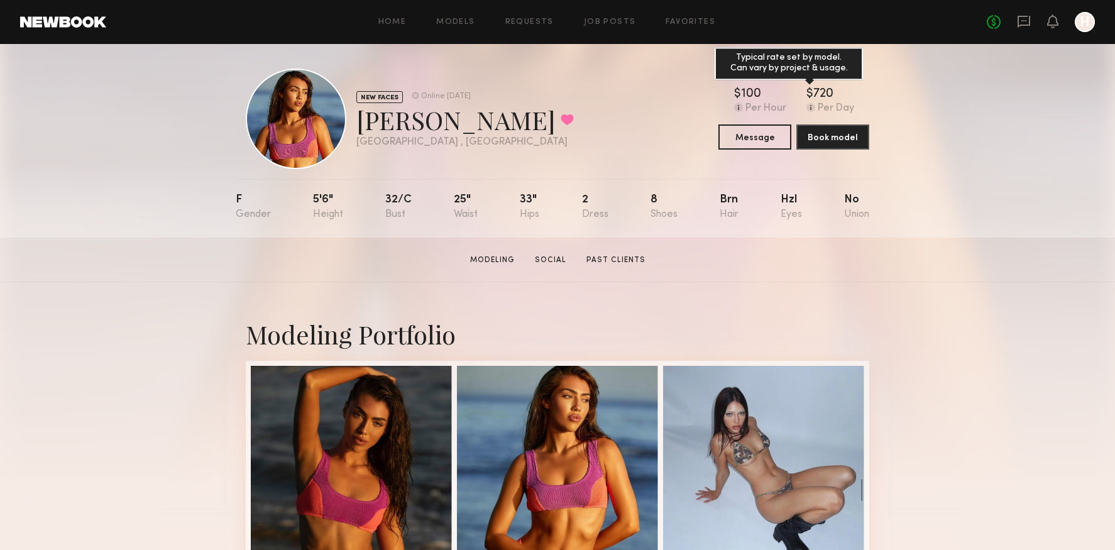
scroll to position [0, 0]
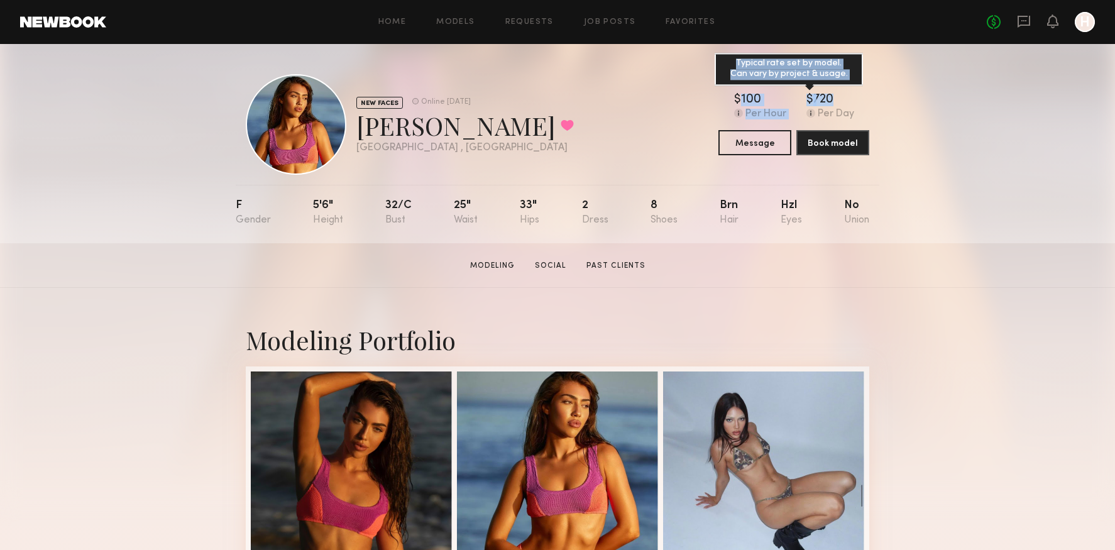
drag, startPoint x: 794, startPoint y: 87, endPoint x: 835, endPoint y: 95, distance: 41.5
click at [835, 95] on div "NEW FACES Online 1wk ago Giavanna D. Favorited Los Angeles , CA Online 1wk ago …" at bounding box center [557, 124] width 623 height 101
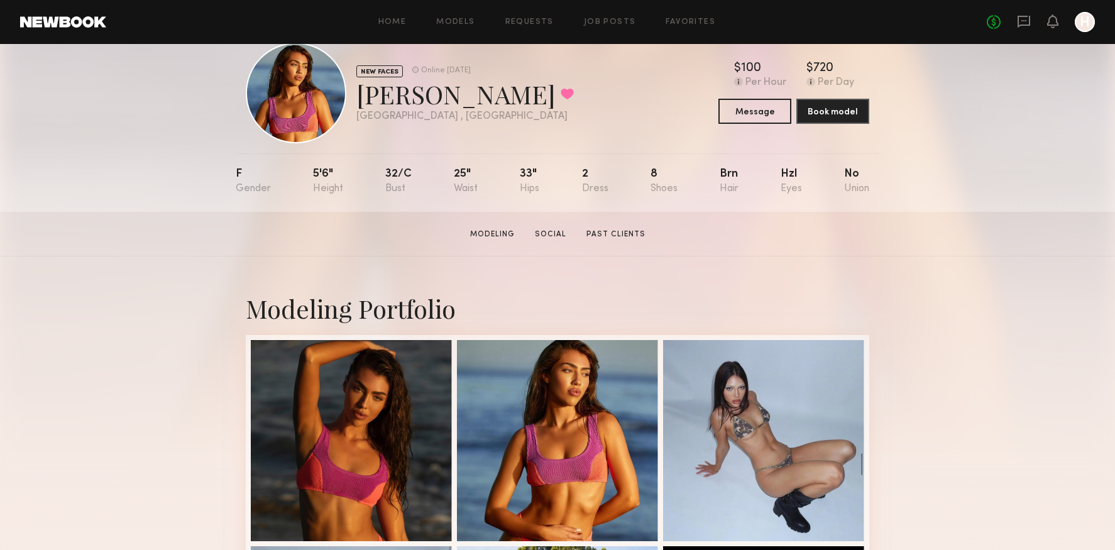
click at [731, 246] on section "Giavanna D. Modeling Social Past Clients Message Book Model" at bounding box center [557, 234] width 1115 height 45
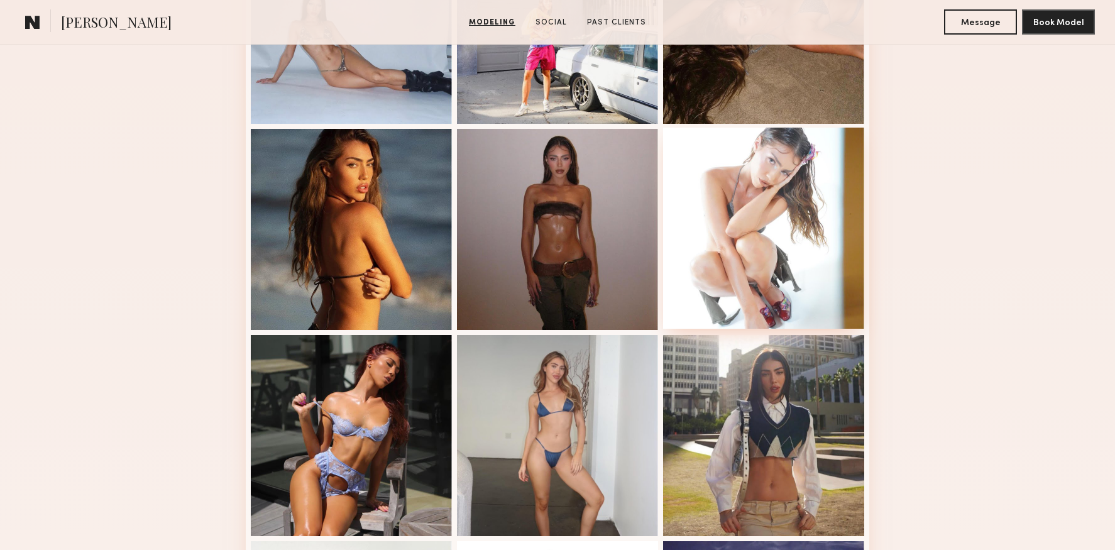
scroll to position [683, 0]
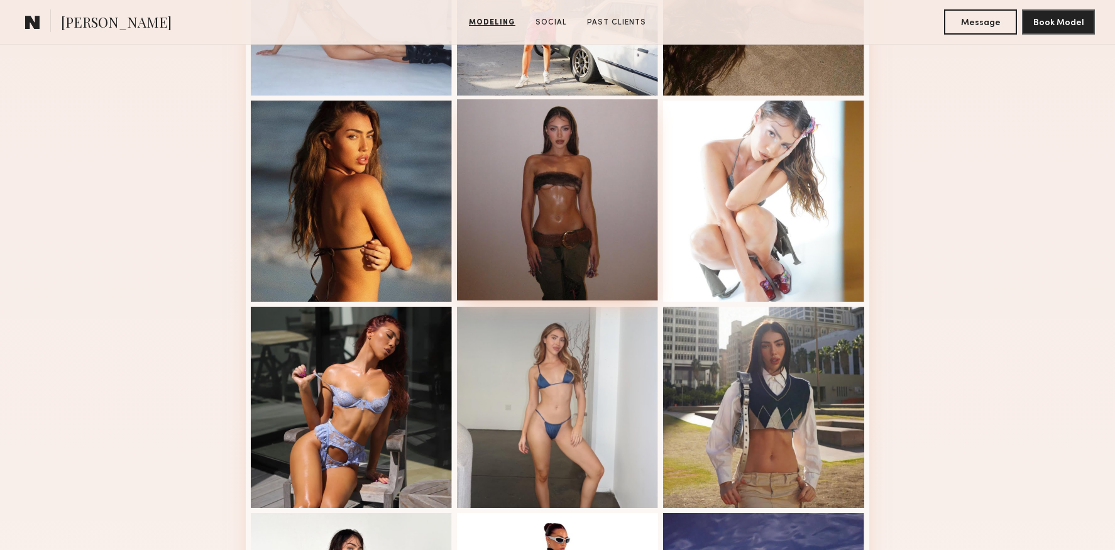
click at [609, 204] on div at bounding box center [557, 199] width 201 height 201
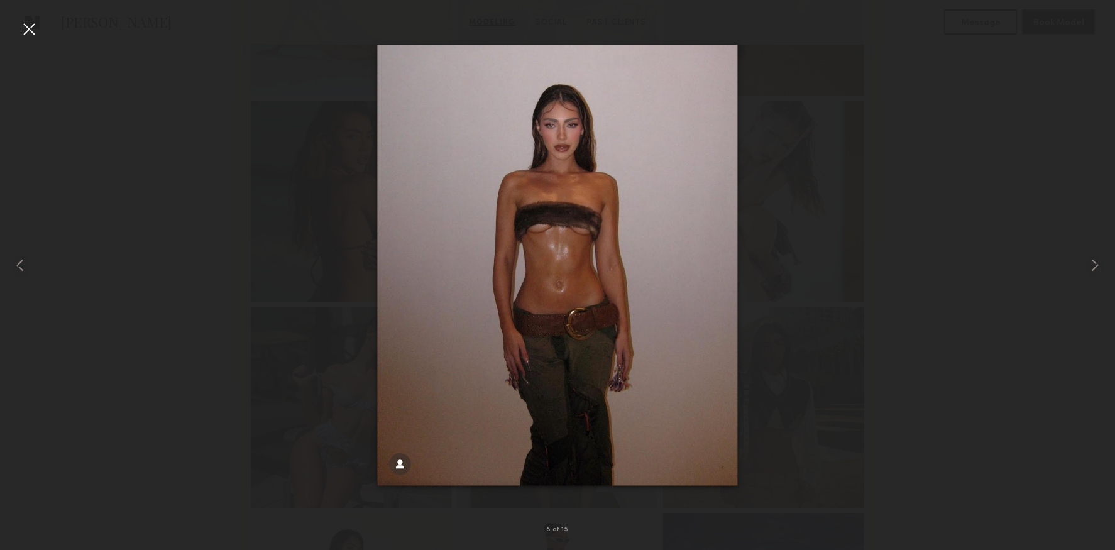
click at [20, 23] on div at bounding box center [29, 29] width 20 height 20
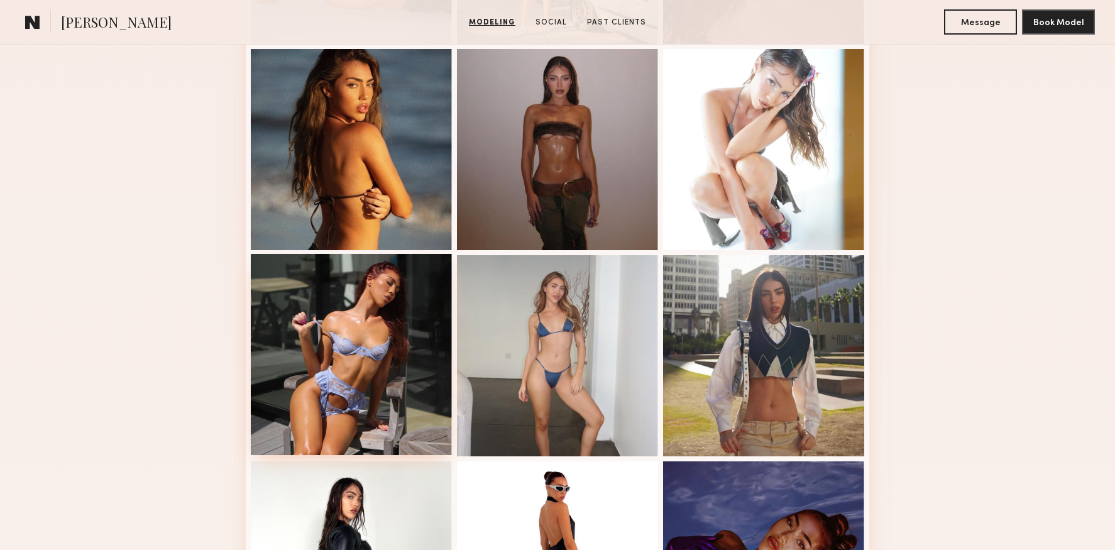
scroll to position [848, 0]
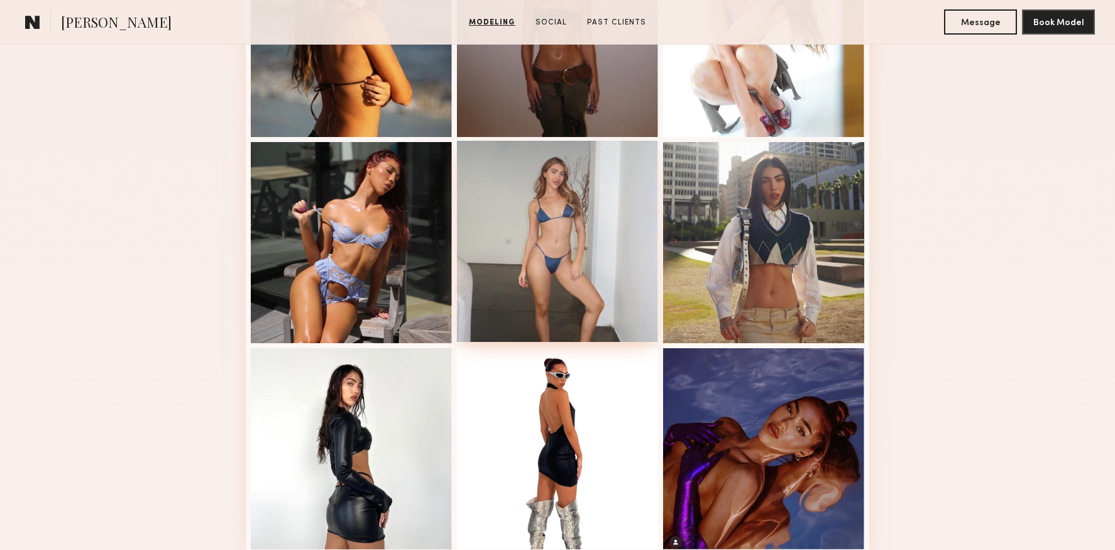
click at [513, 229] on div at bounding box center [557, 241] width 201 height 201
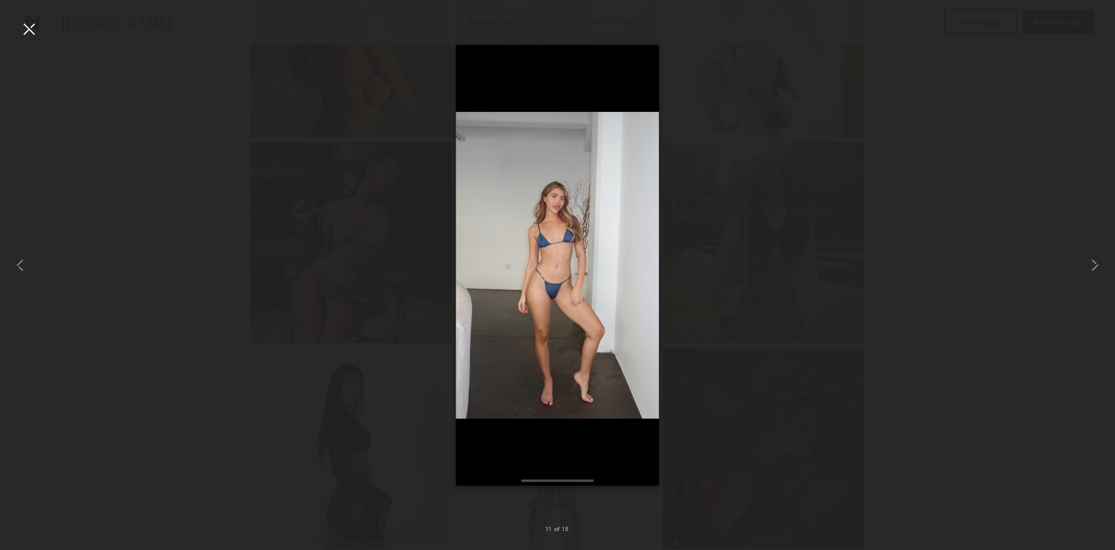
click at [27, 31] on div at bounding box center [29, 29] width 20 height 20
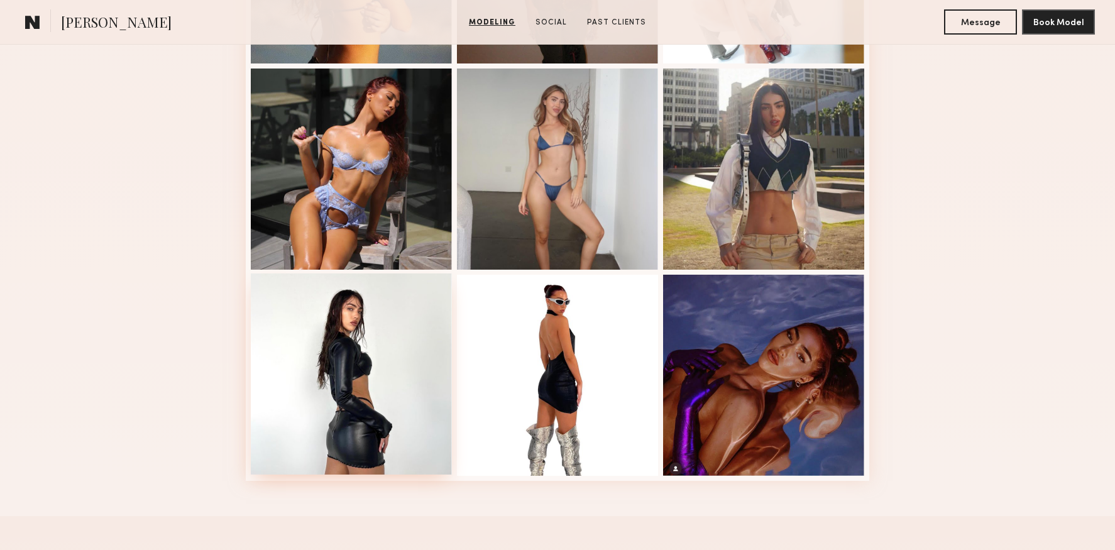
scroll to position [948, 0]
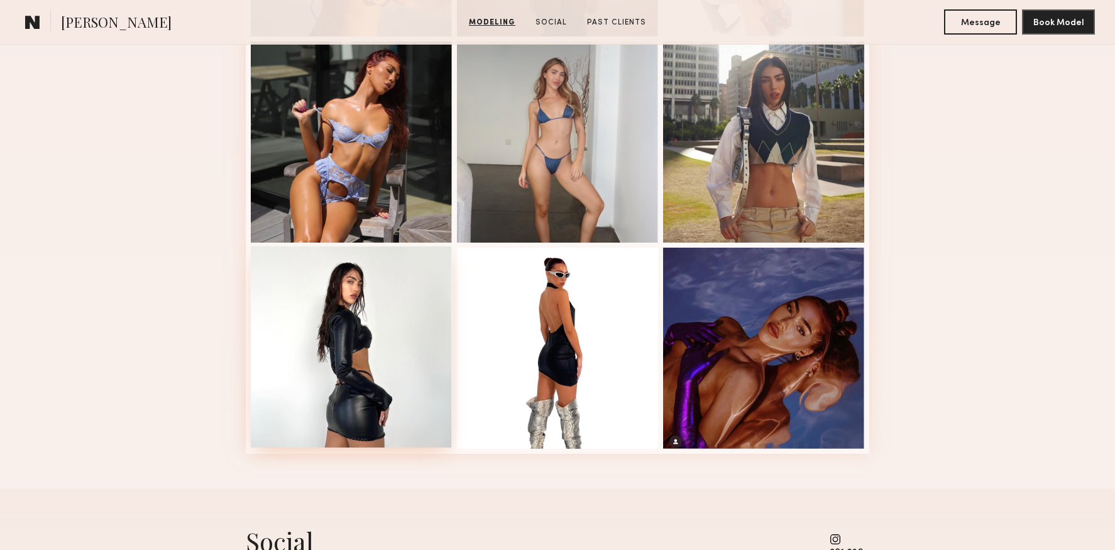
click at [361, 284] on div at bounding box center [351, 346] width 201 height 201
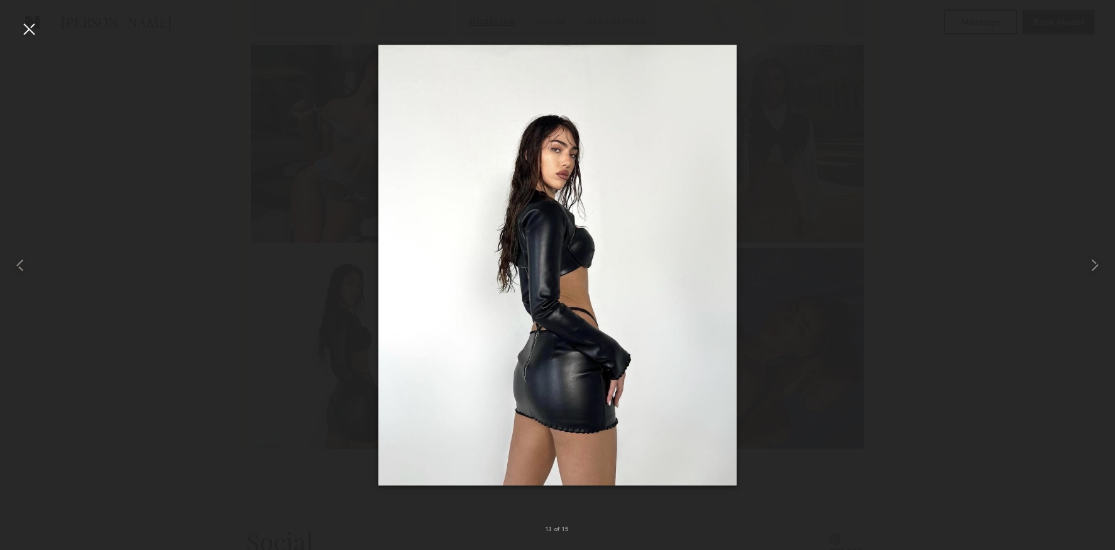
click at [32, 37] on div at bounding box center [29, 29] width 20 height 20
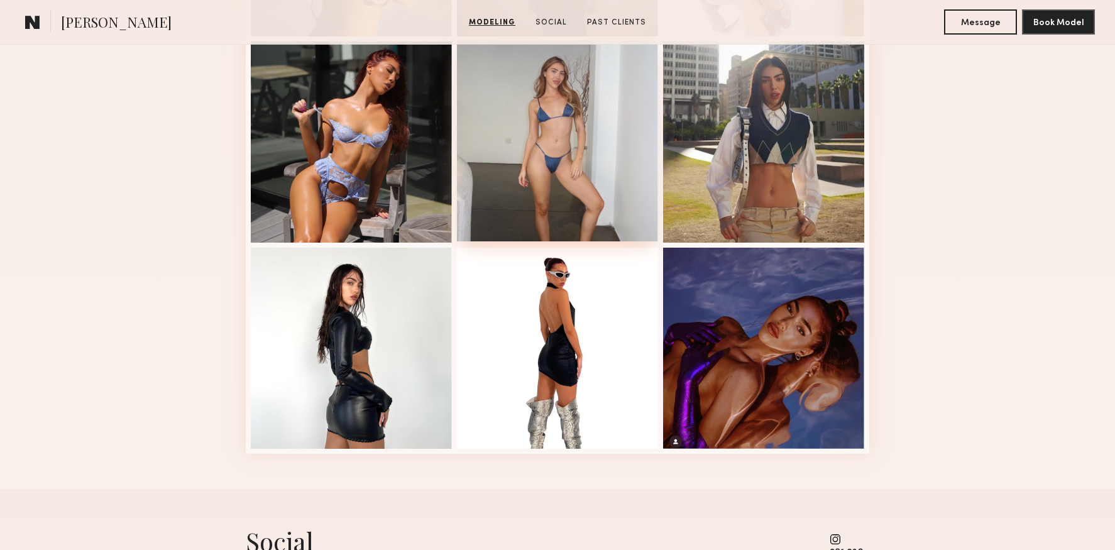
click at [569, 194] on div at bounding box center [557, 140] width 201 height 201
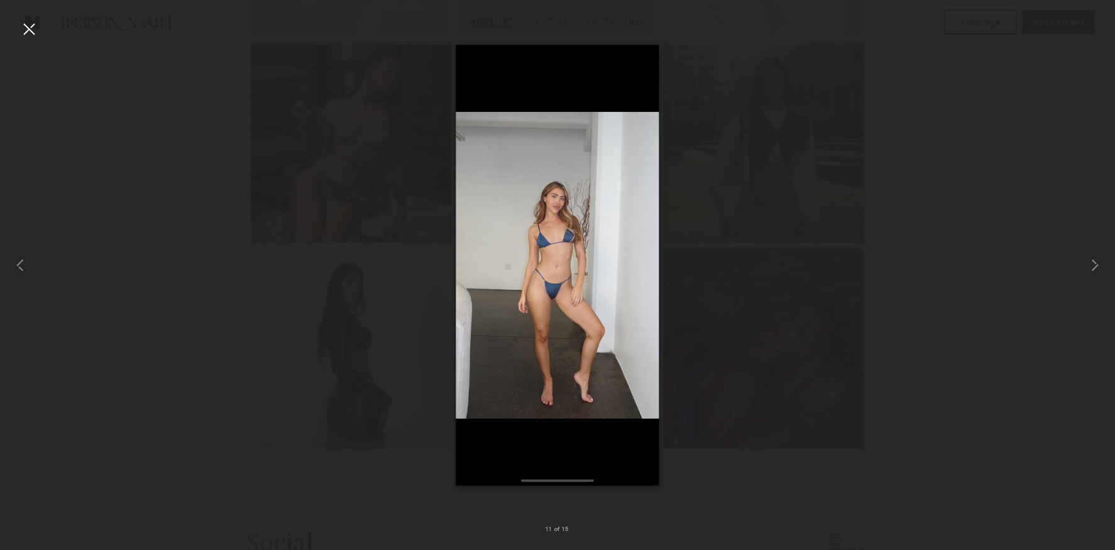
click at [26, 32] on div at bounding box center [29, 29] width 20 height 20
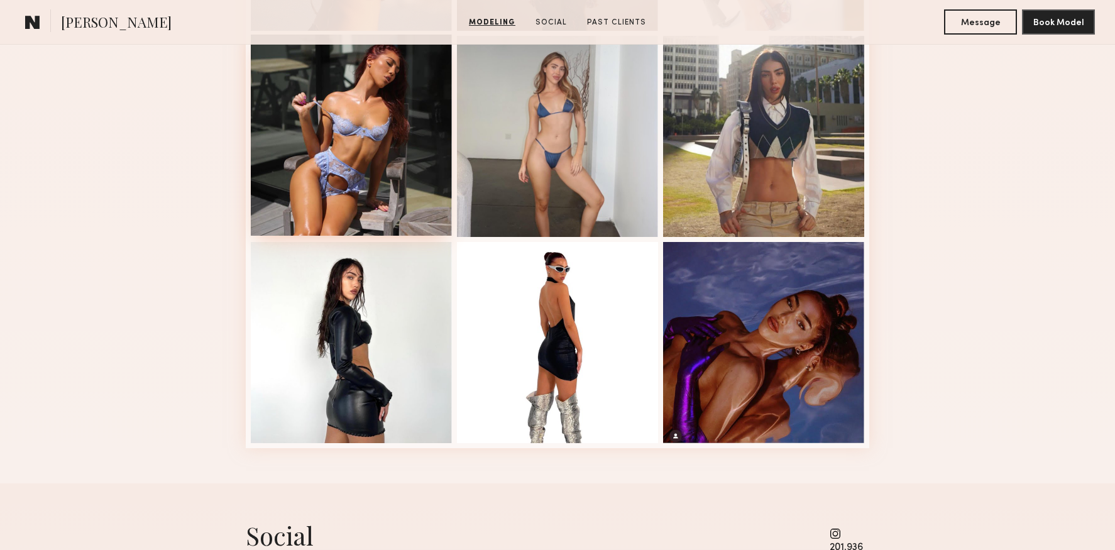
scroll to position [957, 0]
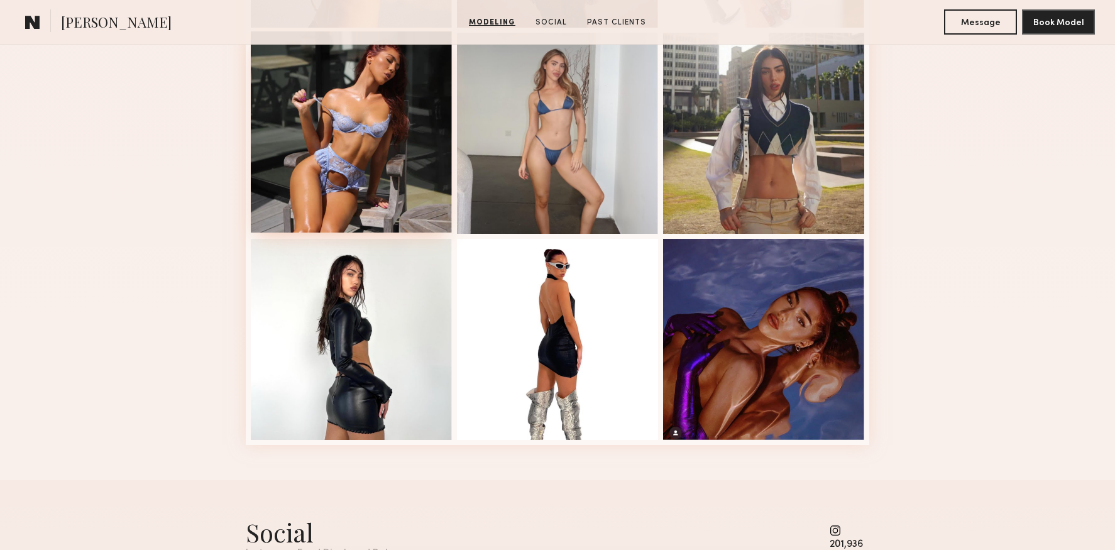
click at [373, 173] on div at bounding box center [351, 131] width 201 height 201
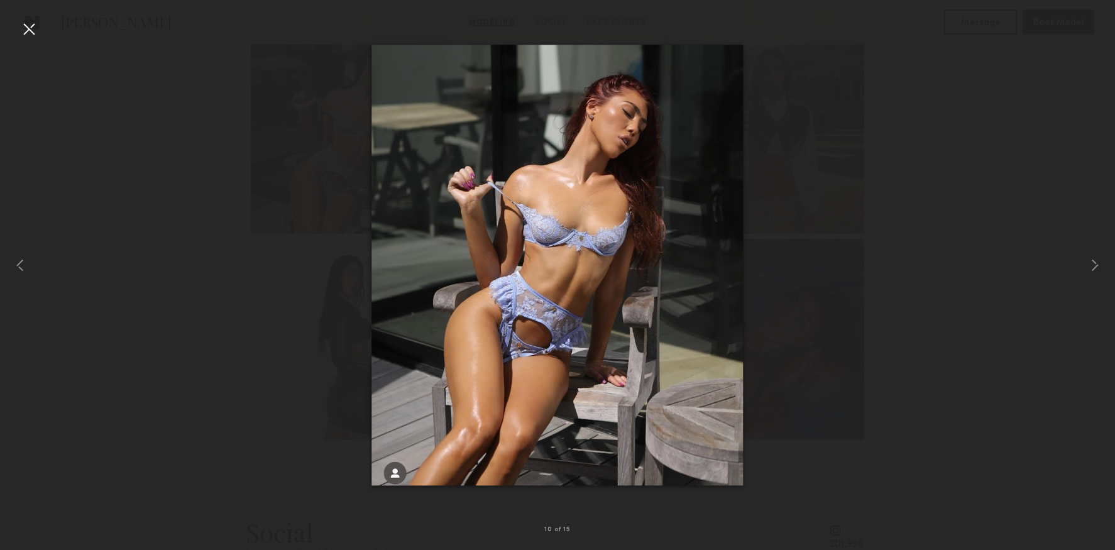
click at [29, 34] on div at bounding box center [29, 29] width 20 height 20
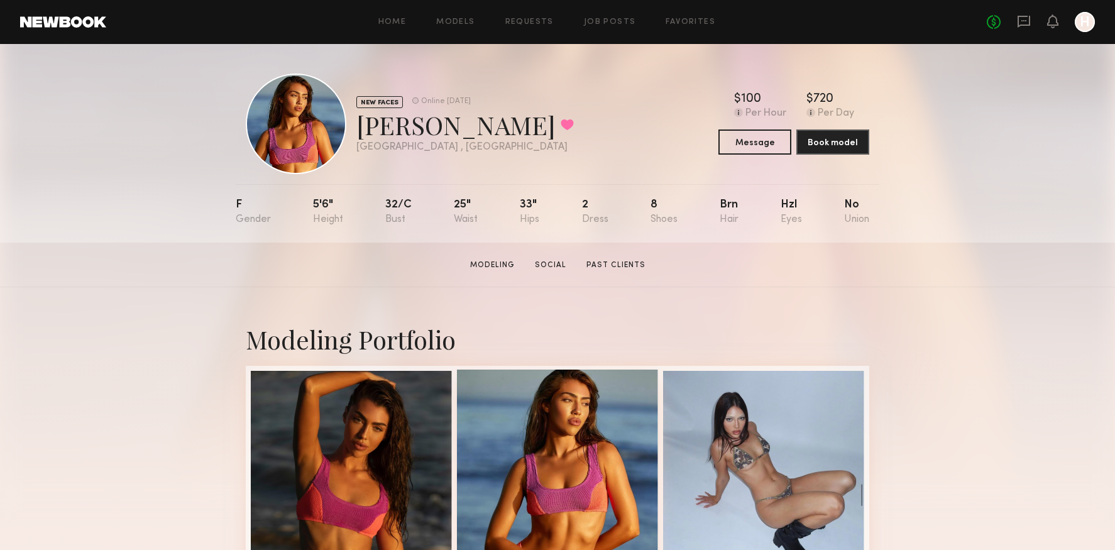
scroll to position [0, 0]
